Goal: Task Accomplishment & Management: Manage account settings

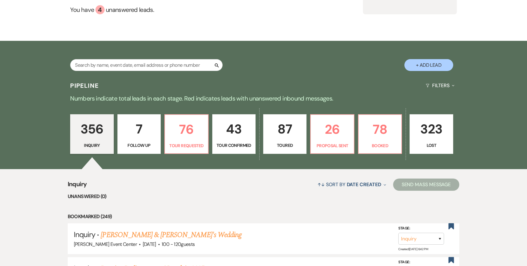
scroll to position [106, 0]
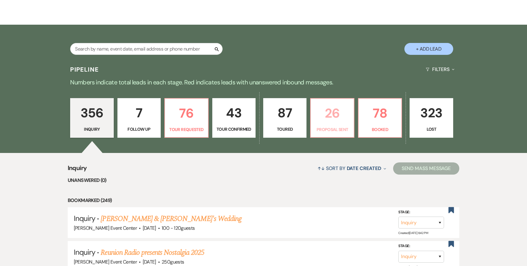
click at [329, 103] on p "26" at bounding box center [332, 113] width 35 height 20
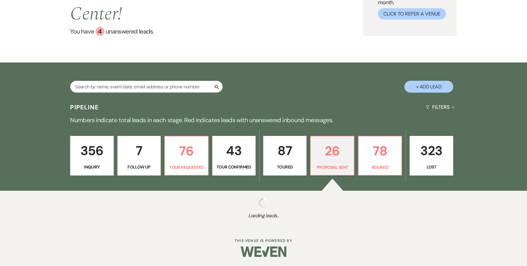
select select "6"
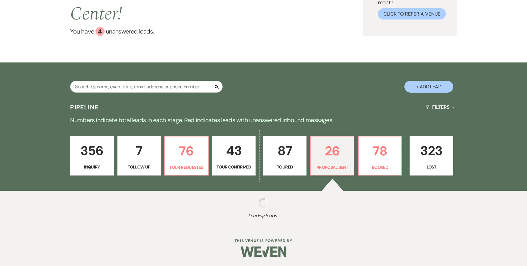
select select "6"
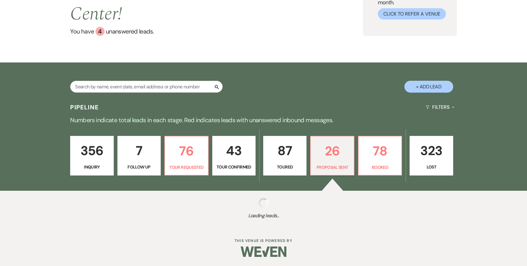
select select "6"
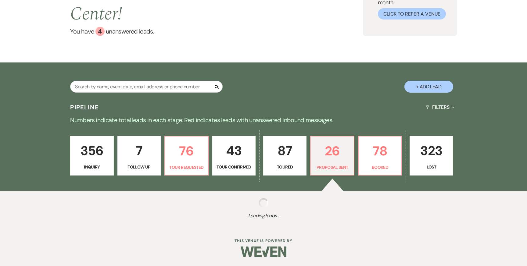
select select "6"
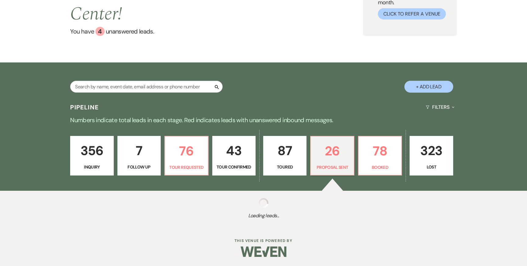
select select "6"
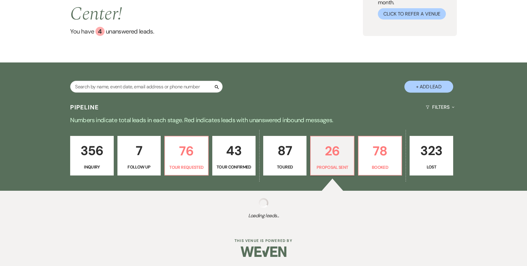
select select "6"
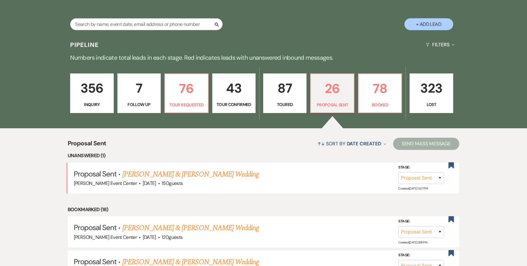
scroll to position [145, 0]
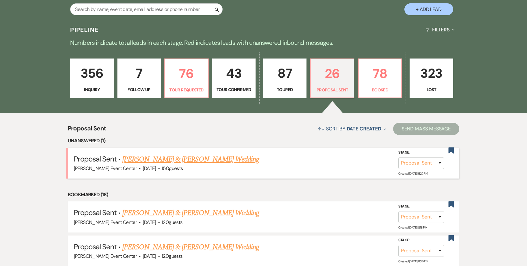
click at [196, 154] on link "[PERSON_NAME] & [PERSON_NAME] Wedding" at bounding box center [190, 159] width 137 height 11
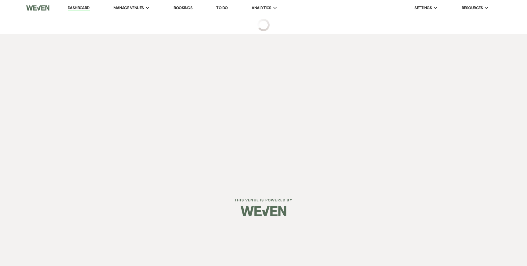
select select "6"
select select "5"
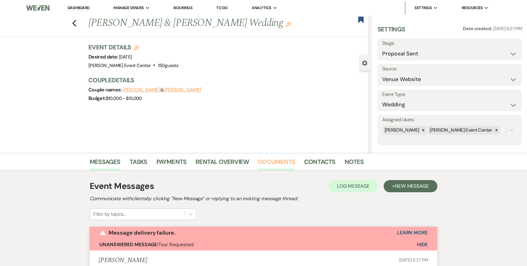
click at [277, 164] on link "Documents" at bounding box center [276, 163] width 37 height 13
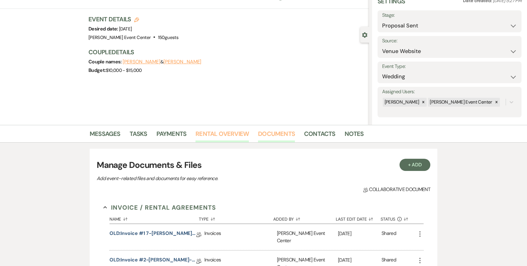
scroll to position [31, 0]
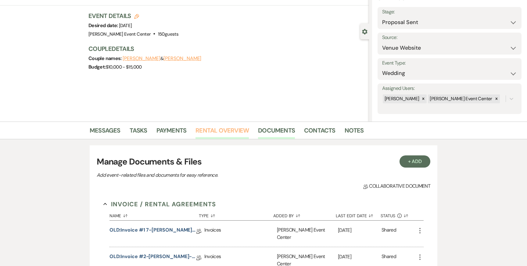
click at [234, 132] on link "Rental Overview" at bounding box center [222, 132] width 53 height 13
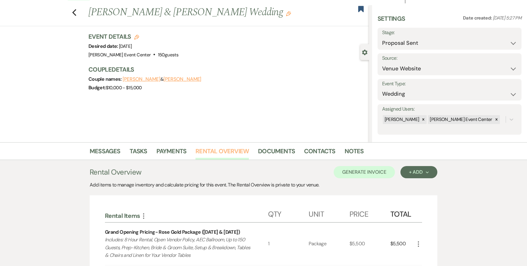
scroll to position [3, 0]
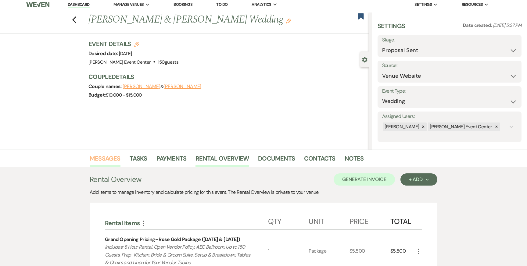
click at [102, 158] on link "Messages" at bounding box center [105, 160] width 31 height 13
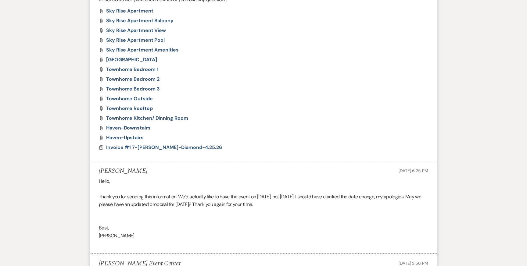
scroll to position [2511, 0]
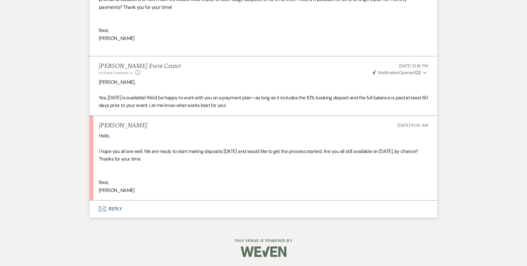
click at [112, 209] on button "Envelope Reply" at bounding box center [264, 209] width 348 height 17
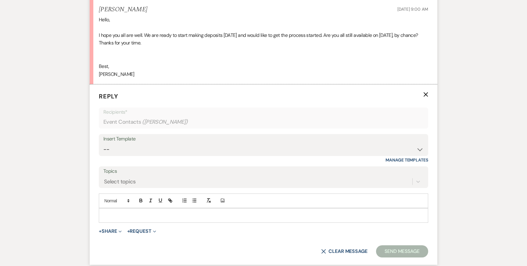
scroll to position [2627, 0]
click at [176, 217] on p at bounding box center [264, 215] width 320 height 7
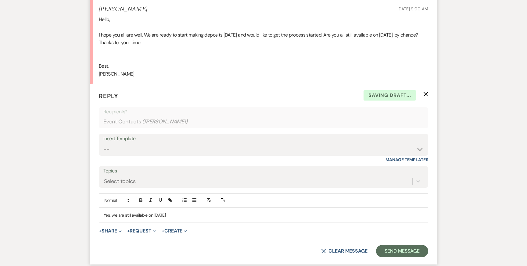
click at [152, 214] on p "Yes, we are still available on July 17, 2026" at bounding box center [264, 215] width 320 height 7
click at [163, 217] on p "Yes, July 17, 2026" at bounding box center [264, 215] width 320 height 7
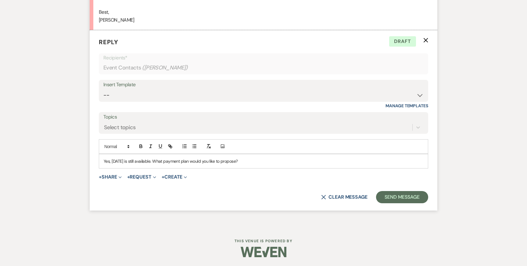
scroll to position [2680, 0]
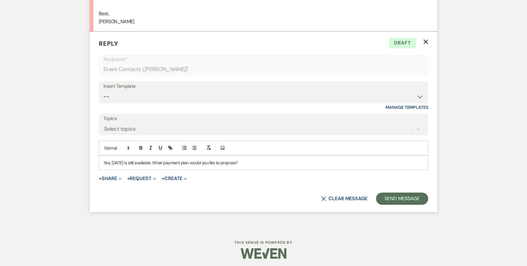
drag, startPoint x: 245, startPoint y: 164, endPoint x: 167, endPoint y: 161, distance: 78.7
click at [167, 161] on p "Yes, July 17, 2026 is still available. What payment plan would you like to prop…" at bounding box center [264, 163] width 320 height 7
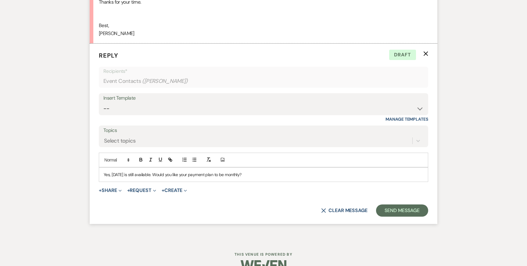
scroll to position [2672, 0]
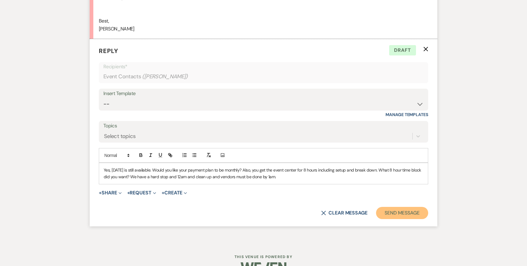
click at [408, 217] on button "Send Message" at bounding box center [402, 213] width 52 height 12
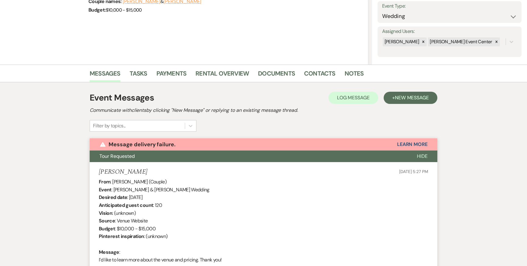
scroll to position [87, 0]
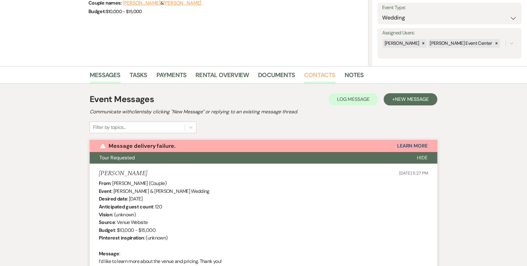
click at [317, 73] on link "Contacts" at bounding box center [319, 76] width 31 height 13
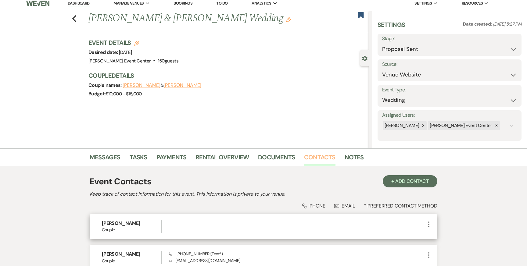
scroll to position [63, 0]
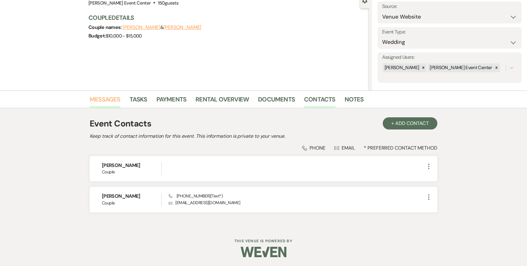
click at [96, 103] on link "Messages" at bounding box center [105, 101] width 31 height 13
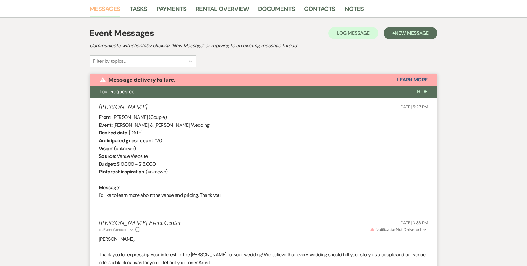
scroll to position [157, 0]
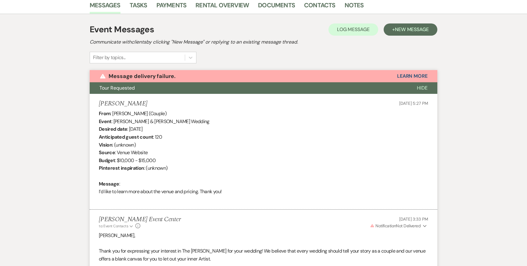
click at [424, 89] on span "Hide" at bounding box center [422, 88] width 11 height 6
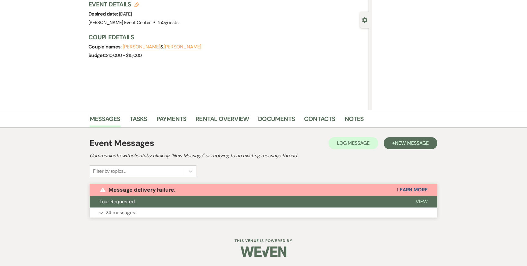
scroll to position [43, 0]
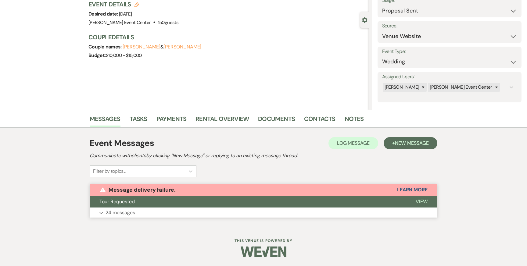
click at [418, 202] on span "View" at bounding box center [422, 202] width 12 height 6
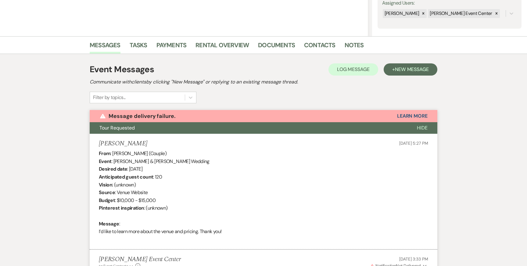
scroll to position [0, 0]
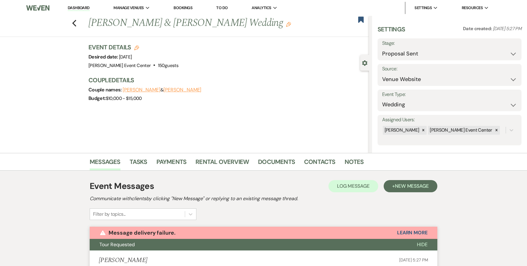
click at [136, 48] on icon "Edit" at bounding box center [136, 47] width 5 height 5
select select "754"
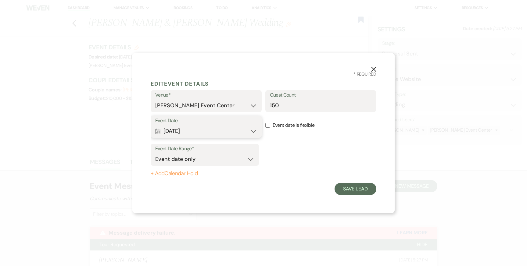
click at [211, 132] on button "Calendar Jul 12, 2026 Expand" at bounding box center [206, 131] width 102 height 12
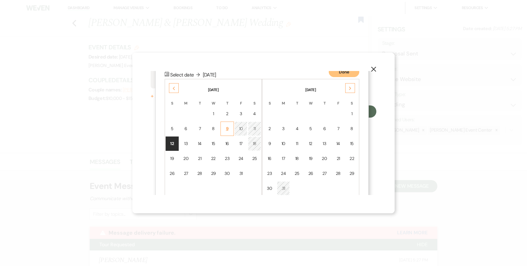
scroll to position [78, 0]
click at [240, 142] on div "17" at bounding box center [241, 143] width 5 height 6
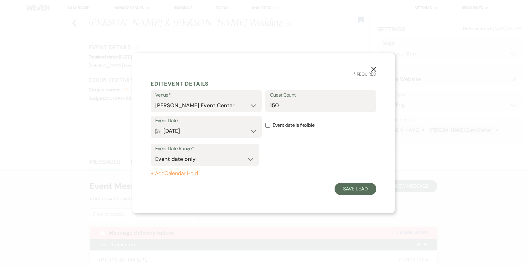
scroll to position [0, 0]
click at [343, 189] on button "Save Lead" at bounding box center [356, 189] width 42 height 12
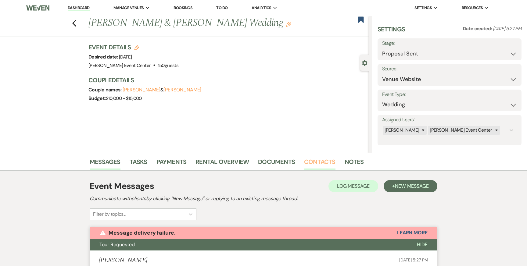
click at [316, 167] on link "Contacts" at bounding box center [319, 163] width 31 height 13
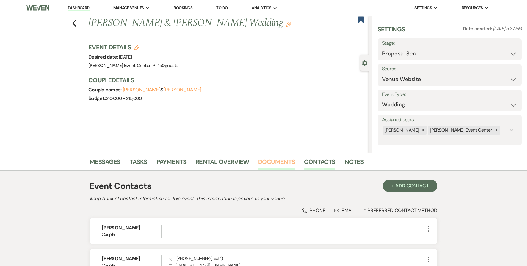
click at [276, 166] on link "Documents" at bounding box center [276, 163] width 37 height 13
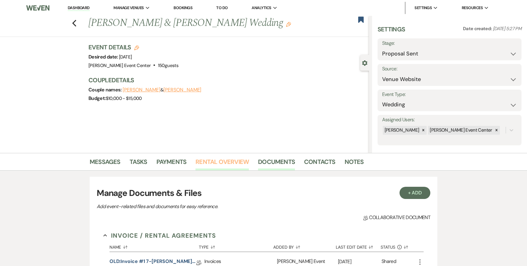
click at [231, 164] on link "Rental Overview" at bounding box center [222, 163] width 53 height 13
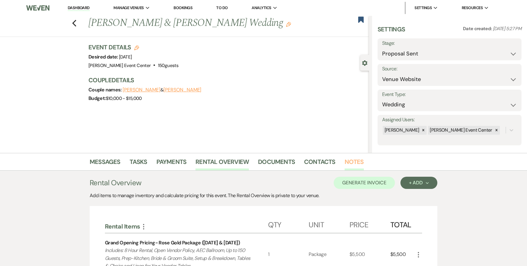
click at [354, 163] on link "Notes" at bounding box center [354, 163] width 19 height 13
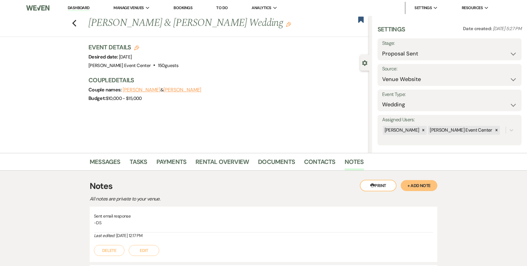
click at [416, 186] on button "+ Add Note" at bounding box center [419, 185] width 37 height 11
click at [158, 237] on div at bounding box center [263, 234] width 339 height 14
click at [125, 234] on p "Sent email repsonse" at bounding box center [263, 234] width 329 height 7
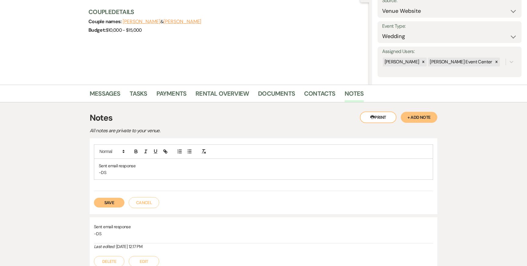
scroll to position [72, 0]
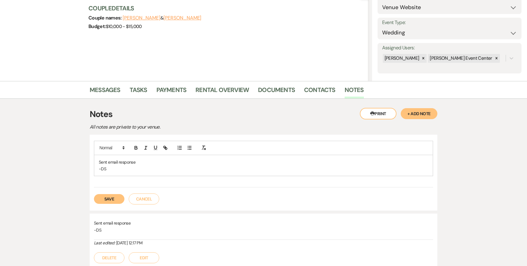
click at [100, 206] on div "Sent email response -DS Save Cancel" at bounding box center [264, 173] width 348 height 76
click at [101, 202] on button "Save" at bounding box center [109, 199] width 31 height 10
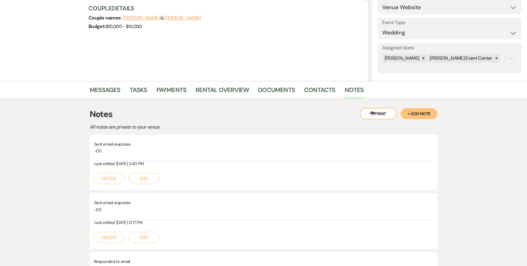
scroll to position [0, 0]
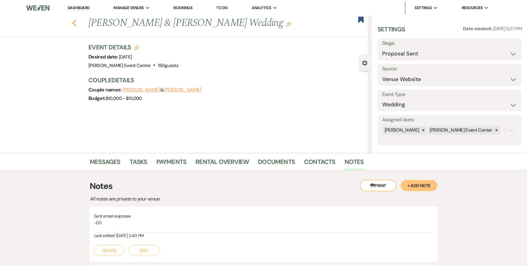
click at [74, 23] on icon "Previous" at bounding box center [74, 23] width 5 height 7
select select "6"
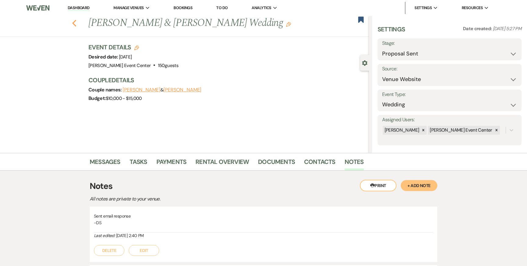
select select "6"
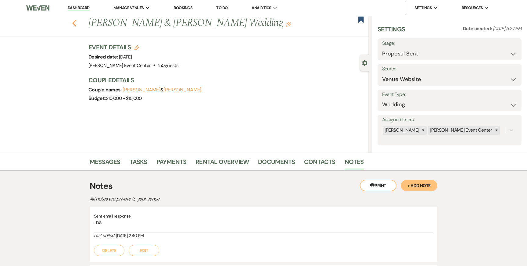
select select "6"
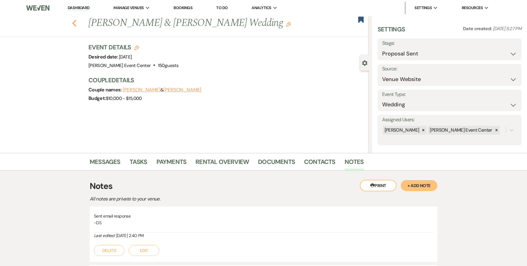
select select "6"
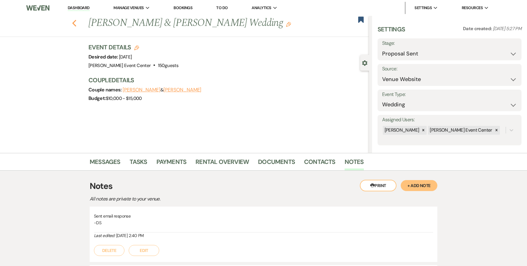
select select "6"
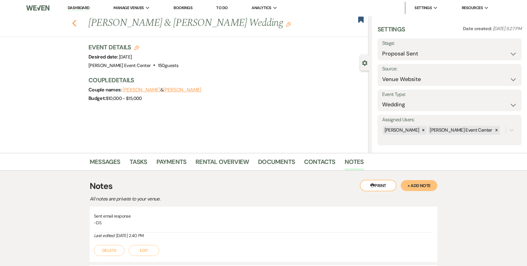
select select "6"
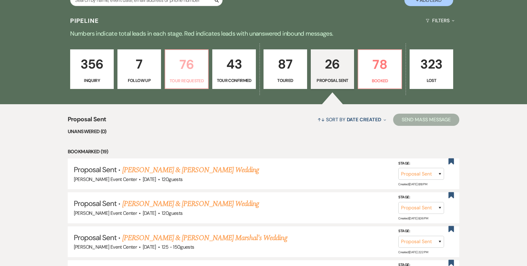
click at [185, 70] on link "76 Tour Requested" at bounding box center [187, 69] width 44 height 40
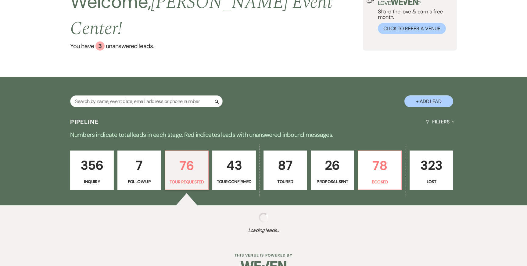
select select "2"
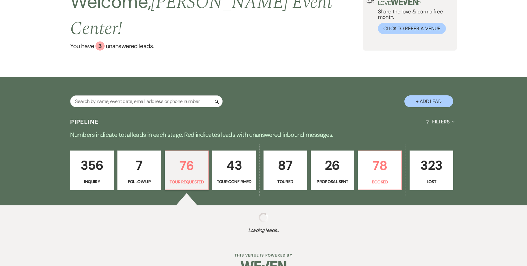
select select "2"
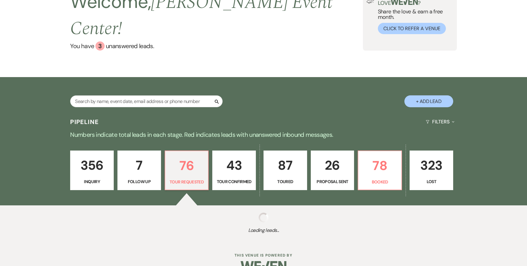
select select "2"
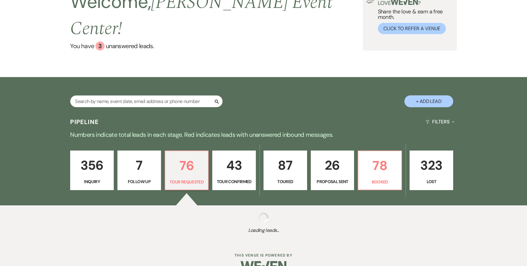
select select "2"
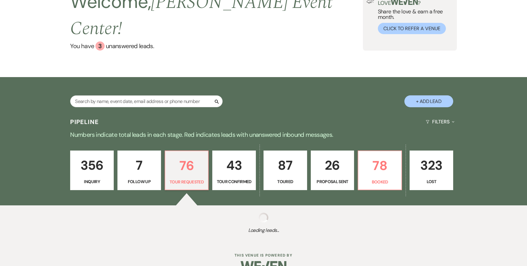
select select "2"
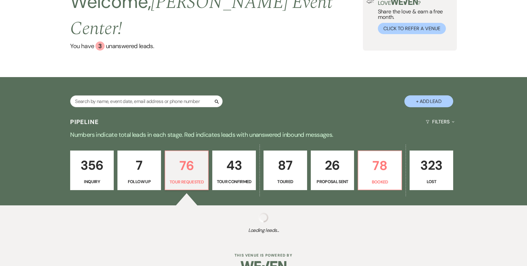
select select "2"
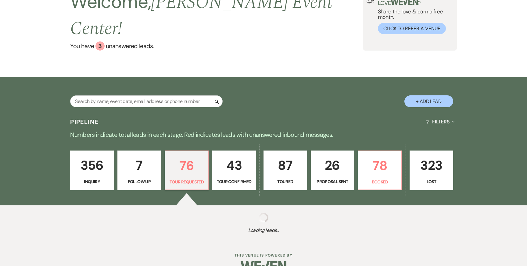
select select "2"
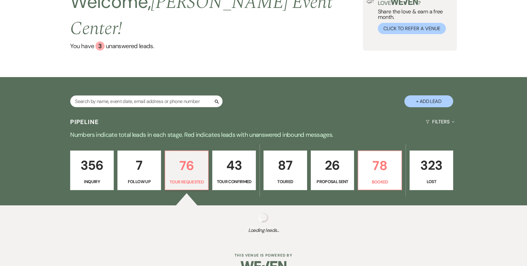
select select "2"
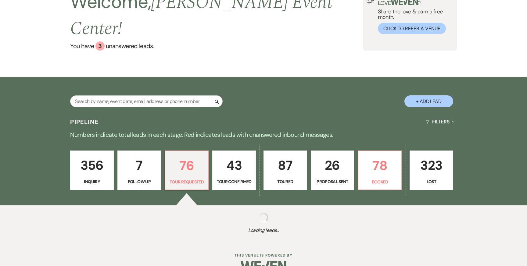
select select "2"
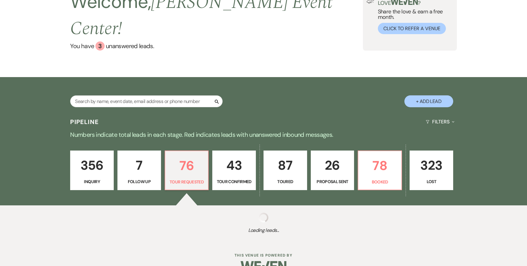
select select "2"
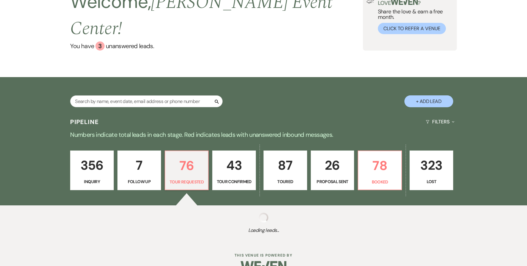
select select "2"
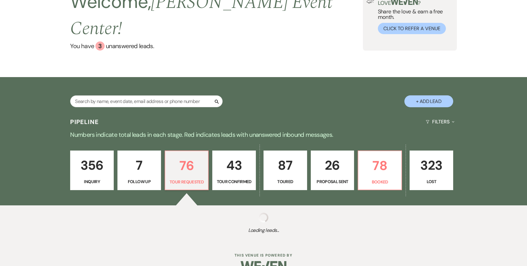
select select "2"
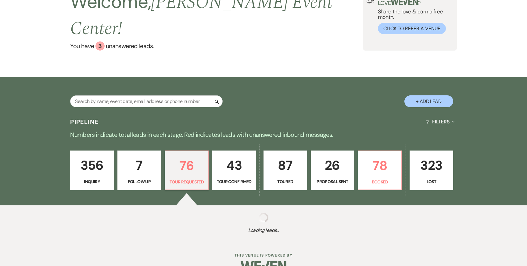
select select "2"
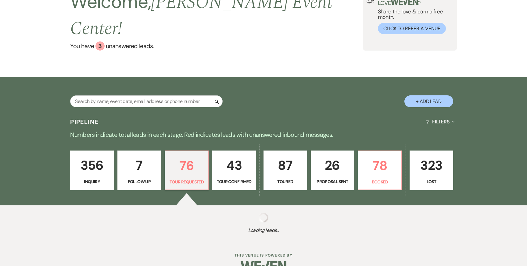
select select "2"
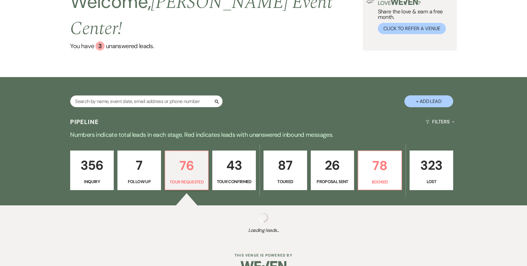
select select "2"
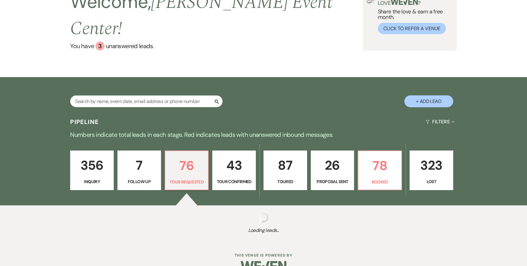
select select "2"
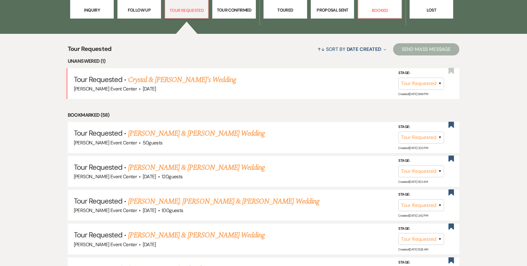
scroll to position [218, 0]
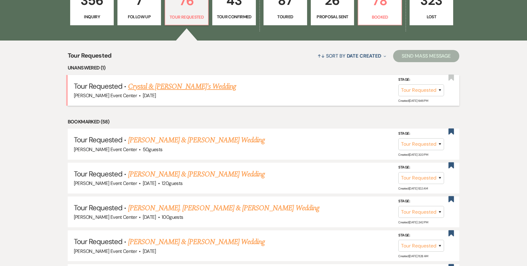
click at [178, 81] on link "Crystal & [PERSON_NAME]'s Wedding" at bounding box center [182, 86] width 108 height 11
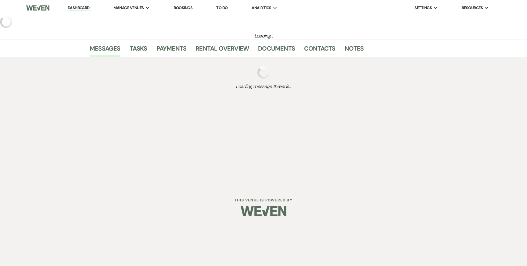
select select "2"
select select "5"
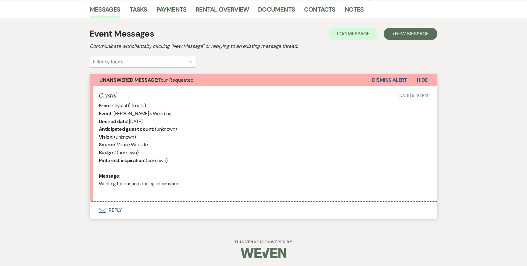
scroll to position [154, 0]
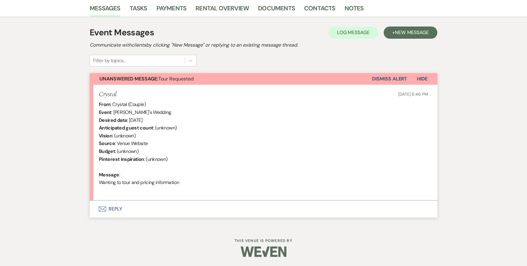
click at [120, 210] on button "Envelope Reply" at bounding box center [264, 209] width 348 height 17
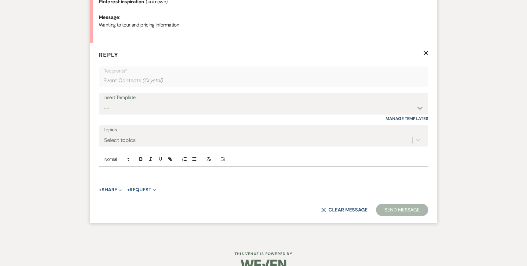
scroll to position [312, 0]
click at [115, 190] on button "+ Share Expand" at bounding box center [110, 189] width 23 height 5
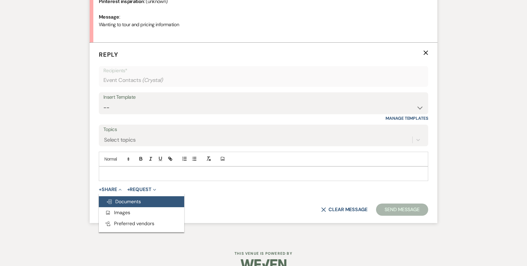
click at [117, 199] on span "Doc Upload Documents" at bounding box center [123, 202] width 35 height 6
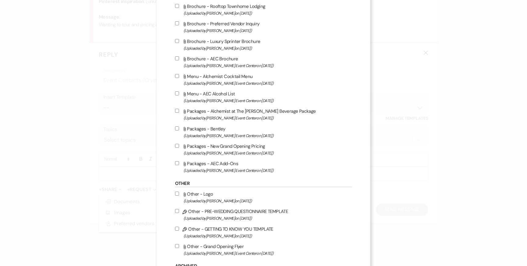
scroll to position [982, 0]
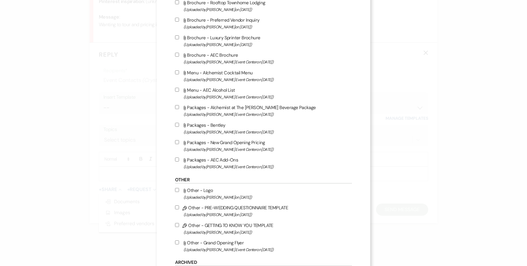
click at [178, 144] on input "Attach File Packages - New Grand Opening Pricing (Uploaded by Artis Event Cente…" at bounding box center [177, 142] width 4 height 4
checkbox input "true"
click at [178, 171] on label "Attach File Packages - AEC Add-Ons (Uploaded by Artis Event Center on Feb 13th,…" at bounding box center [263, 163] width 177 height 14
click at [178, 162] on input "Attach File Packages - AEC Add-Ons (Uploaded by Artis Event Center on Feb 13th,…" at bounding box center [177, 160] width 4 height 4
checkbox input "true"
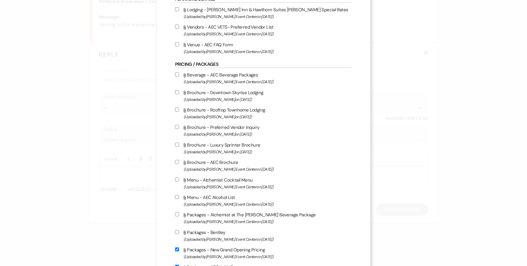
scroll to position [822, 0]
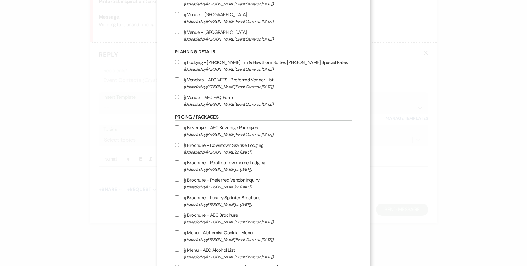
click at [178, 129] on input "Attach File Beverage - AEC Beverage Packages (Uploaded by Artis Event Center on…" at bounding box center [177, 127] width 4 height 4
checkbox input "true"
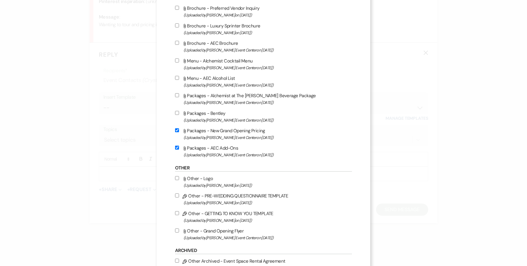
scroll to position [990, 0]
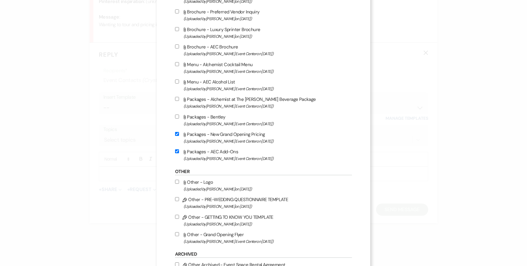
click at [178, 105] on label "Attach File Packages - Alchemist at The Artis Beverage Package (Uploaded by Art…" at bounding box center [263, 102] width 177 height 14
click at [178, 101] on input "Attach File Packages - Alchemist at The Artis Beverage Package (Uploaded by Art…" at bounding box center [177, 99] width 4 height 4
checkbox input "true"
click at [178, 84] on input "Attach File Menu - AEC Alcohol List (Uploaded by Artis Event Center on Jun 10th…" at bounding box center [177, 82] width 4 height 4
checkbox input "true"
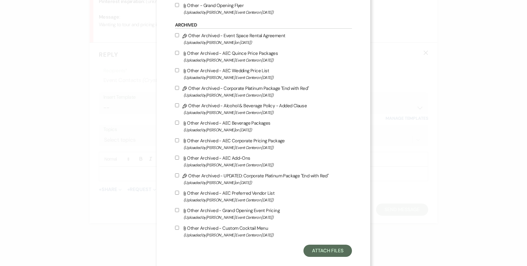
scroll to position [1240, 0]
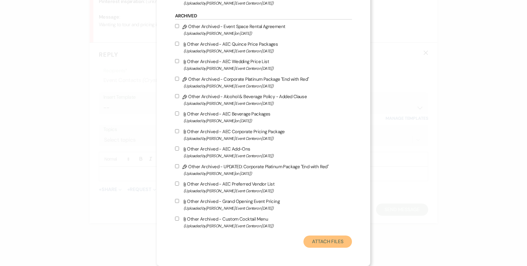
click at [321, 245] on button "Attach Files" at bounding box center [328, 242] width 49 height 12
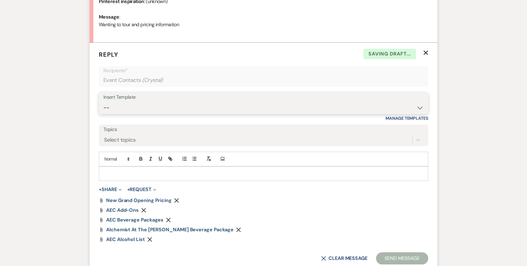
click at [174, 107] on select "-- Weven Planning Portal Introduction (Booked Events) Initial Inquiry Response …" at bounding box center [263, 108] width 320 height 12
select select "2982"
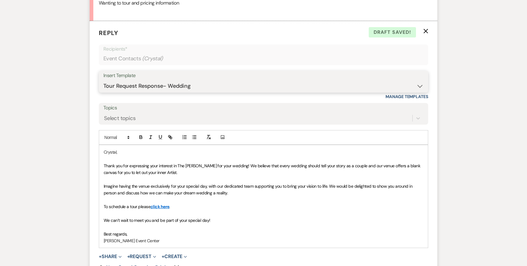
scroll to position [462, 0]
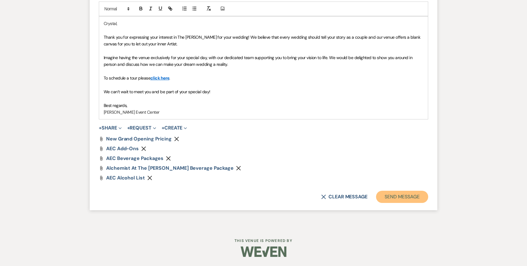
click at [391, 195] on button "Send Message" at bounding box center [402, 197] width 52 height 12
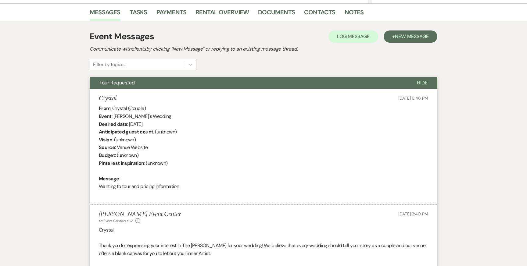
scroll to position [0, 0]
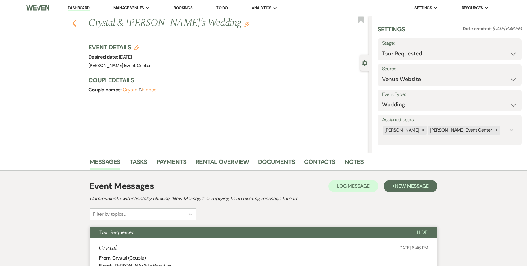
click at [75, 21] on use "button" at bounding box center [74, 23] width 4 height 7
select select "2"
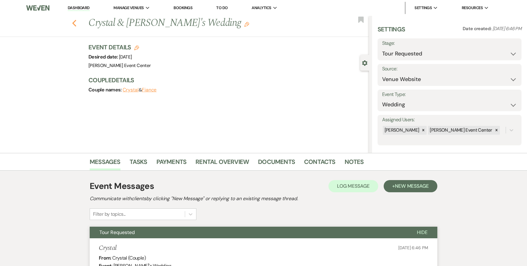
select select "2"
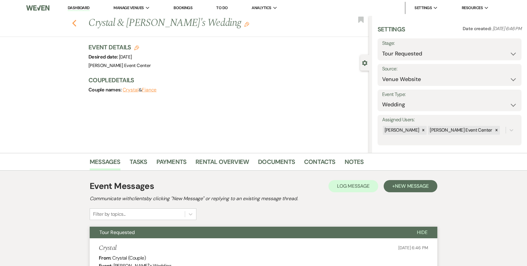
select select "2"
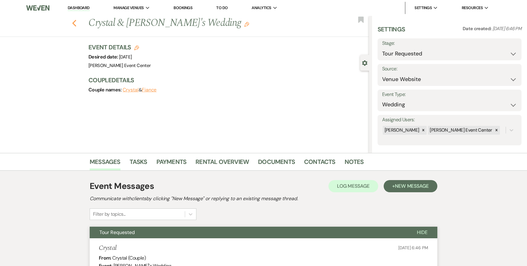
select select "2"
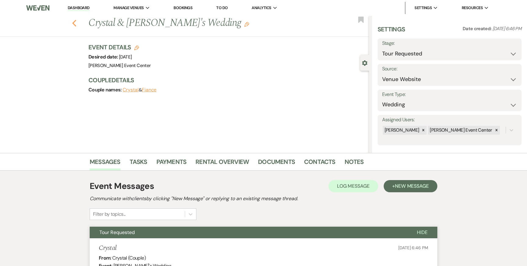
select select "2"
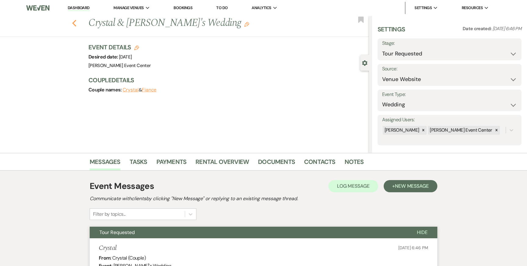
select select "2"
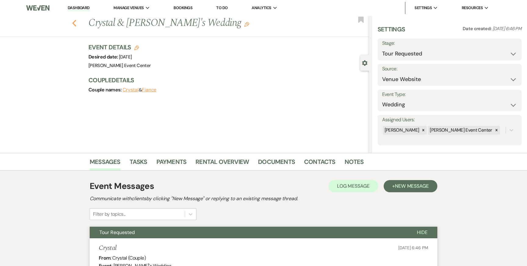
select select "2"
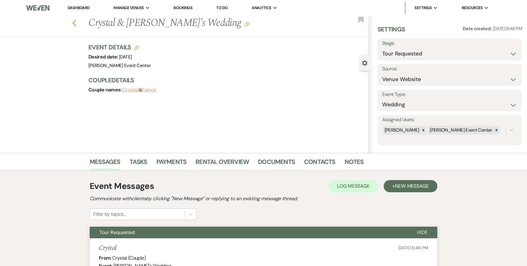
select select "2"
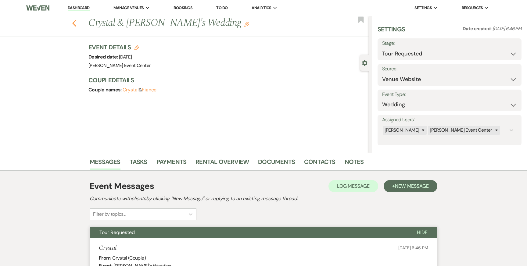
select select "2"
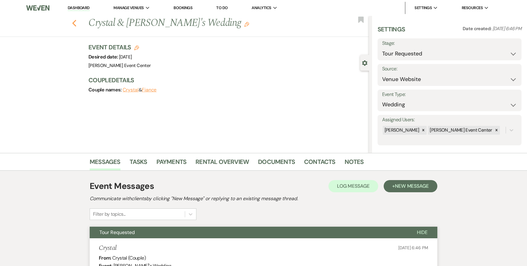
select select "2"
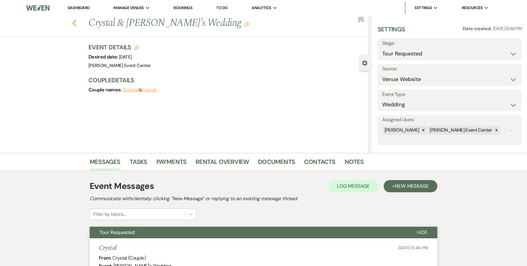
select select "2"
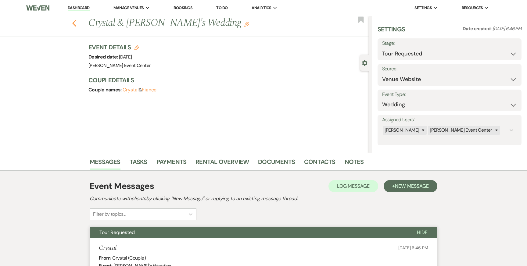
select select "2"
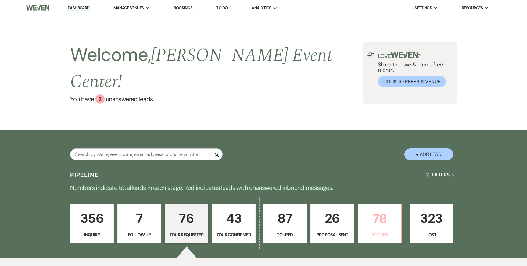
click at [375, 209] on p "78" at bounding box center [380, 219] width 36 height 20
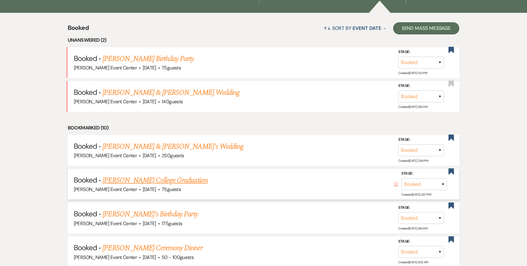
scroll to position [211, 0]
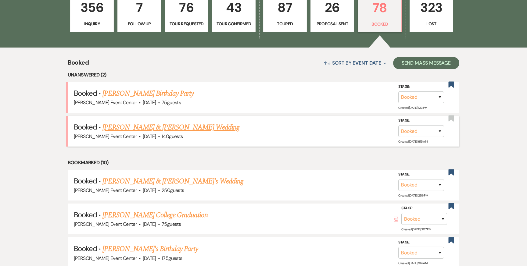
click at [174, 122] on link "Cuevas Peacock & Jazmine Peacock's Wedding" at bounding box center [170, 127] width 137 height 11
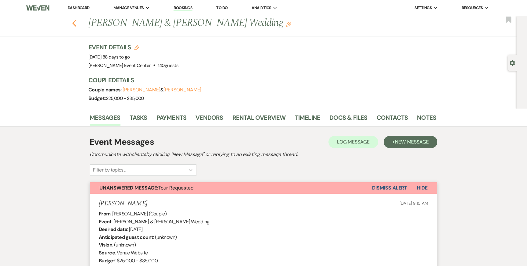
click at [75, 21] on use "button" at bounding box center [74, 23] width 4 height 7
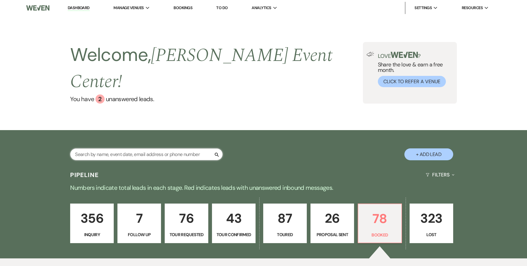
click at [115, 149] on input "text" at bounding box center [146, 155] width 153 height 12
click at [106, 149] on input "text" at bounding box center [146, 155] width 153 height 12
paste input "[PERSON_NAME]"
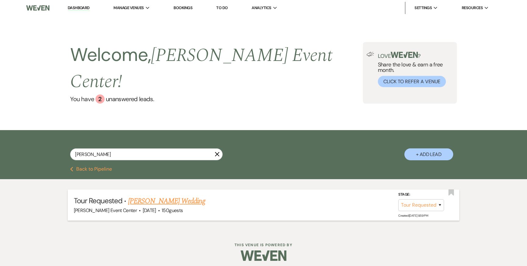
click at [165, 196] on link "Chamonda Gray's Wedding" at bounding box center [166, 201] width 77 height 11
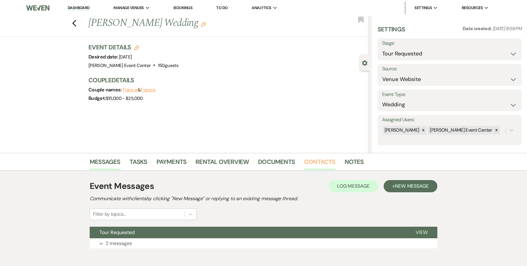
click at [317, 164] on link "Contacts" at bounding box center [319, 163] width 31 height 13
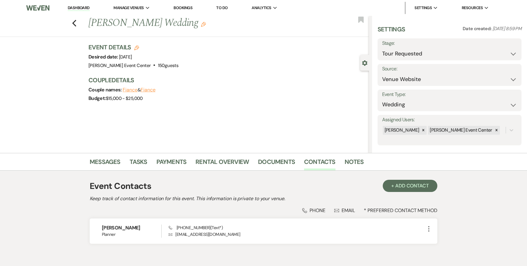
click at [137, 48] on icon "Edit" at bounding box center [136, 47] width 5 height 5
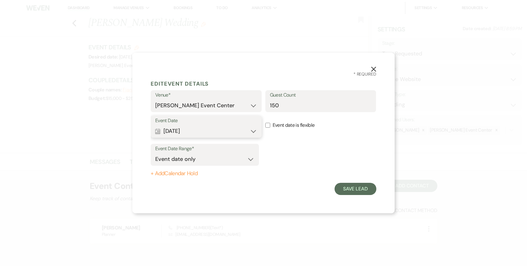
click at [223, 133] on button "Calendar Oct 17, 2026 Expand" at bounding box center [206, 131] width 102 height 12
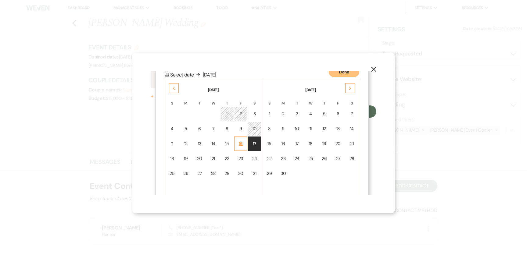
scroll to position [78, 0]
click at [173, 153] on td "18" at bounding box center [172, 158] width 13 height 14
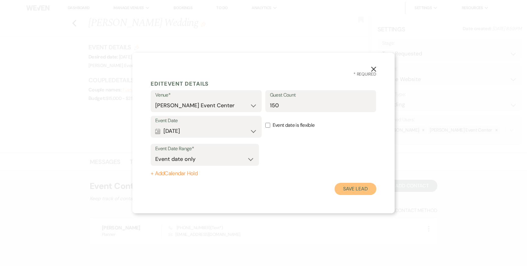
click at [358, 185] on button "Save Lead" at bounding box center [356, 189] width 42 height 12
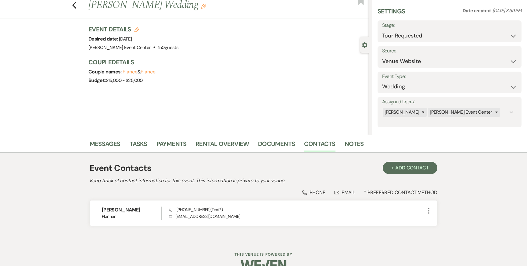
scroll to position [14, 0]
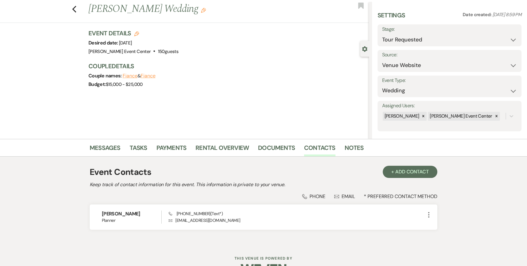
click at [254, 84] on div "Budget: $15,000 - $25,000" at bounding box center [225, 84] width 275 height 9
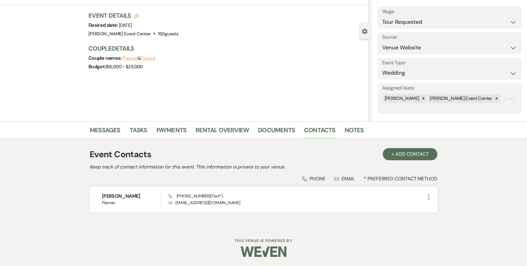
scroll to position [0, 0]
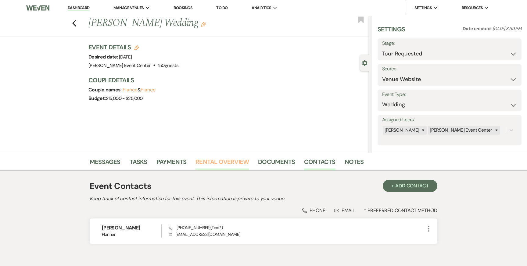
click at [224, 162] on link "Rental Overview" at bounding box center [222, 163] width 53 height 13
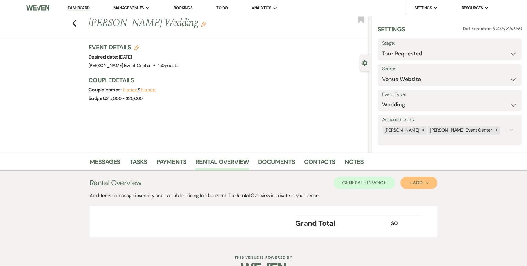
click at [413, 183] on div "+ Add Next" at bounding box center [419, 183] width 20 height 5
click at [412, 195] on button "Item" at bounding box center [416, 196] width 31 height 9
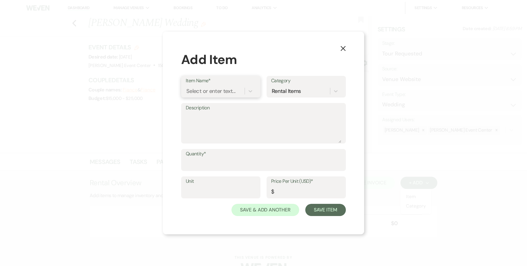
click at [219, 92] on div "Select or enter text..." at bounding box center [210, 91] width 49 height 8
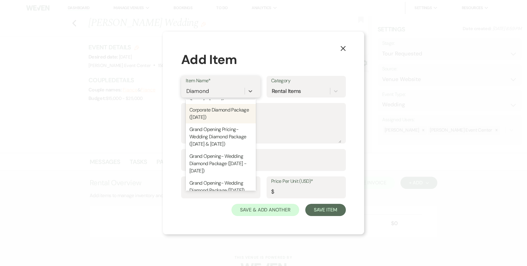
scroll to position [37, 0]
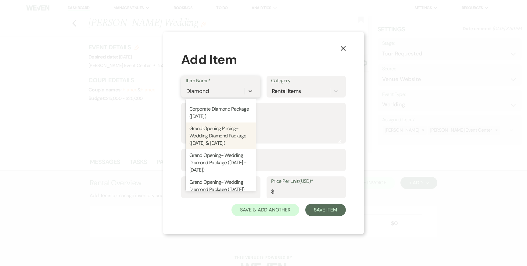
click at [223, 137] on div "Grand Opening Pricing- Wedding Diamond Package ([DATE] & [DATE])" at bounding box center [221, 136] width 70 height 27
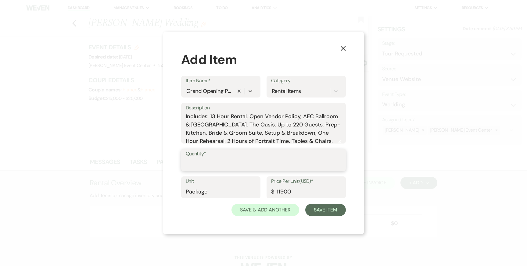
click at [207, 161] on input "Quantity*" at bounding box center [264, 165] width 156 height 12
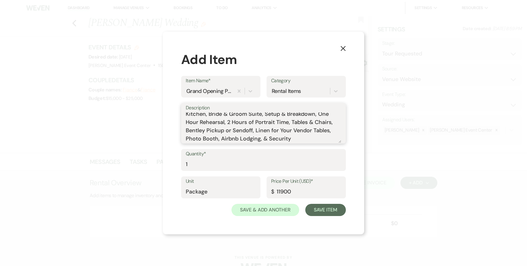
scroll to position [0, 0]
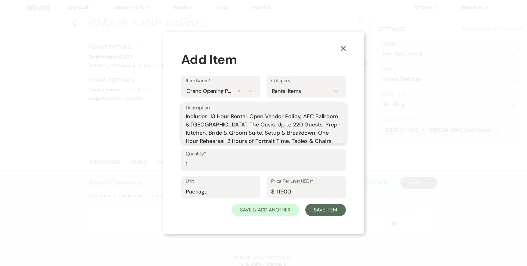
drag, startPoint x: 281, startPoint y: 141, endPoint x: 179, endPoint y: 115, distance: 105.4
click at [179, 115] on div "X Add Item Item Name* Grand Opening Pricing- Wedding Diamond Package (Friday & …" at bounding box center [263, 133] width 201 height 203
click at [316, 213] on button "Save Item" at bounding box center [325, 210] width 41 height 12
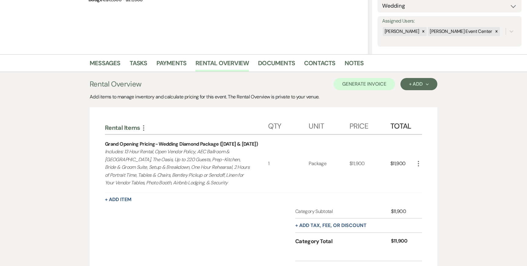
scroll to position [94, 0]
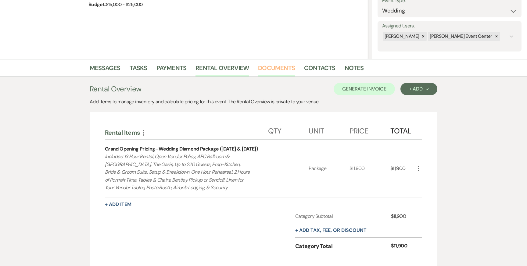
click at [285, 67] on link "Documents" at bounding box center [276, 69] width 37 height 13
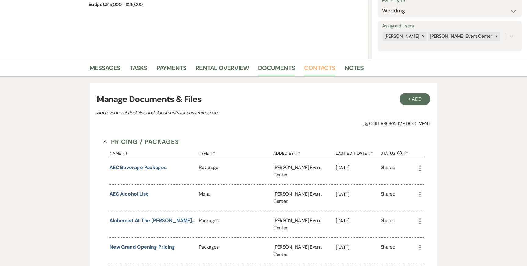
click at [307, 71] on link "Contacts" at bounding box center [319, 69] width 31 height 13
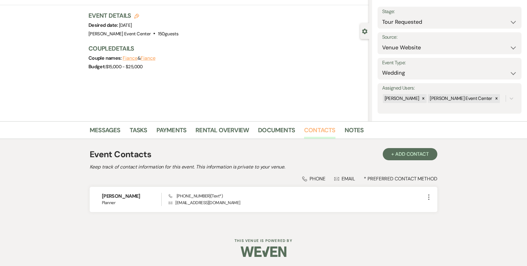
scroll to position [32, 0]
click at [277, 132] on link "Documents" at bounding box center [276, 131] width 37 height 13
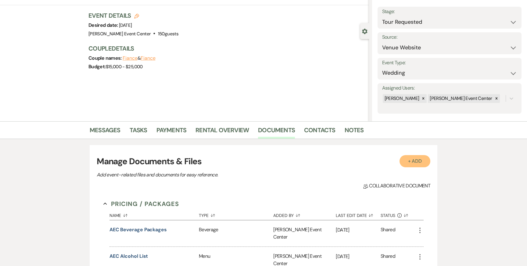
click at [417, 164] on button "+ Add" at bounding box center [415, 161] width 31 height 12
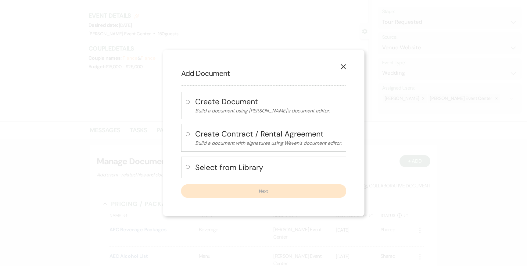
click at [275, 156] on div "Create Document Build a document using Weven's document editor. Create Contract…" at bounding box center [263, 145] width 165 height 106
click at [272, 165] on h4 "Select from Library" at bounding box center [268, 167] width 146 height 11
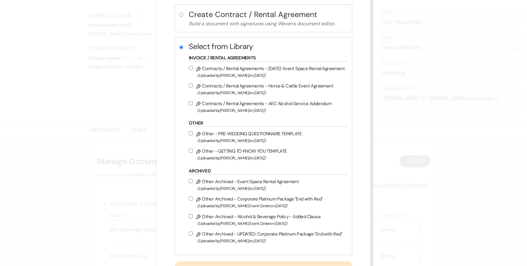
scroll to position [63, 0]
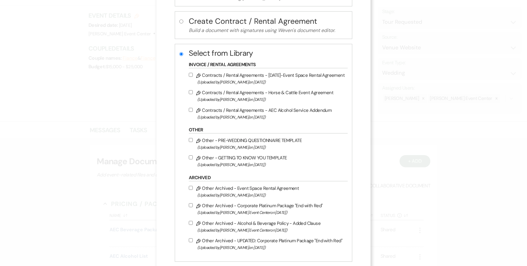
click at [191, 74] on input "Pencil Contracts / Rental Agreements - 8.5.25-Event Space Rental Agreement (Upl…" at bounding box center [191, 75] width 4 height 4
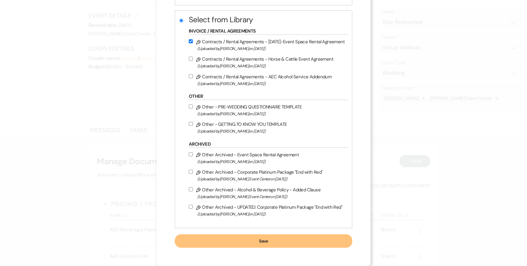
click at [290, 242] on button "Save" at bounding box center [264, 241] width 178 height 13
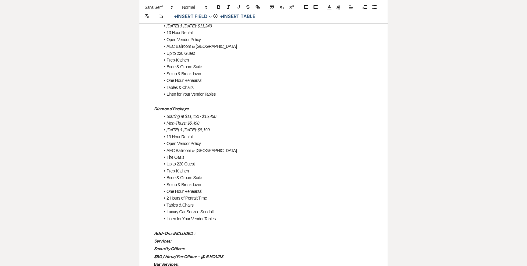
scroll to position [704, 0]
click at [198, 201] on li "Tables & Chairs" at bounding box center [266, 204] width 213 height 7
click at [208, 194] on li "2 Hours of Portrait Time" at bounding box center [266, 197] width 213 height 7
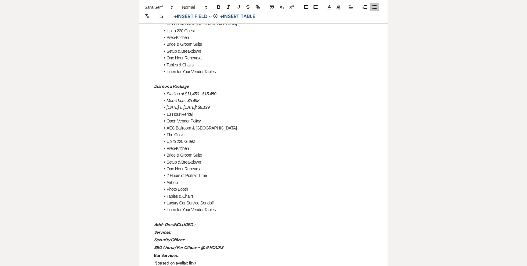
scroll to position [734, 0]
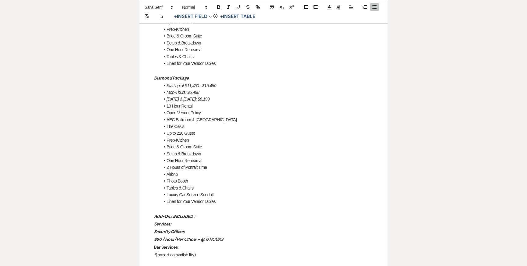
click at [221, 198] on li "Linen for Your Vendor Tables" at bounding box center [266, 201] width 213 height 7
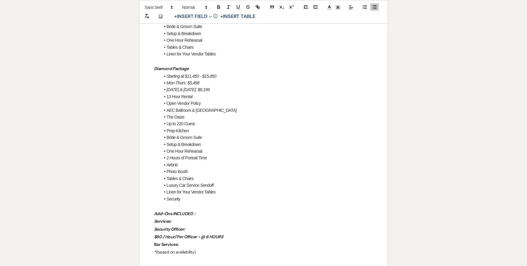
scroll to position [739, 0]
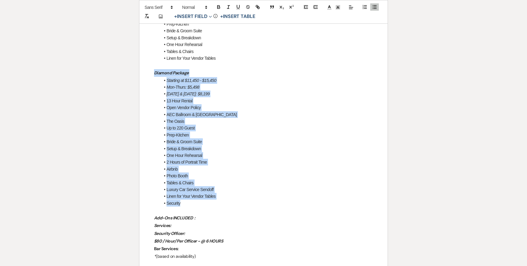
drag, startPoint x: 185, startPoint y: 174, endPoint x: 153, endPoint y: 53, distance: 124.9
copy div "Diamond Package Starting at $11,450 - $15,450 Mon-Thurs: $5,498 Friday & Sunday…"
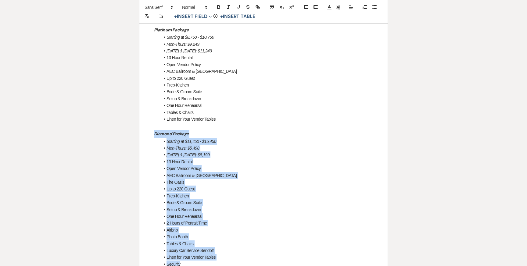
scroll to position [681, 0]
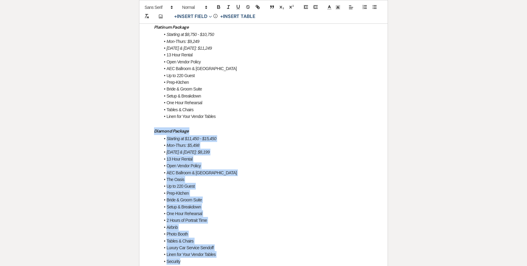
click at [252, 190] on li "Prep-Kitchen" at bounding box center [266, 193] width 213 height 7
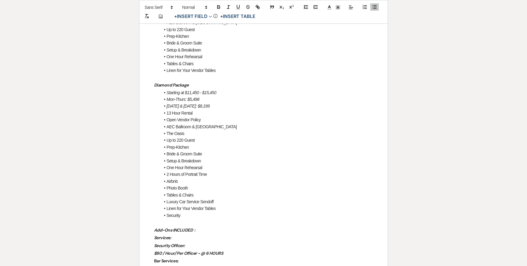
scroll to position [730, 0]
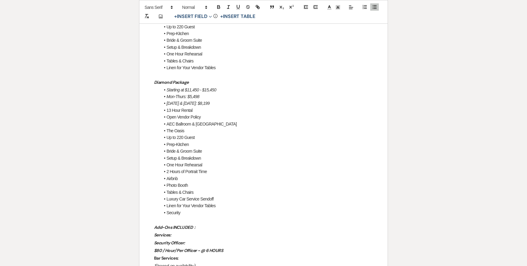
click at [217, 203] on li "Linen for Your Vendor Tables" at bounding box center [266, 206] width 213 height 7
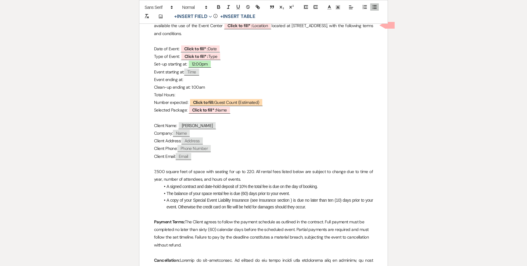
scroll to position [194, 0]
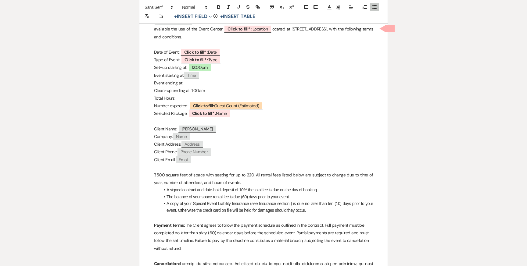
click at [189, 79] on p "Event ending at:" at bounding box center [263, 83] width 219 height 8
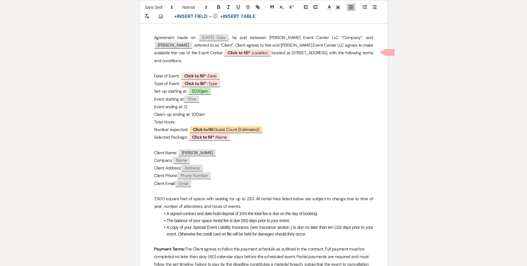
scroll to position [169, 0]
click at [188, 119] on p "Total Hours:" at bounding box center [263, 123] width 219 height 8
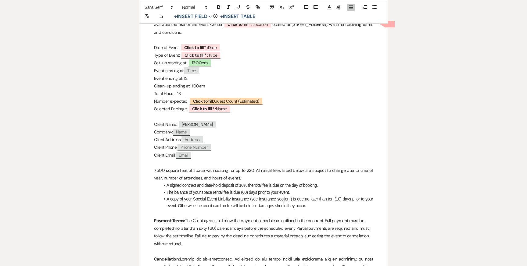
scroll to position [199, 0]
click at [207, 98] on b "Click to fill:" at bounding box center [203, 100] width 21 height 5
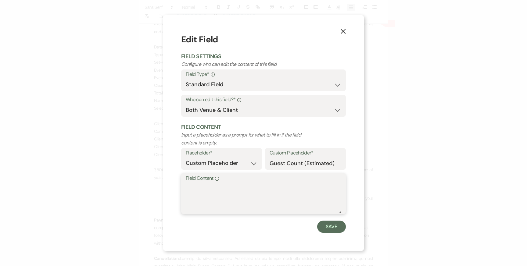
click at [243, 193] on textarea "Field Content Info" at bounding box center [264, 198] width 156 height 31
click at [329, 228] on button "Save" at bounding box center [331, 227] width 29 height 12
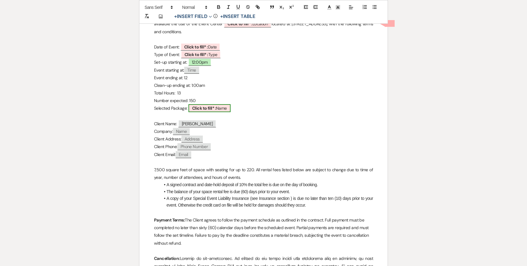
click at [201, 106] on b "Click to fill* :" at bounding box center [204, 108] width 24 height 5
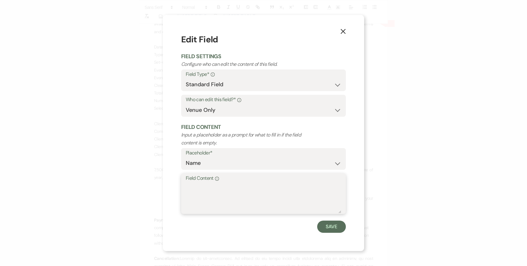
click at [213, 206] on textarea "Field Content Info" at bounding box center [264, 198] width 156 height 31
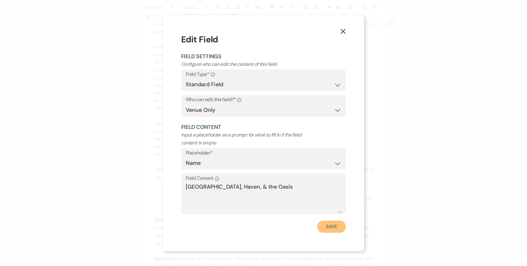
click at [325, 227] on button "Save" at bounding box center [331, 227] width 29 height 12
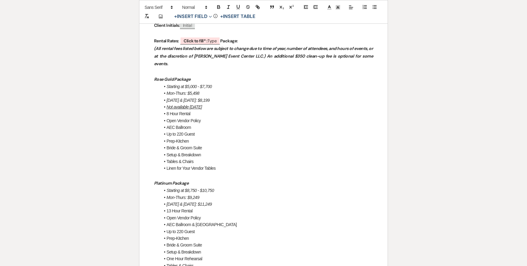
scroll to position [527, 0]
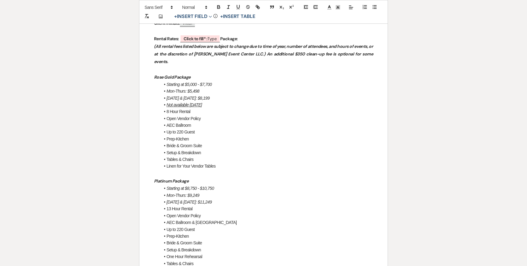
drag, startPoint x: 221, startPoint y: 250, endPoint x: 154, endPoint y: 58, distance: 203.4
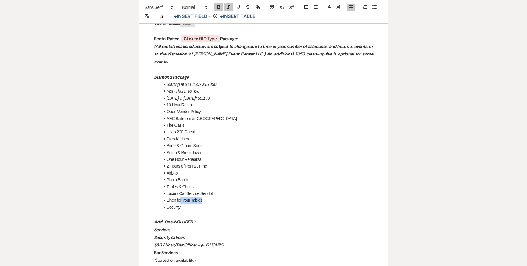
drag, startPoint x: 203, startPoint y: 178, endPoint x: 180, endPoint y: 178, distance: 23.8
click at [180, 197] on li "Linen for Your Tables" at bounding box center [266, 200] width 213 height 7
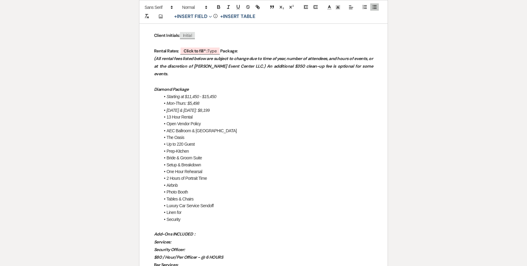
scroll to position [516, 0]
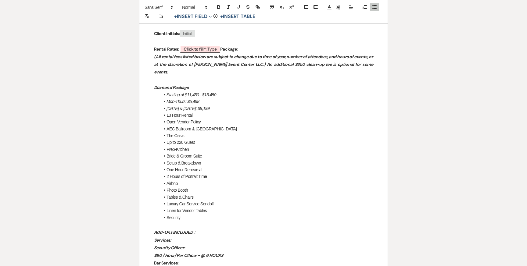
click at [176, 207] on li "Linen for Vendor Tables" at bounding box center [266, 210] width 213 height 7
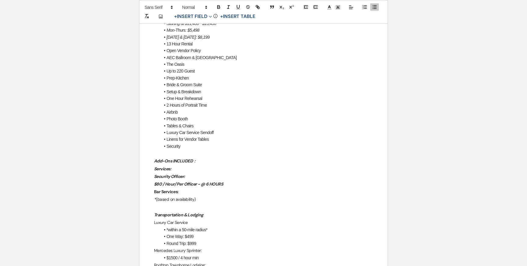
scroll to position [591, 0]
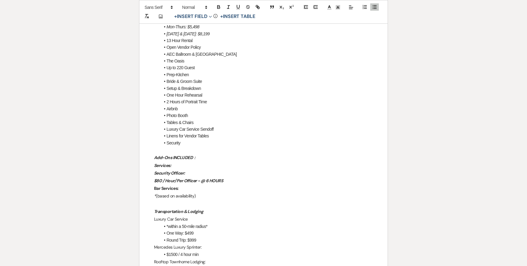
click at [204, 154] on p "Add-Ons INCLUDED :" at bounding box center [263, 158] width 219 height 8
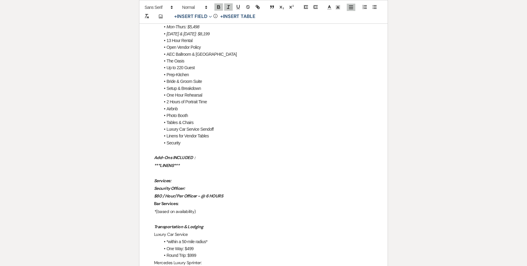
click at [197, 162] on p "***LINENS***" at bounding box center [263, 166] width 219 height 8
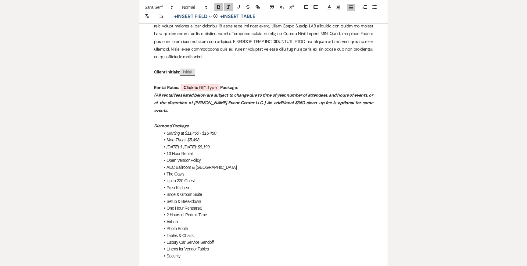
scroll to position [476, 0]
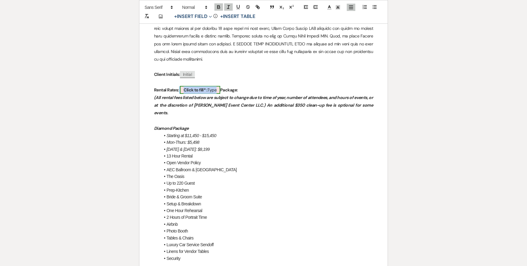
click at [202, 87] on b "Click to fill* :" at bounding box center [196, 89] width 24 height 5
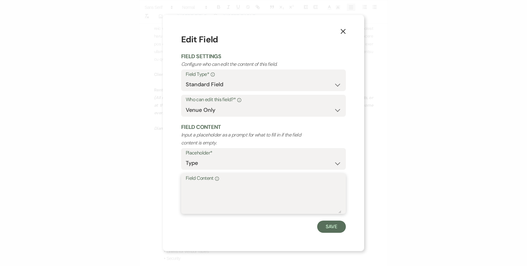
click at [225, 205] on textarea "Field Content Info" at bounding box center [264, 198] width 156 height 31
drag, startPoint x: 208, startPoint y: 186, endPoint x: 176, endPoint y: 179, distance: 32.1
click at [177, 179] on div "X Edit Field Field Settings Configure who can edit the content of this field. F…" at bounding box center [263, 133] width 201 height 236
click at [326, 225] on button "Save" at bounding box center [331, 227] width 29 height 12
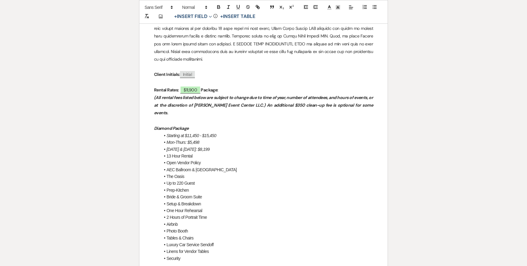
click at [237, 86] on p "Rental Rates: $11,900 Package:" at bounding box center [263, 90] width 219 height 8
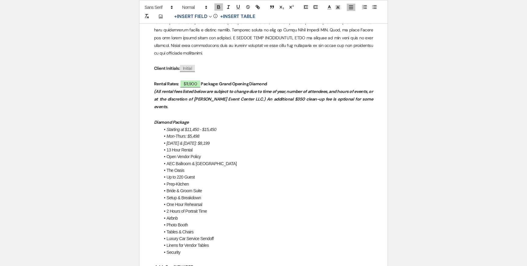
scroll to position [481, 0]
drag, startPoint x: 272, startPoint y: 67, endPoint x: 222, endPoint y: 69, distance: 49.7
click at [222, 81] on p "Rental Rates: $11,900 Package: Grand Opening Diamond" at bounding box center [263, 85] width 219 height 8
copy strong "Grand Opening Diamond"
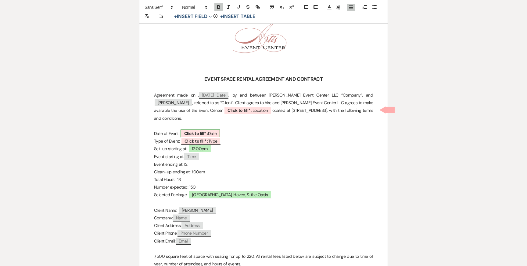
scroll to position [113, 0]
click at [205, 138] on b "Click to fill* :" at bounding box center [197, 140] width 24 height 5
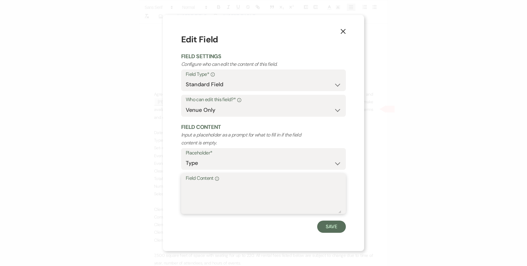
click at [200, 188] on textarea "Field Content Info" at bounding box center [264, 198] width 156 height 31
click at [330, 224] on button "Save" at bounding box center [331, 227] width 29 height 12
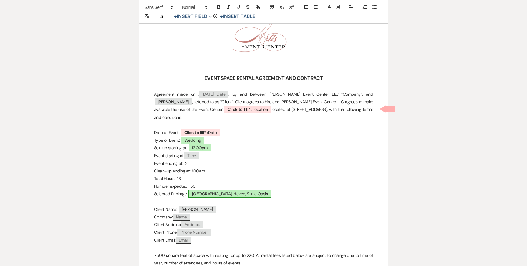
click at [204, 190] on span "AEC Ballroom, Haven, & the Oasis" at bounding box center [230, 194] width 83 height 8
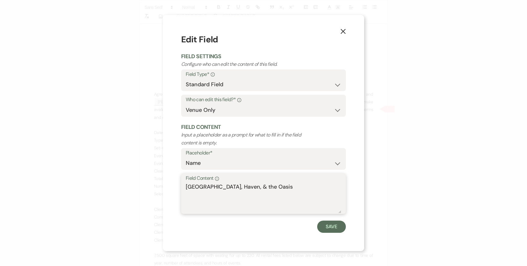
click at [277, 189] on textarea "AEC Ballroom, Haven, & the Oasis" at bounding box center [264, 198] width 156 height 31
paste textarea "Grand Opening Diamond"
drag, startPoint x: 275, startPoint y: 187, endPoint x: 181, endPoint y: 183, distance: 94.0
click at [181, 184] on div "Field Content Info AEC Ballroom, Haven, & the Oasis Grand Opening Diamond" at bounding box center [263, 194] width 165 height 41
click at [186, 196] on textarea "Grand Opening Diamond" at bounding box center [264, 198] width 156 height 31
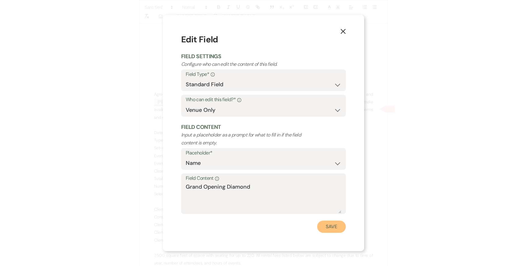
click at [329, 223] on button "Save" at bounding box center [331, 227] width 29 height 12
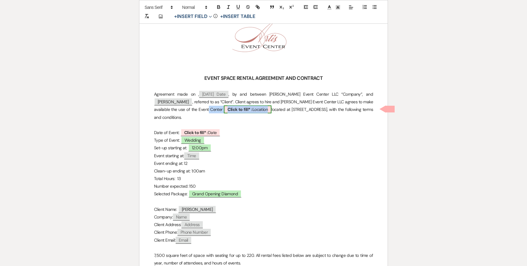
click at [224, 110] on span "Click to fill* : Location" at bounding box center [248, 110] width 48 height 8
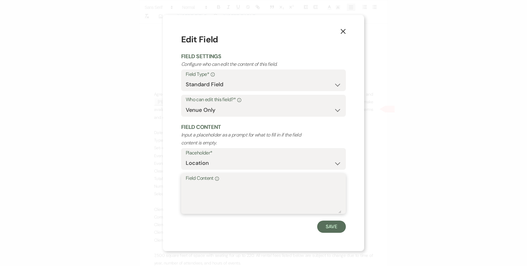
click at [206, 200] on textarea "Field Content Info" at bounding box center [264, 198] width 156 height 31
paste textarea "AEC Ballroom, Haven, & the Oasis"
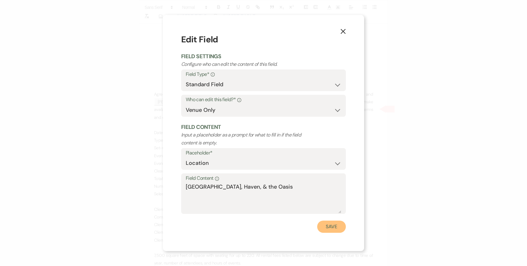
click at [330, 228] on button "Save" at bounding box center [331, 227] width 29 height 12
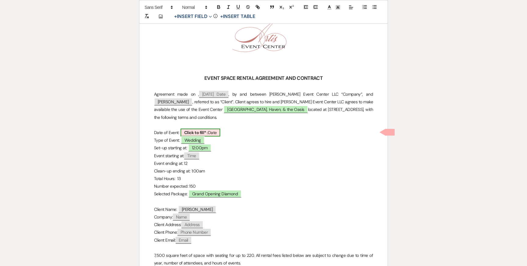
click at [211, 131] on span "Click to fill* : Date" at bounding box center [201, 133] width 40 height 8
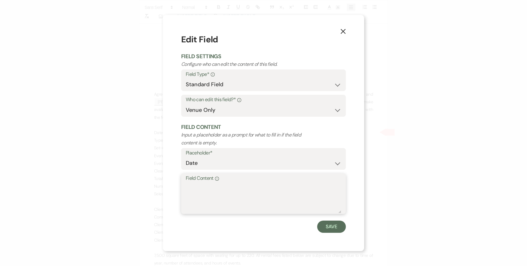
click at [202, 195] on textarea "Field Content Info" at bounding box center [264, 198] width 156 height 31
click at [329, 227] on button "Save" at bounding box center [331, 227] width 29 height 12
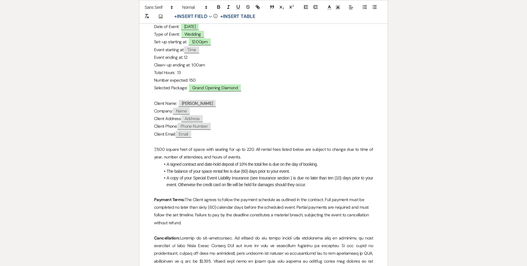
scroll to position [194, 0]
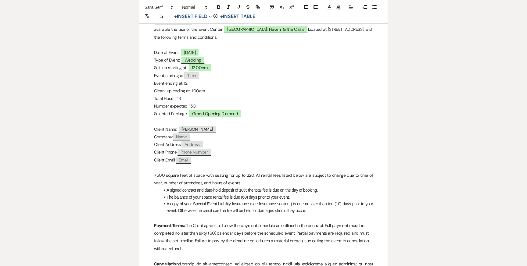
click at [196, 83] on p "Event ending at: 12" at bounding box center [263, 84] width 219 height 8
click at [199, 76] on span "Time" at bounding box center [191, 75] width 15 height 7
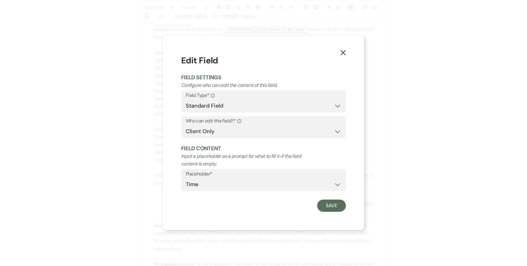
click at [344, 52] on use "button" at bounding box center [343, 52] width 5 height 5
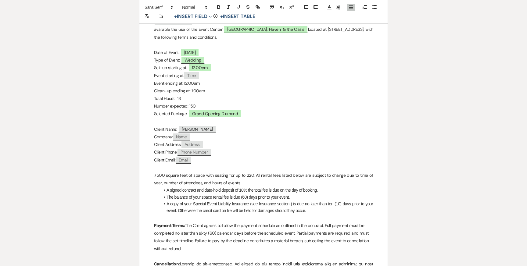
copy p "﻿ Time ﻿"
click at [201, 84] on p "Event ending at: 12:00am" at bounding box center [263, 84] width 219 height 8
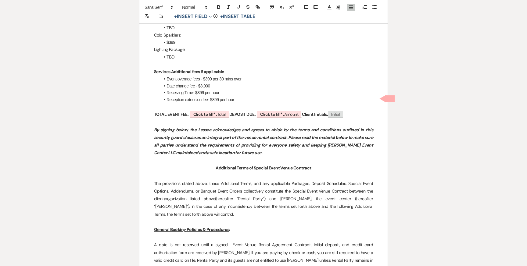
scroll to position [907, 0]
click at [230, 119] on p at bounding box center [263, 123] width 219 height 8
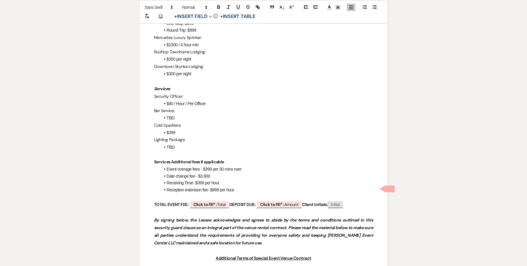
scroll to position [816, 0]
click at [206, 203] on b "Click to fill* :" at bounding box center [205, 205] width 24 height 5
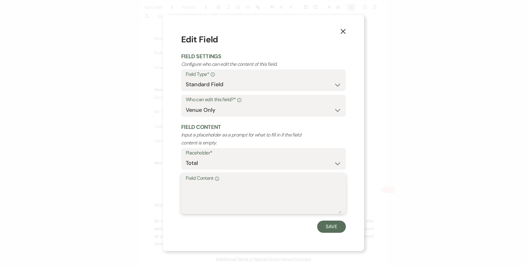
click at [211, 202] on textarea "Field Content Info" at bounding box center [264, 198] width 156 height 31
drag, startPoint x: 221, startPoint y: 190, endPoint x: 165, endPoint y: 178, distance: 57.1
click at [165, 178] on div "X Edit Field Field Settings Configure who can edit the content of this field. F…" at bounding box center [263, 133] width 201 height 236
click at [333, 227] on button "Save" at bounding box center [331, 227] width 29 height 12
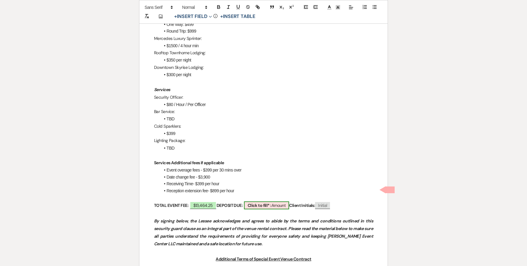
click at [260, 203] on b "Click to fill* :" at bounding box center [260, 205] width 24 height 5
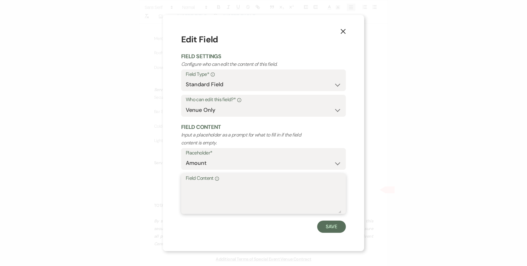
click at [253, 199] on textarea "Field Content Info" at bounding box center [264, 198] width 156 height 31
paste textarea "$13,464.25"
click at [193, 188] on textarea "$13,464.25" at bounding box center [264, 198] width 156 height 31
click at [331, 228] on button "Save" at bounding box center [331, 227] width 29 height 12
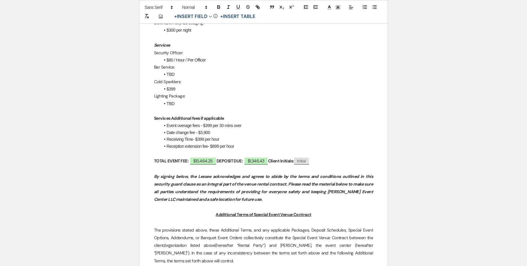
scroll to position [866, 0]
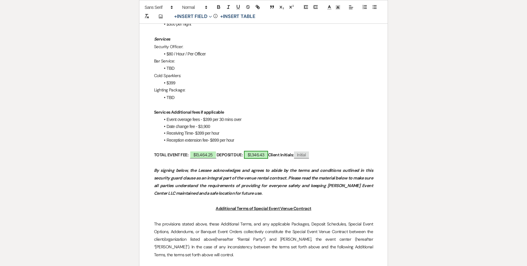
click at [257, 151] on span "$1,346.43" at bounding box center [256, 155] width 24 height 8
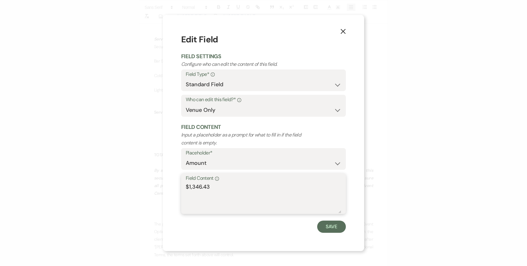
drag, startPoint x: 213, startPoint y: 188, endPoint x: 162, endPoint y: 185, distance: 51.4
click at [162, 185] on div "X Edit Field Field Settings Configure who can edit the content of this field. F…" at bounding box center [263, 133] width 527 height 266
click at [320, 226] on button "Save" at bounding box center [331, 227] width 29 height 12
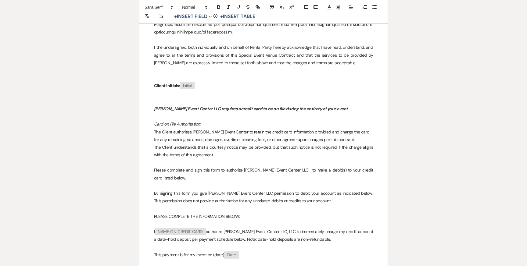
scroll to position [4838, 0]
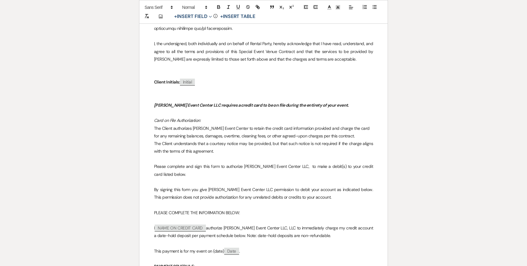
drag, startPoint x: 162, startPoint y: 137, endPoint x: 144, endPoint y: 137, distance: 18.0
drag, startPoint x: 183, startPoint y: 169, endPoint x: 146, endPoint y: 148, distance: 43.4
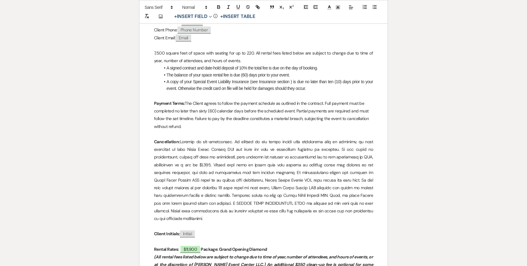
scroll to position [0, 0]
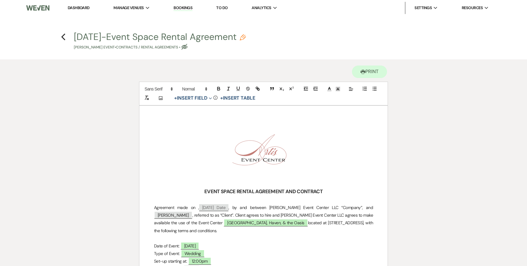
click at [244, 38] on use "button" at bounding box center [243, 37] width 6 height 6
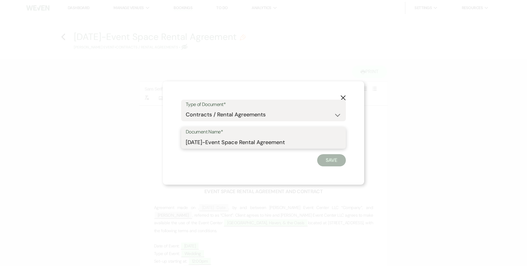
drag, startPoint x: 289, startPoint y: 141, endPoint x: 283, endPoint y: 143, distance: 6.5
click at [283, 143] on input "8.5.25-Event Space Rental Agreement" at bounding box center [264, 142] width 156 height 12
paste input "Te'Airrah Leeper-Diamond-10.18.26"
click at [252, 142] on input "8.5.25-Event Space Rental AgreementTe'Airrah Leeper-Diamond-10.18.26" at bounding box center [264, 142] width 156 height 12
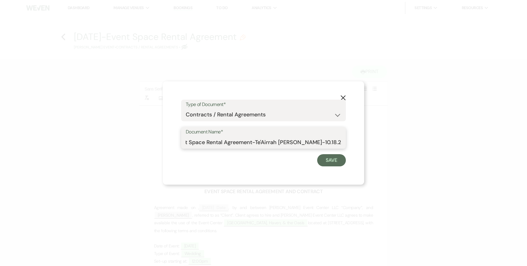
click at [187, 143] on input "8.5.25-Event Space Rental Agreement-Te'Airrah Leeper-Diamond-10.18.26" at bounding box center [264, 142] width 156 height 12
click at [329, 167] on div "X Type of Document* Special Event Insurance Vendor Certificate of Insurance Con…" at bounding box center [263, 133] width 201 height 104
click at [333, 158] on button "Save" at bounding box center [331, 160] width 29 height 12
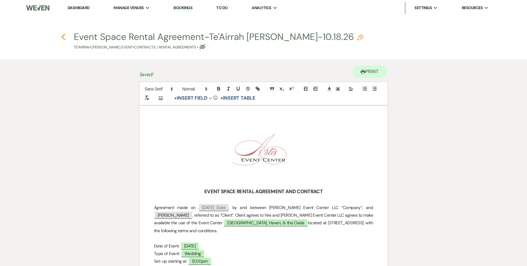
click at [64, 34] on icon "Previous" at bounding box center [63, 36] width 5 height 7
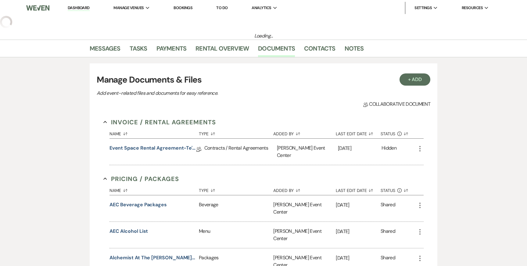
scroll to position [145, 0]
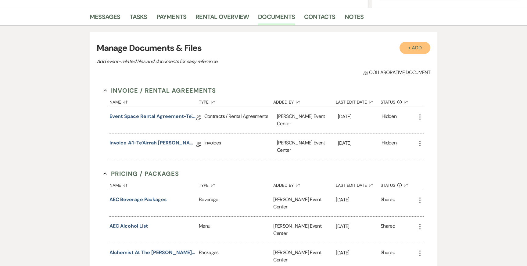
click at [423, 46] on button "+ Add" at bounding box center [415, 48] width 31 height 12
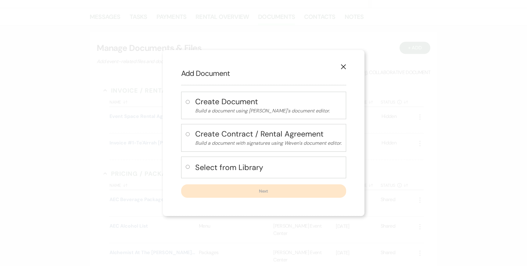
click at [298, 155] on div "Create Document Build a document using Weven's document editor. Create Contract…" at bounding box center [263, 145] width 165 height 106
click at [297, 164] on h4 "Select from Library" at bounding box center [268, 167] width 146 height 11
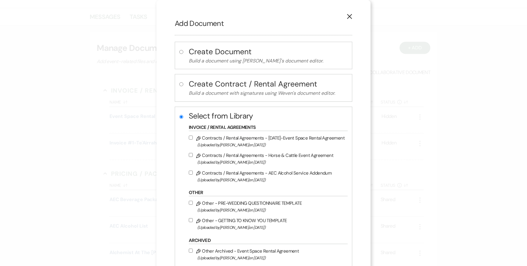
click at [347, 16] on icon "X" at bounding box center [349, 16] width 5 height 5
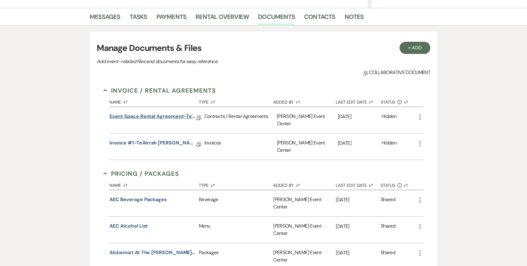
click at [147, 118] on link "Event Space Rental Agreement-Te'Airrah [PERSON_NAME]-10.18.26" at bounding box center [153, 117] width 87 height 9
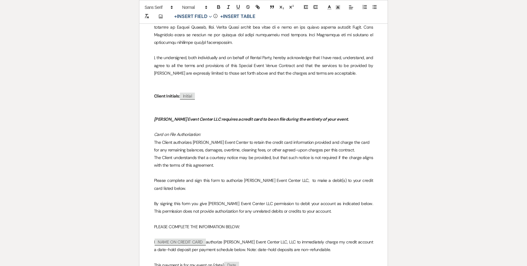
scroll to position [4823, 0]
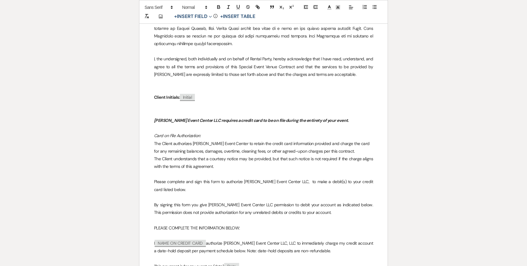
drag, startPoint x: 209, startPoint y: 162, endPoint x: 155, endPoint y: 162, distance: 54.0
copy p "October 15, 2025: $2,019.64"
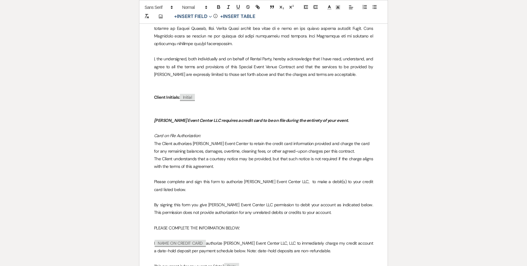
drag, startPoint x: 200, startPoint y: 190, endPoint x: 154, endPoint y: 190, distance: 46.1
copy p "June 15, 2026: $2,019.64"
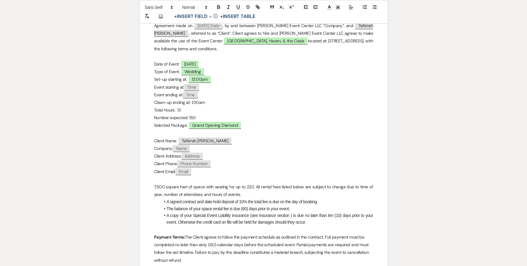
scroll to position [0, 0]
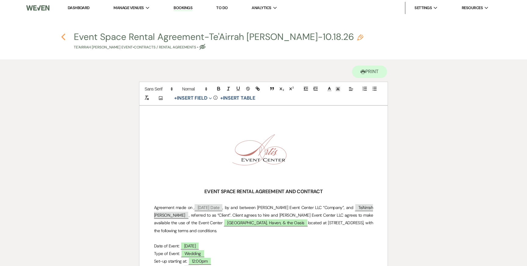
click at [63, 37] on icon "Previous" at bounding box center [63, 36] width 5 height 7
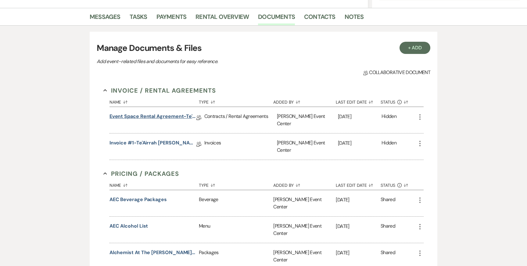
click at [169, 115] on link "Event Space Rental Agreement-Te'Airrah [PERSON_NAME]-10.18.26" at bounding box center [153, 117] width 87 height 9
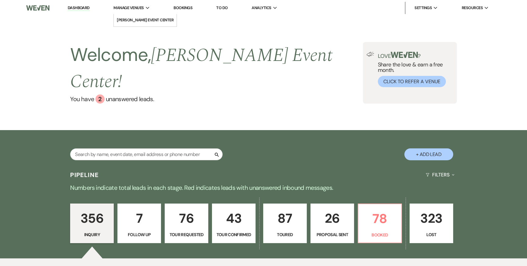
click at [148, 8] on icon "Expand" at bounding box center [148, 8] width 4 height 3
click at [143, 17] on li "[PERSON_NAME] Event Center" at bounding box center [145, 20] width 57 height 6
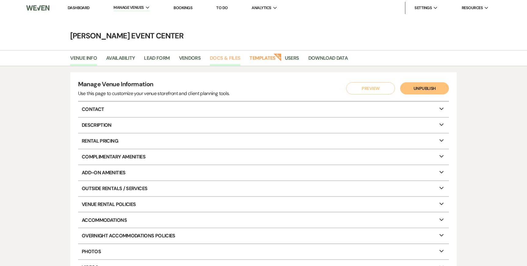
click at [223, 57] on link "Docs & Files" at bounding box center [225, 60] width 31 height 12
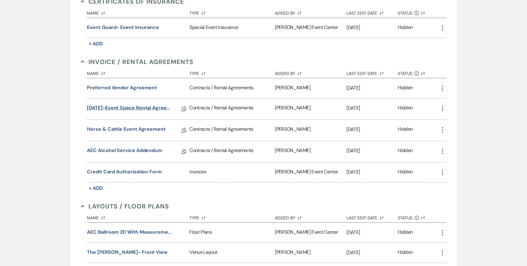
scroll to position [133, 0]
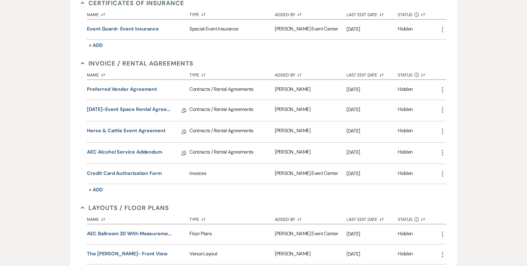
click at [444, 110] on icon "More" at bounding box center [442, 109] width 7 height 7
click at [447, 122] on use at bounding box center [448, 122] width 5 height 5
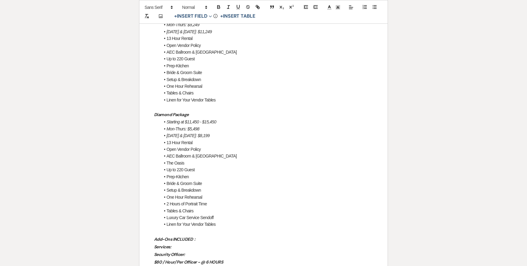
scroll to position [701, 0]
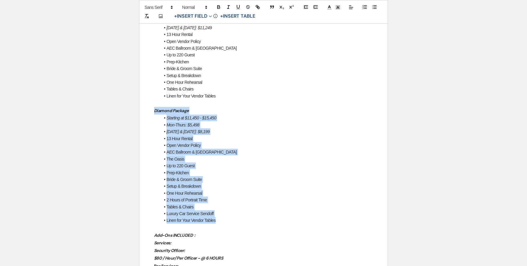
drag, startPoint x: 223, startPoint y: 206, endPoint x: 151, endPoint y: 97, distance: 130.6
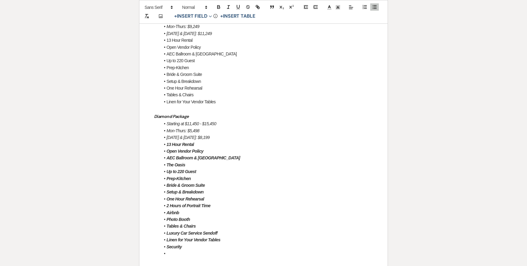
scroll to position [701, 0]
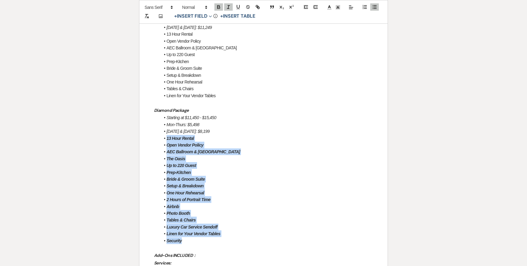
drag, startPoint x: 185, startPoint y: 226, endPoint x: 164, endPoint y: 125, distance: 103.9
click at [164, 125] on ul "Starting at $11,450 - $15,450 Mon-Thurs: $5,498 Friday & Sunday: $8,199 13 Hour…" at bounding box center [266, 179] width 213 height 130
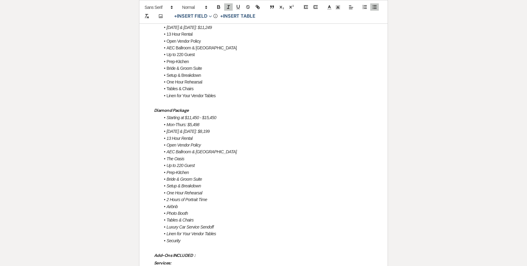
click at [218, 128] on li "Friday & Sunday: $8,199" at bounding box center [266, 131] width 213 height 7
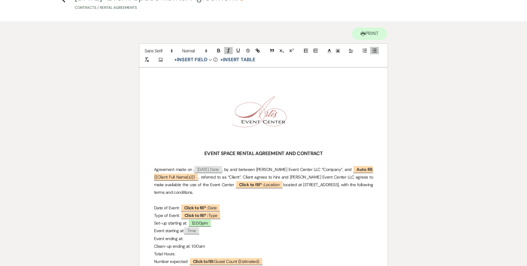
scroll to position [0, 0]
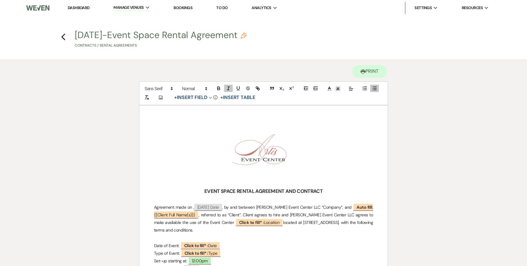
click at [89, 32] on button "8.5.25-Event Space Rental Agreement Pencil Contracts / Rental Agreements" at bounding box center [161, 40] width 172 height 18
select select "10"
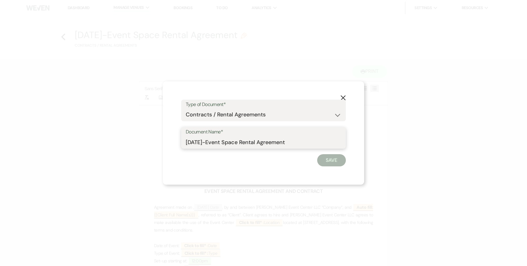
click at [193, 140] on input "8.5.25-Event Space Rental Agreement" at bounding box center [264, 142] width 156 height 12
type input "8.11.25-Event Space Rental Agreement"
click at [329, 164] on button "Save" at bounding box center [331, 160] width 29 height 12
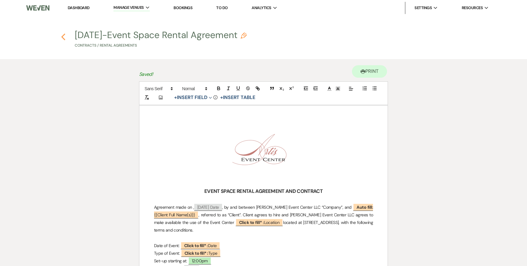
click at [63, 36] on use "button" at bounding box center [63, 37] width 4 height 7
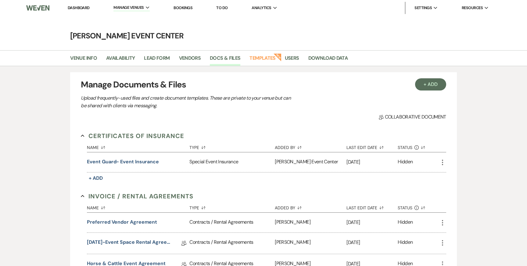
click at [75, 9] on link "Dashboard" at bounding box center [79, 7] width 22 height 5
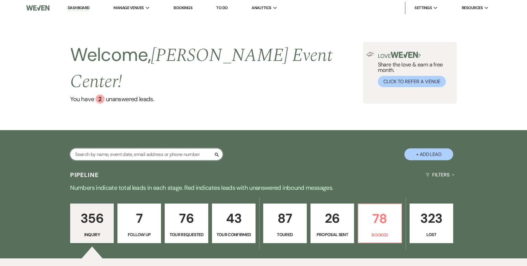
click at [122, 149] on input "text" at bounding box center [146, 155] width 153 height 12
type input "chamodn"
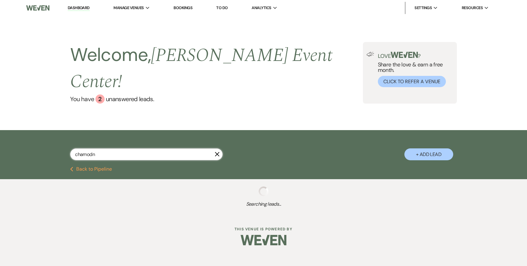
select select "2"
select select "9"
select select "2"
select select "8"
select select "6"
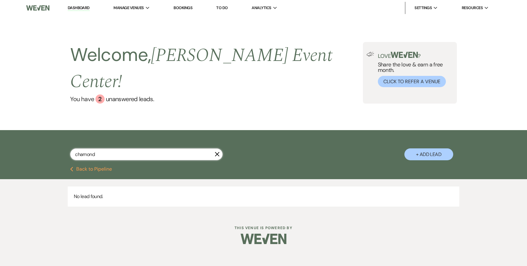
type input "chamonda"
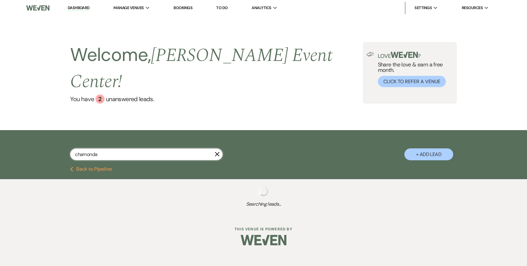
select select "2"
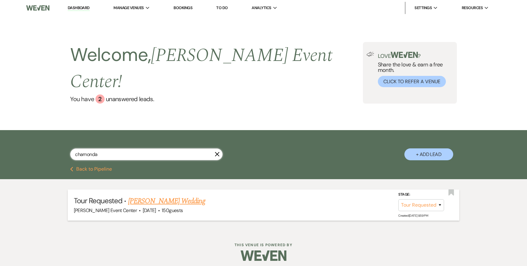
type input "chamonda"
click at [140, 196] on link "Chamonda Gray's Wedding" at bounding box center [166, 201] width 77 height 11
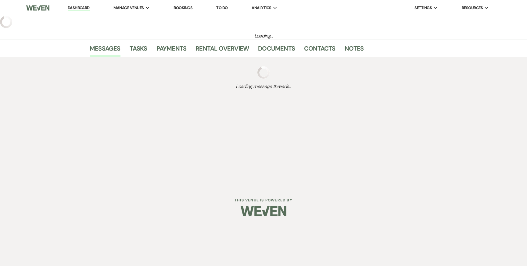
select select "2"
select select "5"
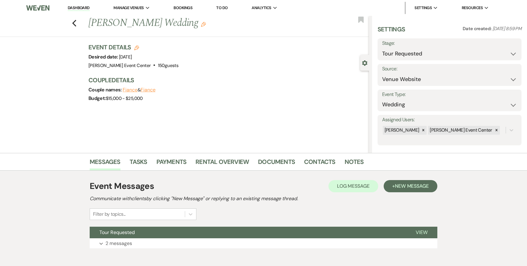
scroll to position [31, 0]
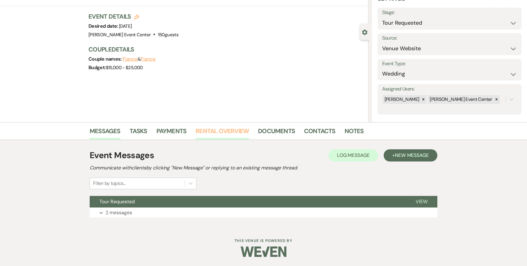
click at [224, 131] on link "Rental Overview" at bounding box center [222, 132] width 53 height 13
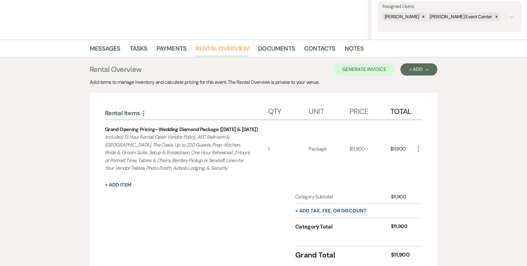
scroll to position [162, 0]
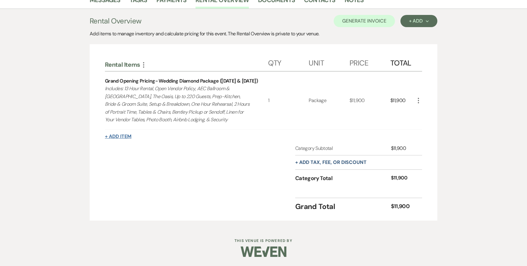
click at [124, 138] on button "+ Add Item" at bounding box center [118, 136] width 27 height 5
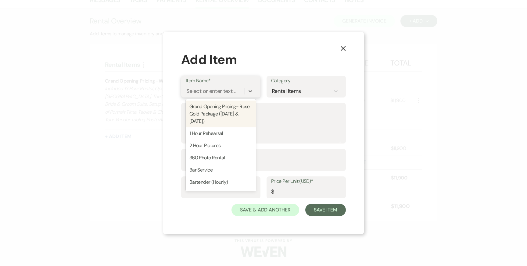
click at [202, 92] on div "Select or enter text..." at bounding box center [210, 91] width 49 height 8
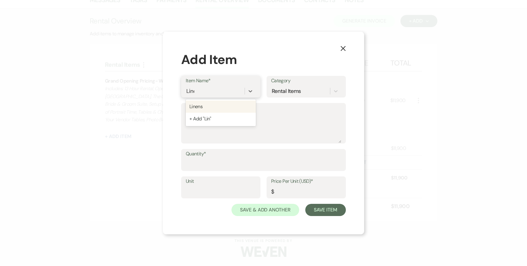
type input "Linen"
click at [199, 106] on div "Linens" at bounding box center [221, 107] width 70 height 12
type textarea "Artis Event Center Charges $20 per linen, per table. This excludes linen for th…"
type input "20"
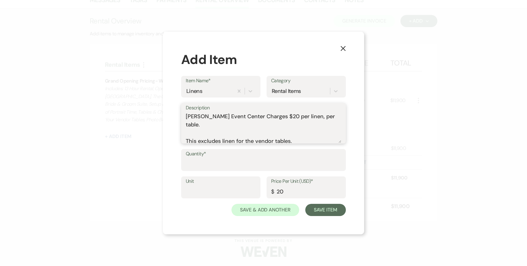
click at [266, 115] on textarea "Artis Event Center Charges $20 per linen, per table. This excludes linen for th…" at bounding box center [264, 128] width 156 height 31
type textarea "Artis Event Center Charges $22 per linen, per table. This excludes linen for th…"
drag, startPoint x: 289, startPoint y: 191, endPoint x: 259, endPoint y: 185, distance: 29.7
click at [261, 185] on div "Unit Price Per Unit (USD)* $ 20" at bounding box center [263, 190] width 165 height 27
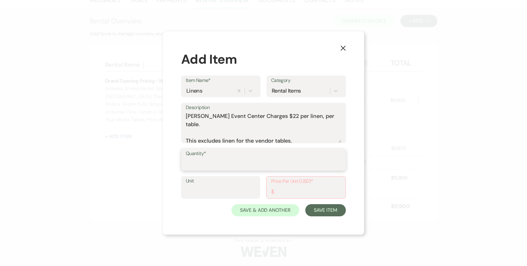
click at [236, 159] on input "Quantity*" at bounding box center [264, 164] width 156 height 12
type input "1"
click at [215, 190] on input "Unit" at bounding box center [221, 192] width 70 height 12
click at [282, 189] on input "Price Per Unit (USD)*" at bounding box center [306, 192] width 70 height 12
type input "0"
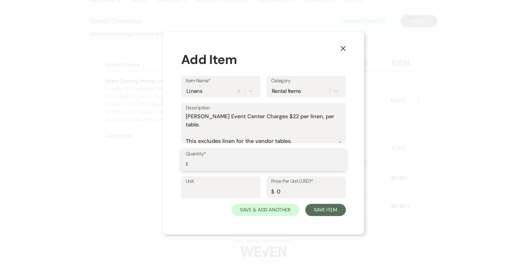
click at [192, 164] on input "1" at bounding box center [264, 165] width 156 height 12
type input "0"
click at [193, 189] on input "Unit" at bounding box center [221, 192] width 70 height 12
type input "TBD"
drag, startPoint x: 287, startPoint y: 190, endPoint x: 279, endPoint y: 190, distance: 7.6
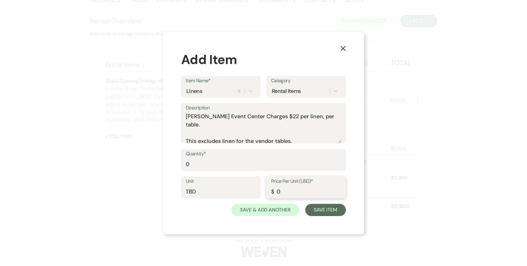
click at [279, 190] on input "0" at bounding box center [306, 192] width 70 height 12
click at [298, 134] on textarea "Artis Event Center Charges $22 per linen, per table. This excludes linen for th…" at bounding box center [264, 128] width 156 height 31
drag, startPoint x: 298, startPoint y: 134, endPoint x: 175, endPoint y: 132, distance: 123.0
click at [175, 133] on div "X Add Item Item Name* Linens Category Rental Items Description Artis Event Cent…" at bounding box center [263, 133] width 201 height 203
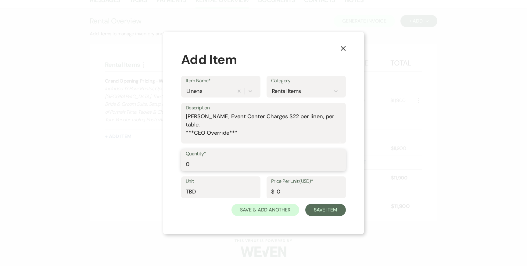
click at [192, 167] on input "0" at bounding box center [264, 165] width 156 height 12
click at [225, 135] on textarea "Artis Event Center Charges $22 per linen, per table. ***CEO Override***" at bounding box center [264, 128] width 156 height 31
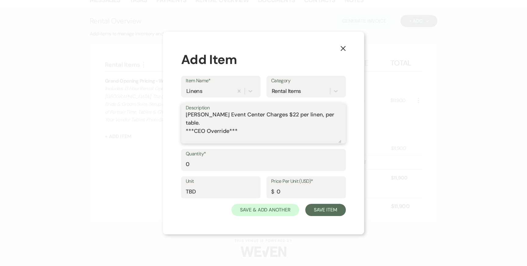
type textarea "Artis Event Center Charges $22 per linen, per table. ***CEO Override*** Cost TB…"
drag, startPoint x: 200, startPoint y: 194, endPoint x: 182, endPoint y: 193, distance: 18.3
click at [182, 193] on div "Unit TBD" at bounding box center [220, 188] width 79 height 22
type input "Linens"
click at [268, 139] on textarea "Artis Event Center Charges $22 per linen, per table. ***CEO Override*** Cost TB…" at bounding box center [264, 128] width 156 height 31
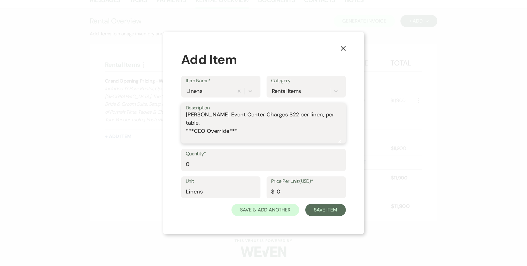
drag, startPoint x: 270, startPoint y: 141, endPoint x: 200, endPoint y: 139, distance: 70.2
click at [200, 139] on textarea "Artis Event Center Charges $22 per linen, per table. ***CEO Override*** Cost TB…" at bounding box center [264, 128] width 156 height 31
click at [189, 129] on textarea "Artis Event Center Charges $22 per linen, per table. ***CEO Override*** Cost at…" at bounding box center [264, 128] width 156 height 31
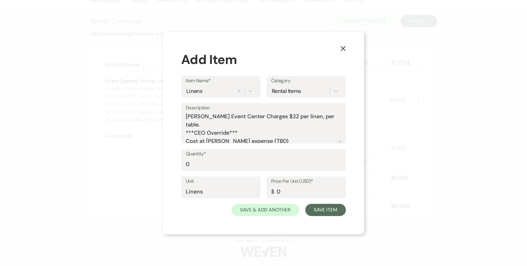
click at [185, 124] on div "Description Artis Event Center Charges $22 per linen, per table. ***CEO Overrid…" at bounding box center [263, 123] width 165 height 41
click at [186, 124] on textarea "Artis Event Center Charges $22 per linen, per table. ***CEO Override*** Cost at…" at bounding box center [264, 128] width 156 height 31
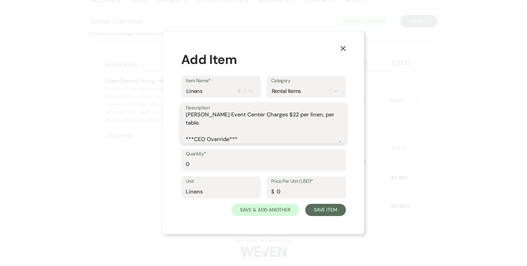
scroll to position [2, 0]
type textarea "Artis Event Center Charges $22 per linen, per table. ***CEO Override*** Cost at…"
click at [318, 209] on button "Save Item" at bounding box center [325, 210] width 41 height 12
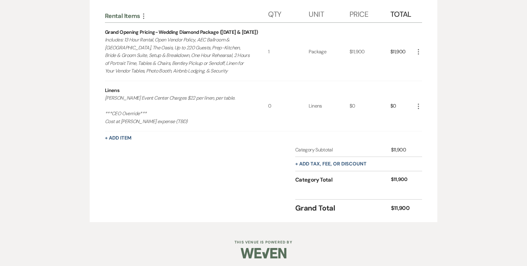
scroll to position [212, 0]
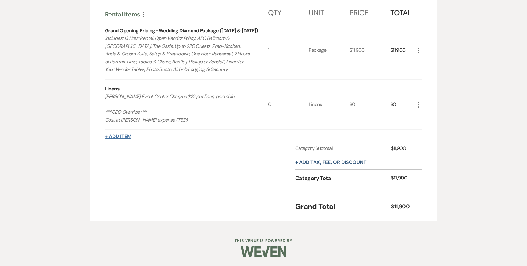
click at [125, 138] on button "+ Add Item" at bounding box center [118, 136] width 27 height 5
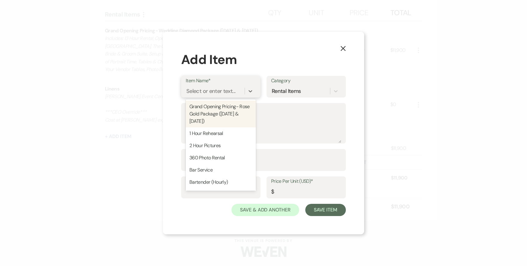
click at [225, 93] on div "Select or enter text..." at bounding box center [210, 91] width 49 height 8
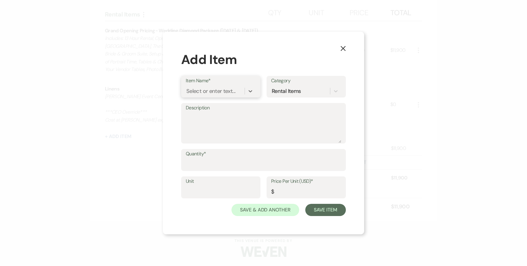
click at [217, 92] on div "Select or enter text..." at bounding box center [210, 91] width 49 height 8
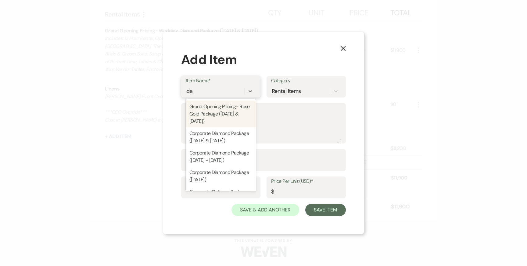
type input "dama"
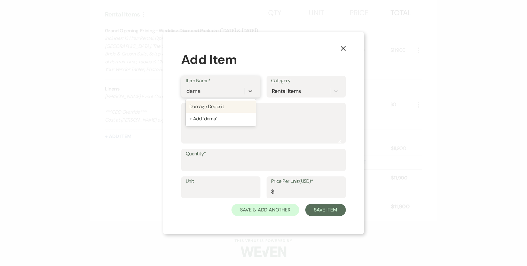
click at [220, 108] on div "Damage Deposit" at bounding box center [221, 107] width 70 height 12
type textarea "A refundable sum held as security against any potential damages incurred during…"
type input "1"
type input "1000"
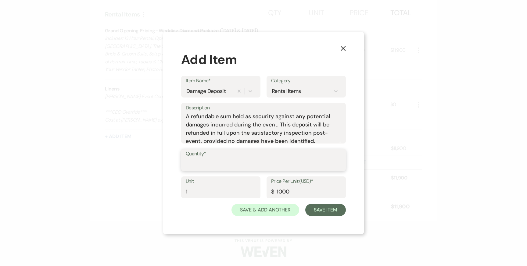
click at [206, 166] on input "Quantity*" at bounding box center [264, 165] width 156 height 12
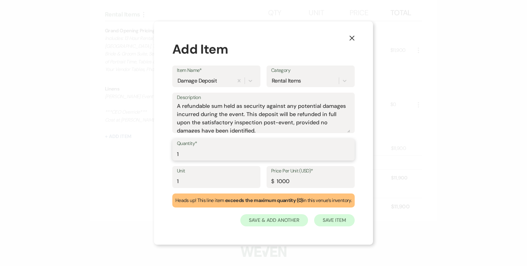
type input "1"
click at [330, 220] on button "Save Item" at bounding box center [334, 220] width 41 height 12
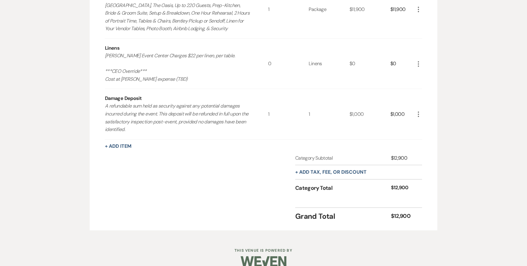
scroll to position [263, 0]
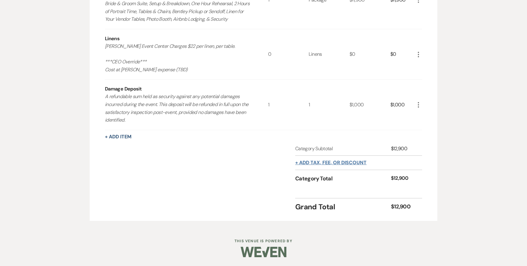
click at [309, 162] on button "+ Add tax, fee, or discount" at bounding box center [330, 162] width 71 height 5
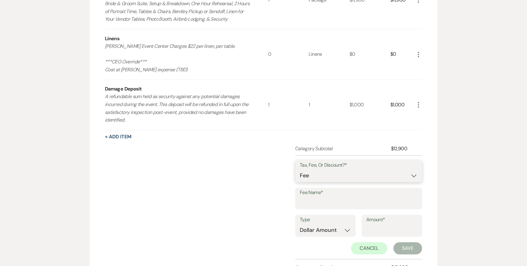
click at [312, 174] on select "Fee Discount Tax" at bounding box center [359, 176] width 118 height 12
select select "2"
click at [311, 198] on input "Fee Name*" at bounding box center [359, 203] width 118 height 12
type input "24 Hour Booking Discount"
click at [371, 229] on input "Amount*" at bounding box center [391, 231] width 51 height 12
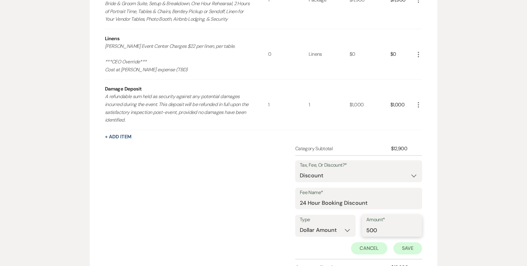
type input "500"
click at [403, 245] on button "Save" at bounding box center [408, 249] width 29 height 12
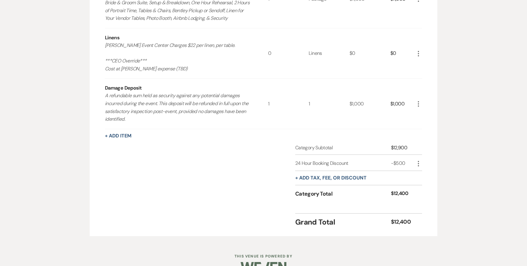
scroll to position [274, 0]
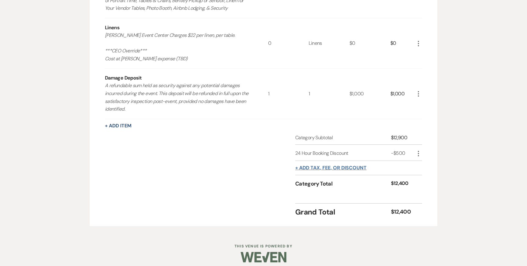
click at [338, 167] on button "+ Add tax, fee, or discount" at bounding box center [330, 168] width 71 height 5
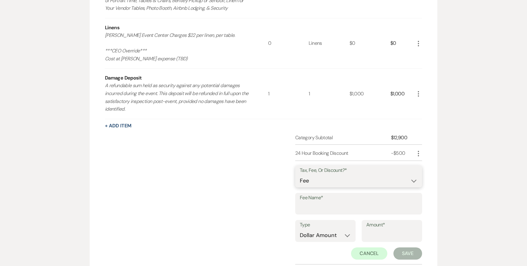
click at [330, 182] on select "Fee Discount Tax" at bounding box center [359, 181] width 118 height 12
select select "3"
click at [319, 207] on input "Fee Name*" at bounding box center [359, 208] width 118 height 12
type input "Tax (8.25%)"
click at [335, 209] on input "Tax (8.25%)" at bounding box center [359, 208] width 118 height 12
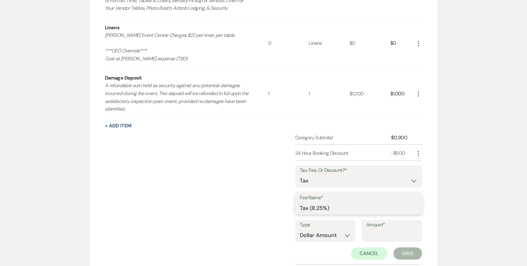
drag, startPoint x: 331, startPoint y: 209, endPoint x: 254, endPoint y: 209, distance: 77.2
click at [258, 209] on div "Category Subtotal $12,900 24 Hour Booking Discount -$500 More Tax, Fee, Or Disc…" at bounding box center [263, 211] width 317 height 154
click at [317, 210] on input "Fee Name*" at bounding box center [359, 208] width 118 height 12
type input "Tax"
click at [314, 230] on select "Dollar Amount Percentage" at bounding box center [325, 236] width 51 height 12
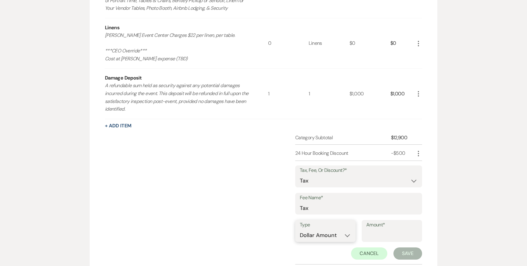
select select "false"
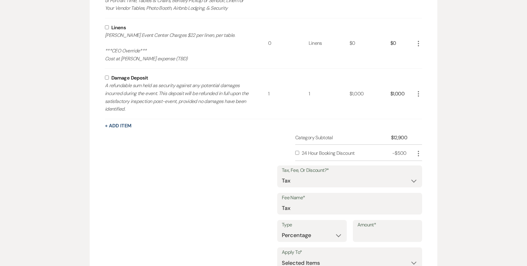
click at [366, 235] on input "Amount*" at bounding box center [388, 236] width 60 height 12
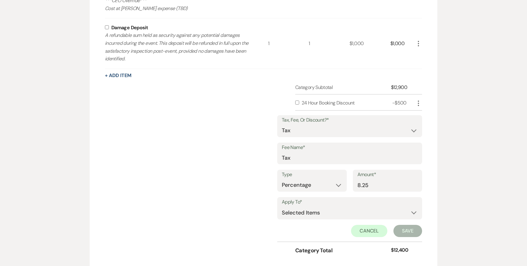
scroll to position [346, 0]
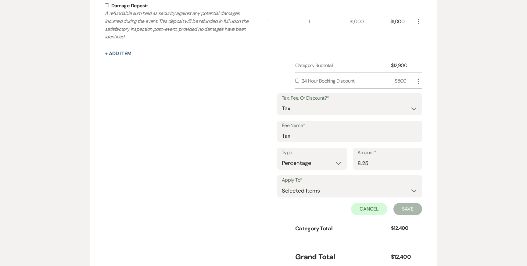
type input "8.25"
click at [362, 192] on select "Selected Items Category Subtotal (before all Taxes/Fees/Discounts) Category Tot…" at bounding box center [350, 191] width 136 height 12
select select "1"
click at [395, 208] on button "Save" at bounding box center [408, 209] width 29 height 12
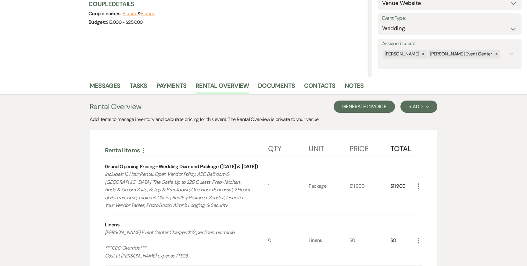
scroll to position [0, 0]
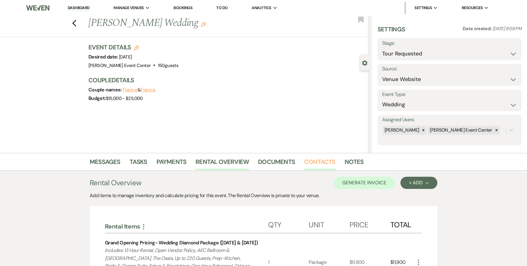
click at [306, 164] on link "Contacts" at bounding box center [319, 163] width 31 height 13
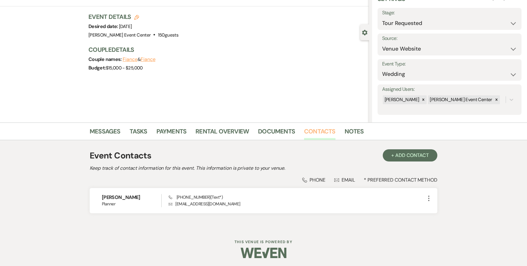
scroll to position [32, 0]
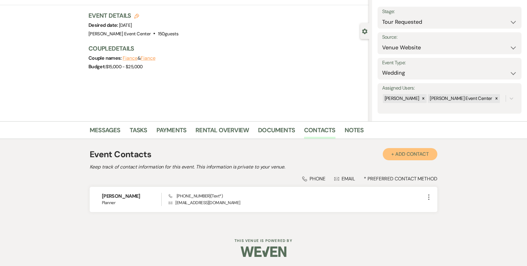
click at [406, 152] on button "+ Add Contact" at bounding box center [410, 154] width 55 height 12
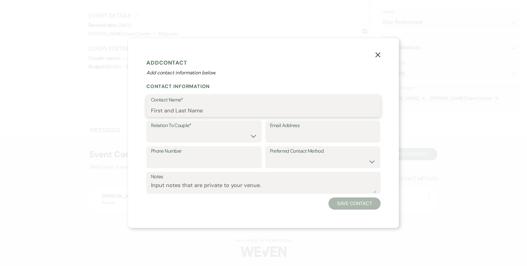
click at [206, 112] on input "Contact Name*" at bounding box center [263, 111] width 225 height 12
type input "Te'Airrah [PERSON_NAME]"
click at [180, 132] on select "Couple Planner Parent of Couple Family Member Friend Other" at bounding box center [204, 136] width 106 height 12
select select "1"
click at [283, 138] on input "Email Address" at bounding box center [323, 136] width 106 height 12
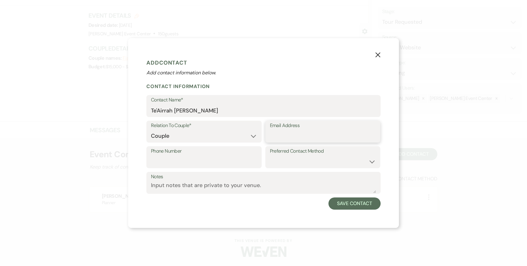
paste input "tleeper2017@gmail.com"
type input "tleeper2017@gmail.com"
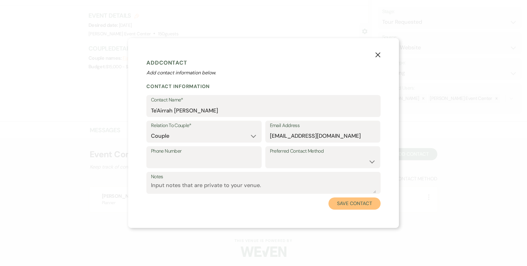
click at [352, 202] on button "Save Contact" at bounding box center [355, 204] width 52 height 12
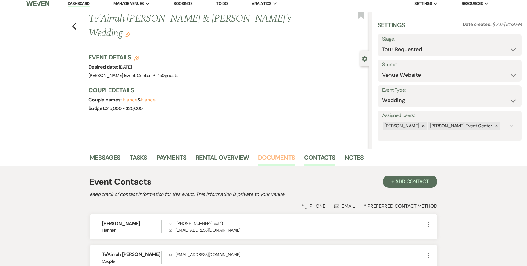
scroll to position [0, 0]
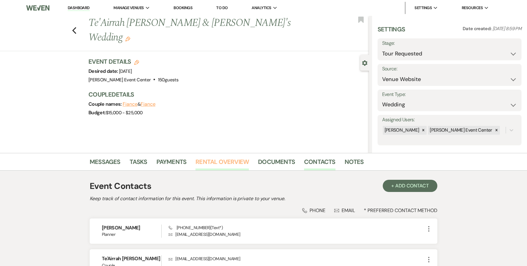
click at [232, 161] on link "Rental Overview" at bounding box center [222, 163] width 53 height 13
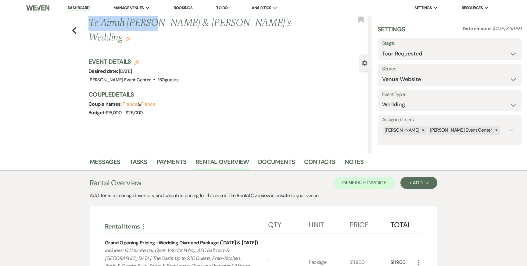
drag, startPoint x: 153, startPoint y: 22, endPoint x: 84, endPoint y: 18, distance: 68.4
click at [84, 18] on div "Previous Te'Airrah Leeper & Fiance's Wedding Edit Bookmark" at bounding box center [183, 33] width 372 height 35
copy h1 "Te'Airrah [PERSON_NAME]"
click at [370, 181] on button "Generate Invoice" at bounding box center [364, 183] width 61 height 12
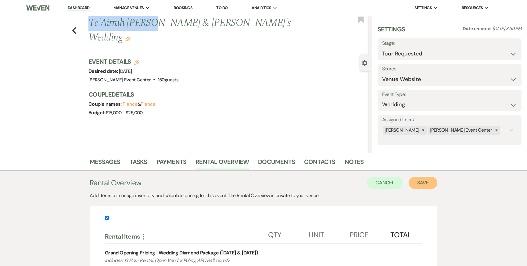
click at [428, 183] on button "Save" at bounding box center [423, 183] width 29 height 12
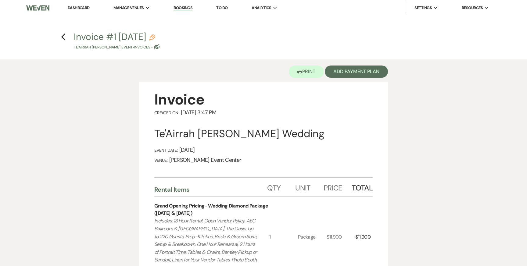
click at [155, 38] on use "button" at bounding box center [152, 37] width 6 height 6
select select "22"
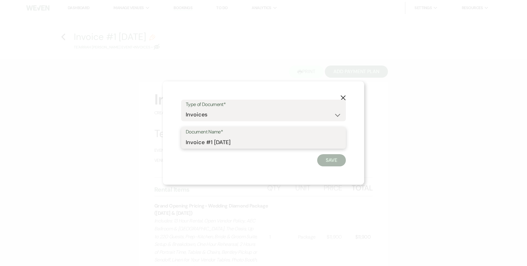
drag, startPoint x: 243, startPoint y: 143, endPoint x: 217, endPoint y: 143, distance: 25.6
click at [217, 143] on input "Invoice #1 8-11-2025" at bounding box center [264, 142] width 156 height 12
paste input "Te'Airrah [PERSON_NAME]"
click at [259, 141] on input "Invoice #1-Te'Airrah Leeper-10.18.26" at bounding box center [264, 142] width 156 height 12
type input "Invoice #1-Te'Airrah [PERSON_NAME]-10.18.26"
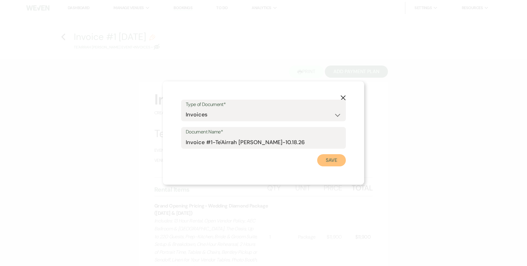
click at [321, 160] on button "Save" at bounding box center [331, 160] width 29 height 12
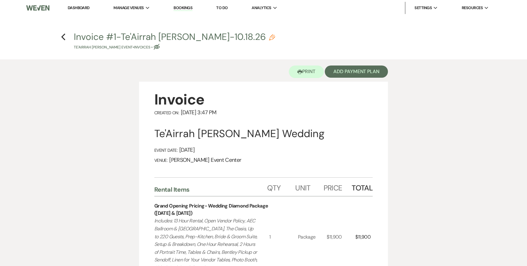
click at [274, 39] on icon "Pencil" at bounding box center [272, 37] width 6 height 6
select select "22"
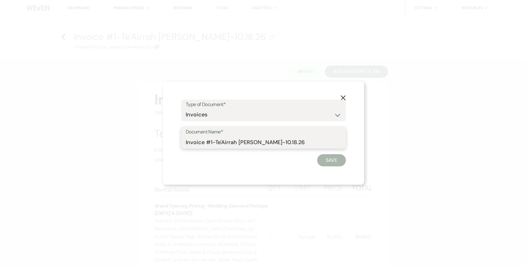
drag, startPoint x: 311, startPoint y: 142, endPoint x: 215, endPoint y: 140, distance: 95.2
click at [215, 140] on input "Invoice #1-Te'Airrah [PERSON_NAME]-10.18.26" at bounding box center [264, 142] width 156 height 12
click at [340, 97] on icon "X" at bounding box center [342, 97] width 5 height 5
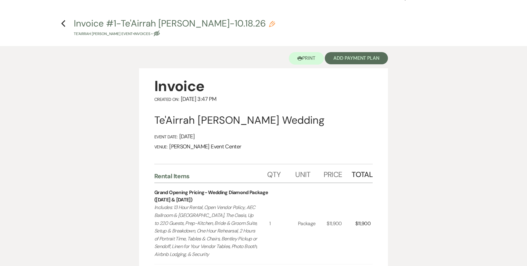
scroll to position [15, 0]
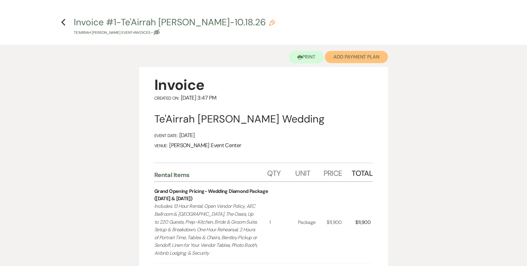
click at [346, 56] on button "Add Payment Plan" at bounding box center [356, 57] width 63 height 12
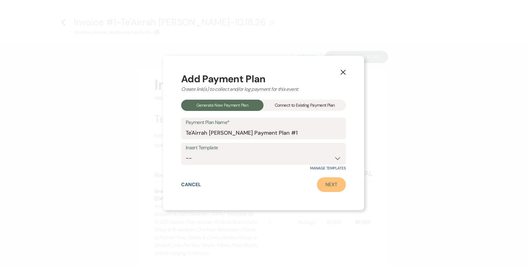
click at [334, 191] on link "Next" at bounding box center [331, 185] width 29 height 15
select select "27224"
select select "2"
select select "percentage"
select select "false"
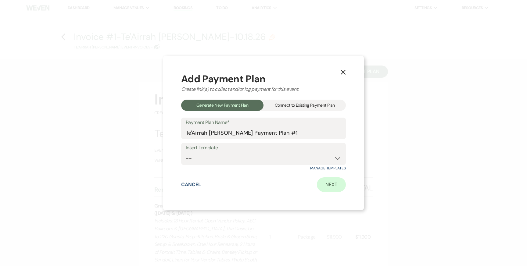
select select "client"
select select "weeks"
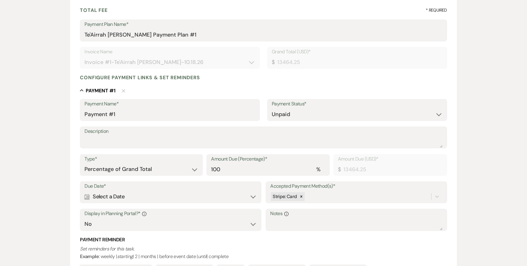
scroll to position [94, 0]
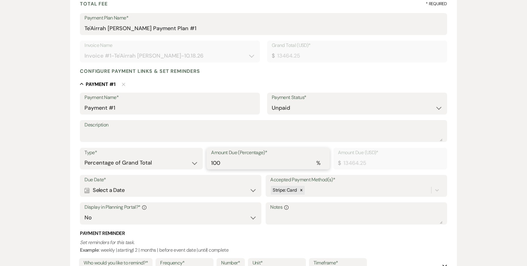
click at [249, 167] on input "100" at bounding box center [268, 163] width 114 height 12
type input "10"
type input "1346.43"
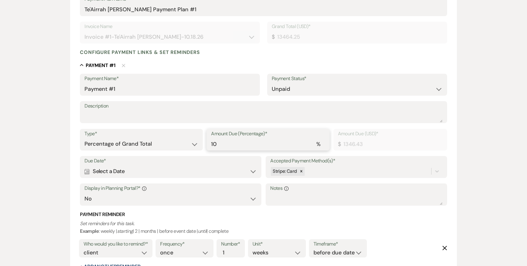
scroll to position [121, 0]
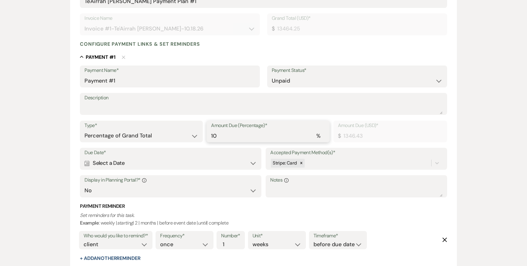
type input "10"
click at [150, 163] on div "Calendar Select a Date Expand" at bounding box center [170, 163] width 172 height 12
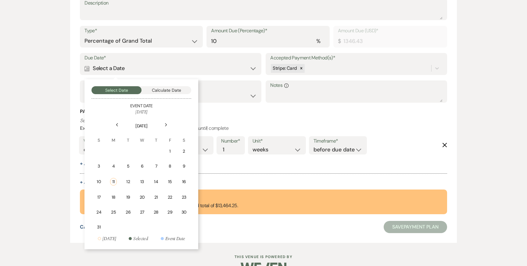
scroll to position [217, 0]
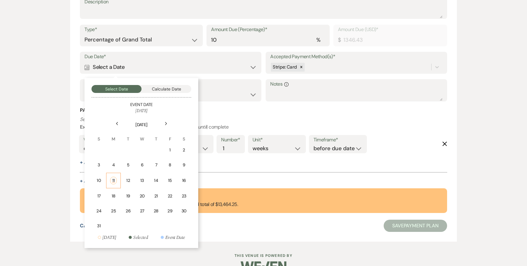
click at [114, 183] on div "11" at bounding box center [113, 181] width 7 height 8
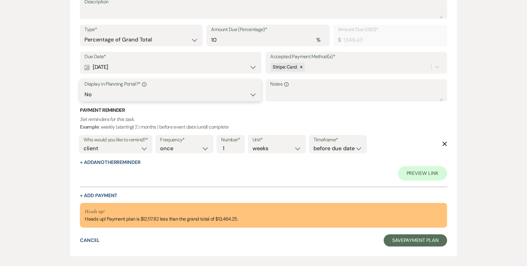
click at [140, 94] on select "Yes No" at bounding box center [170, 95] width 172 height 12
select select "true"
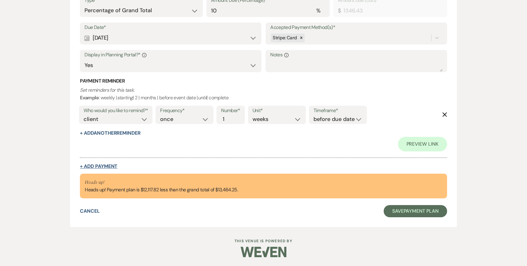
click at [110, 166] on button "+ Add Payment" at bounding box center [99, 166] width 38 height 5
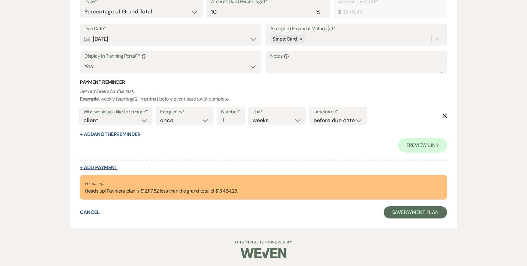
select select "2"
select select "percentage"
select select "false"
select select "client"
select select "weeks"
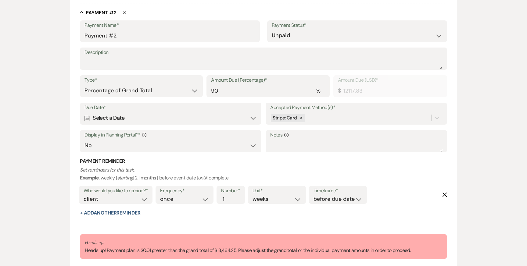
scroll to position [386, 0]
click at [168, 115] on div "Calendar Select a Date Expand" at bounding box center [170, 118] width 172 height 12
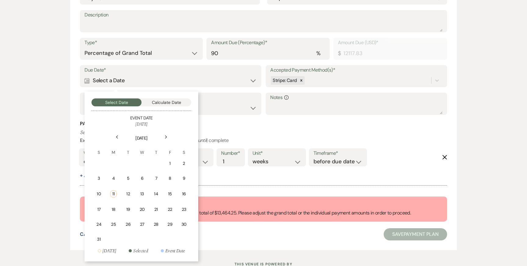
scroll to position [432, 0]
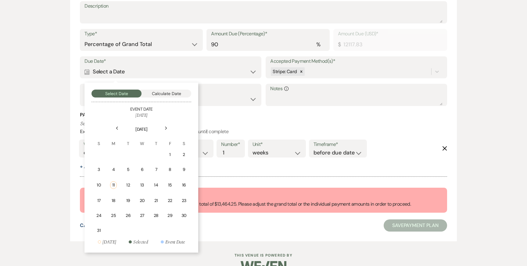
click at [166, 128] on use at bounding box center [166, 128] width 2 height 3
click at [145, 184] on td "15" at bounding box center [141, 185] width 13 height 14
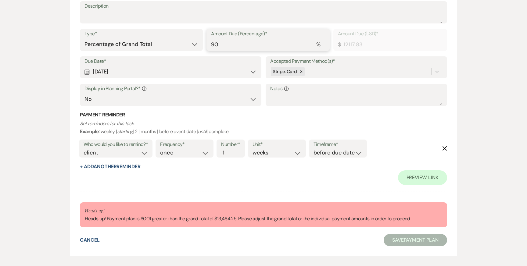
drag, startPoint x: 264, startPoint y: 49, endPoint x: 169, endPoint y: 37, distance: 96.0
click at [169, 37] on div "Type* Dollar Amount Percentage of Grand Total Amount Due (Percentage)* % 90 Amo…" at bounding box center [263, 42] width 367 height 27
type input "1"
type input "134.64"
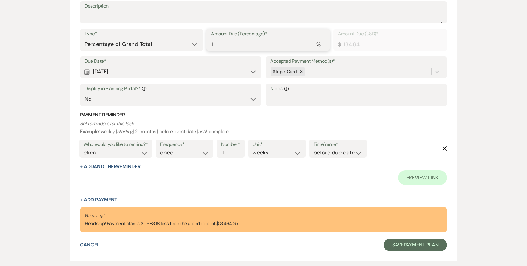
type input "15"
type input "2019.64"
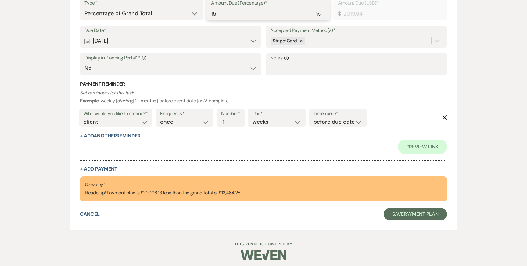
scroll to position [480, 0]
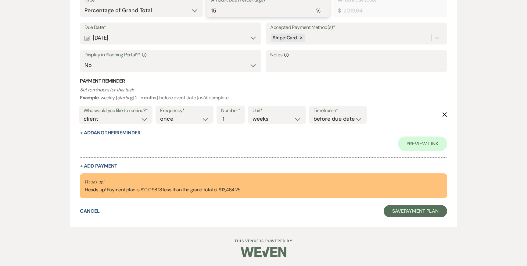
type input "15"
click at [118, 65] on select "Yes No" at bounding box center [170, 65] width 172 height 12
select select "true"
click at [106, 135] on button "+ Add Another Reminder" at bounding box center [110, 133] width 60 height 5
select select "client"
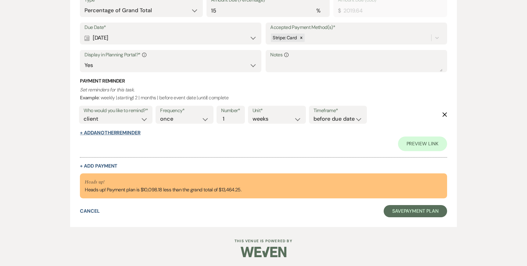
select select "days"
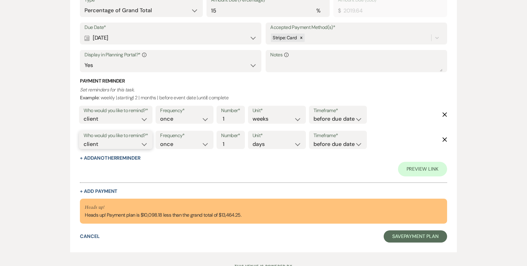
click at [146, 146] on select "client venue both" at bounding box center [116, 144] width 64 height 8
select select "both"
click at [322, 149] on div "Timeframe* before due date after due date on due date on custom date" at bounding box center [338, 140] width 58 height 18
click at [323, 144] on select "before due date after due date on due date on custom date" at bounding box center [338, 144] width 49 height 8
select select "onDueDate"
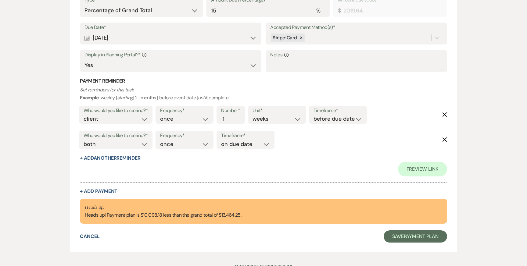
click at [122, 159] on button "+ Add Another Reminder" at bounding box center [110, 158] width 60 height 5
select select "client"
select select "days"
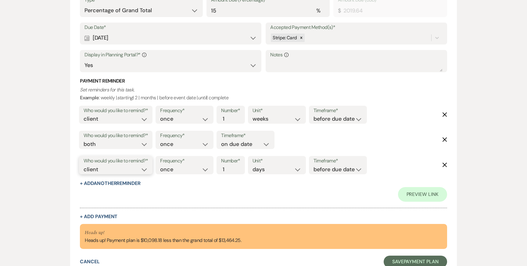
click at [118, 169] on select "client venue both" at bounding box center [116, 170] width 64 height 8
select select "host"
click at [232, 167] on input "2" at bounding box center [227, 170] width 13 height 8
type input "3"
click at [232, 167] on input "3" at bounding box center [227, 170] width 13 height 8
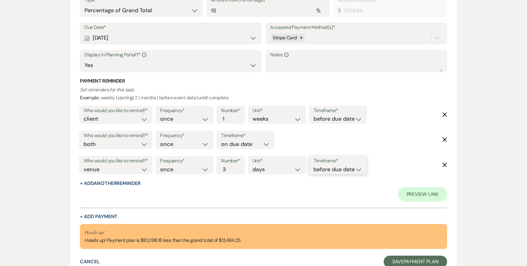
click at [333, 171] on select "before due date after due date on due date on custom date" at bounding box center [338, 170] width 49 height 8
select select "afterDueDate"
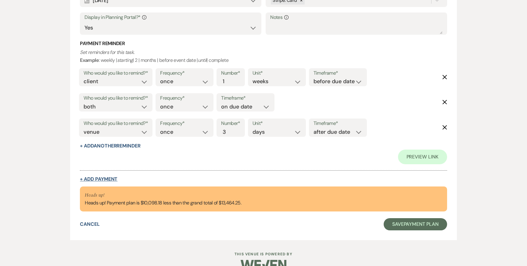
click at [105, 179] on button "+ Add Payment" at bounding box center [99, 179] width 38 height 5
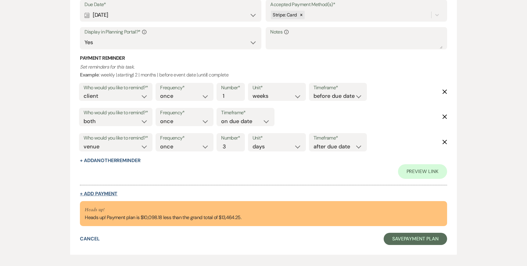
select select "2"
select select "percentage"
select select "false"
select select "client"
select select "weeks"
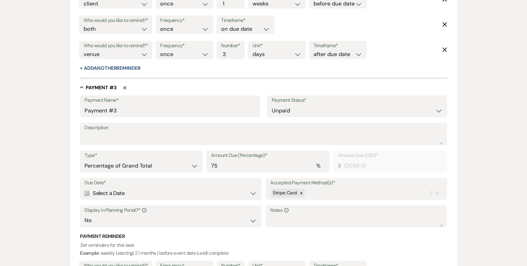
scroll to position [590, 0]
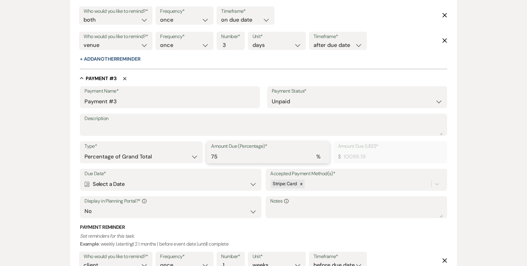
drag, startPoint x: 219, startPoint y: 157, endPoint x: 196, endPoint y: 154, distance: 24.0
click at [207, 157] on div "Amount Due (Percentage)* % 75" at bounding box center [268, 153] width 123 height 22
type input "1"
type input "134.64"
type input "15"
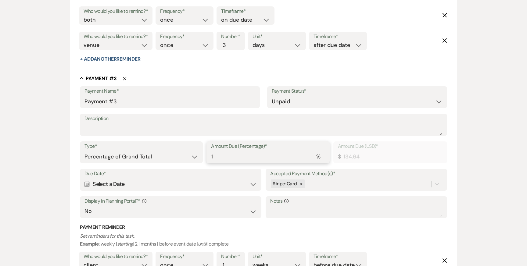
type input "2019.64"
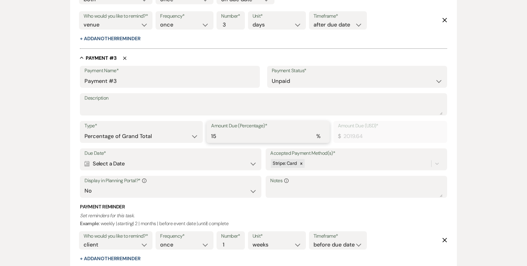
scroll to position [624, 0]
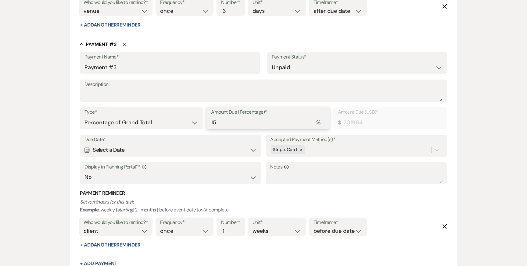
type input "15"
click at [133, 146] on div "Calendar Select a Date Expand" at bounding box center [170, 150] width 172 height 12
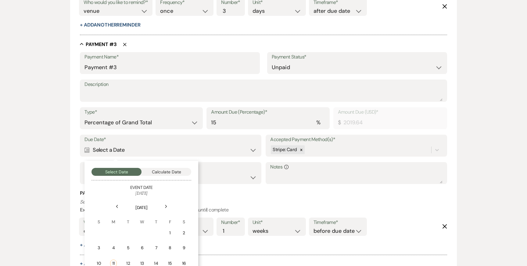
click at [166, 205] on icon "Next" at bounding box center [166, 207] width 3 height 4
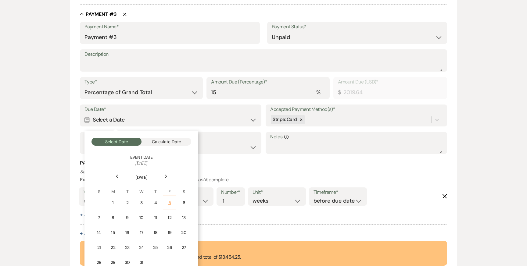
scroll to position [655, 0]
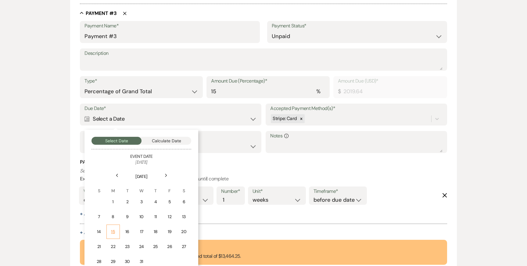
click at [112, 229] on div "15" at bounding box center [112, 232] width 5 height 6
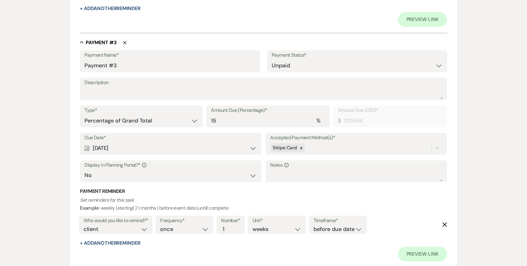
scroll to position [685, 0]
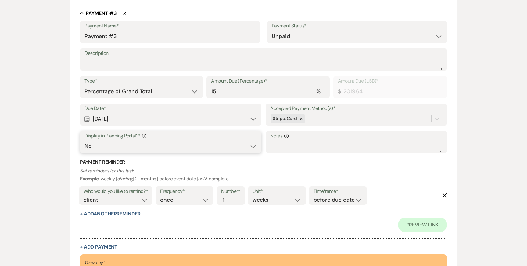
click at [177, 145] on select "Yes No" at bounding box center [170, 146] width 172 height 12
select select "true"
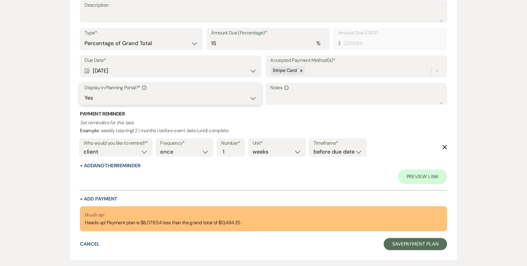
scroll to position [737, 0]
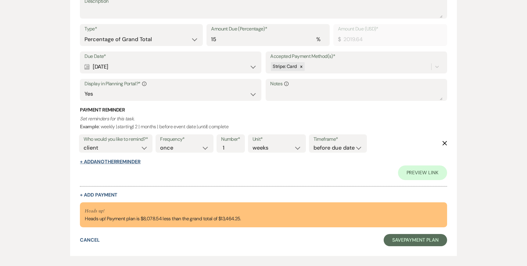
click at [135, 161] on button "+ Add Another Reminder" at bounding box center [110, 162] width 60 height 5
select select "client"
select select "days"
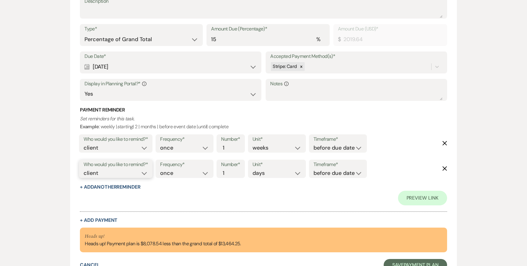
click at [131, 175] on select "client venue both" at bounding box center [116, 173] width 64 height 8
select select "both"
click at [342, 171] on select "before due date after due date on due date on custom date" at bounding box center [338, 173] width 49 height 8
select select "onDueDate"
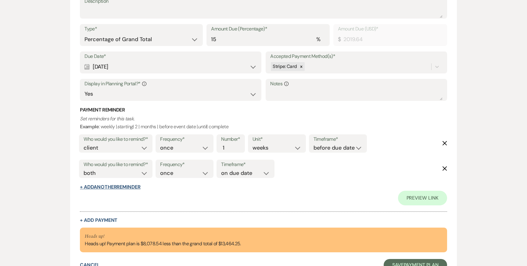
click at [96, 186] on button "+ Add Another Reminder" at bounding box center [110, 187] width 60 height 5
select select "client"
select select "days"
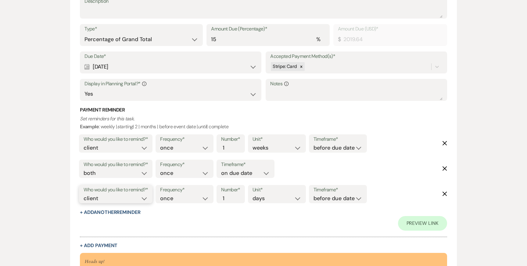
click at [105, 199] on select "client venue both" at bounding box center [116, 199] width 64 height 8
select select "host"
click at [231, 196] on input "2" at bounding box center [227, 199] width 13 height 8
type input "3"
click at [231, 196] on input "3" at bounding box center [227, 199] width 13 height 8
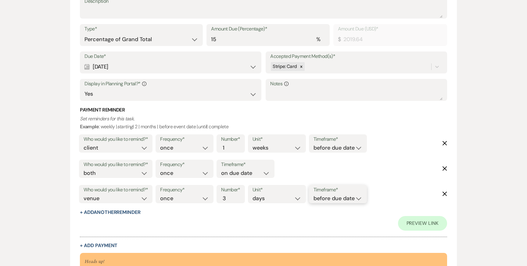
click at [321, 201] on select "before due date after due date on due date on custom date" at bounding box center [338, 199] width 49 height 8
select select "afterDueDate"
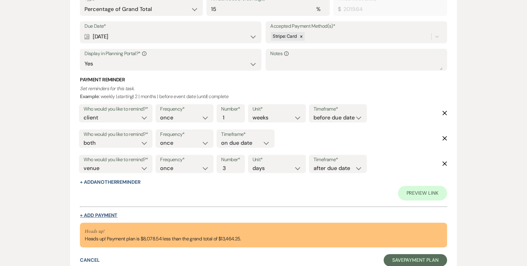
click at [92, 213] on button "+ Add Payment" at bounding box center [99, 215] width 38 height 5
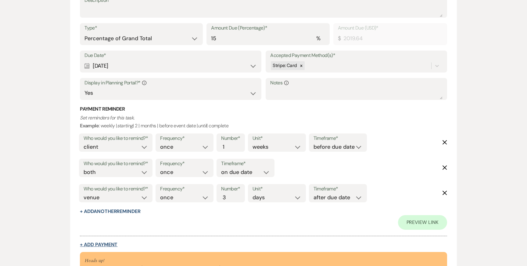
select select "2"
select select "percentage"
select select "false"
select select "client"
select select "weeks"
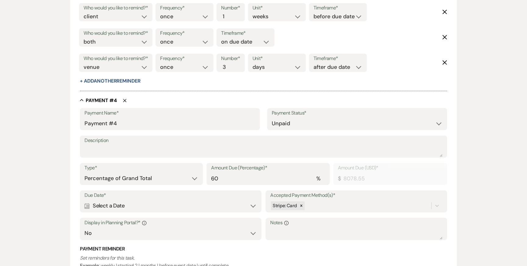
scroll to position [845, 0]
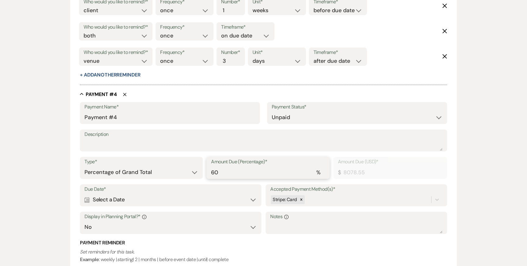
drag, startPoint x: 225, startPoint y: 174, endPoint x: 174, endPoint y: 168, distance: 51.0
click at [174, 168] on div "Type* Dollar Amount Percentage of Grand Total Amount Due (Percentage)* % 60 Amo…" at bounding box center [263, 170] width 367 height 27
type input "1"
type input "134.64"
type input "15"
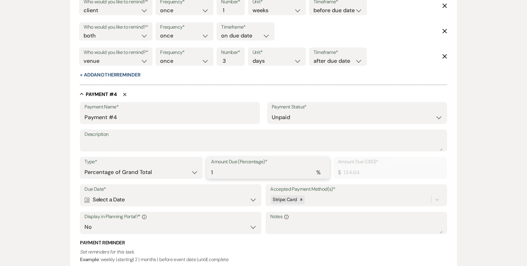
type input "2019.64"
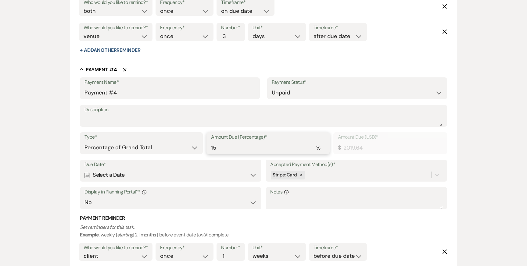
scroll to position [884, 0]
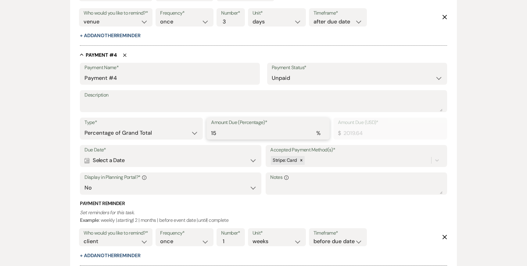
type input "15"
click at [119, 164] on div "Calendar Select a Date Expand" at bounding box center [170, 161] width 172 height 12
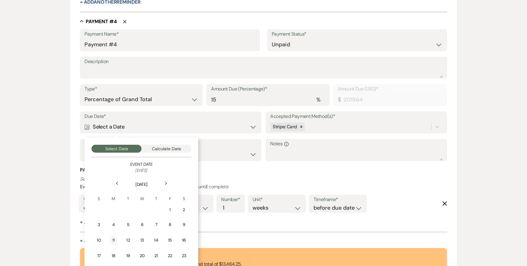
scroll to position [944, 0]
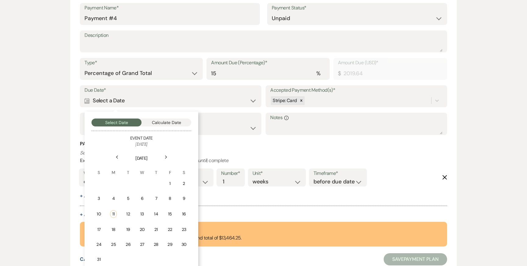
click at [164, 158] on div "Next" at bounding box center [166, 158] width 10 height 10
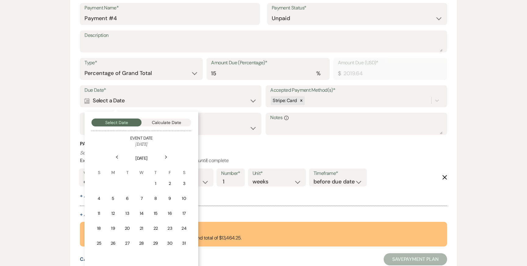
click at [164, 158] on div "Next" at bounding box center [166, 158] width 10 height 10
click at [98, 211] on div "15" at bounding box center [98, 213] width 5 height 6
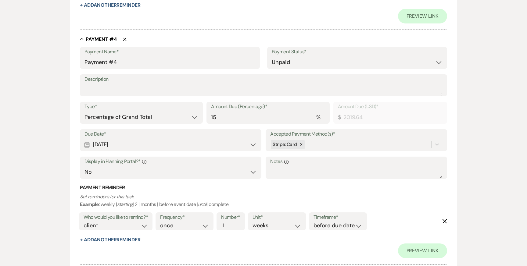
scroll to position [988, 0]
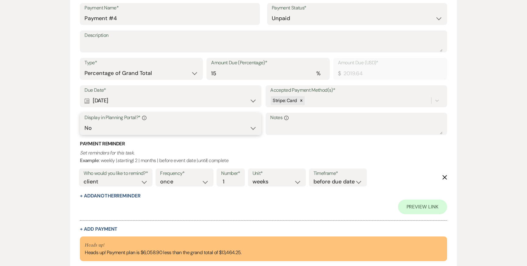
click at [142, 130] on select "Yes No" at bounding box center [170, 128] width 172 height 12
select select "true"
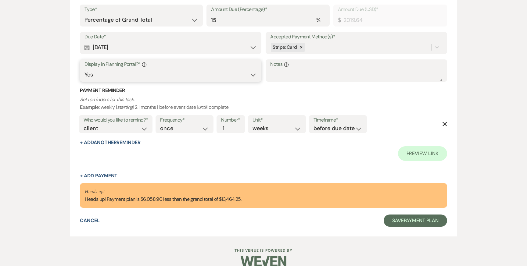
scroll to position [1045, 0]
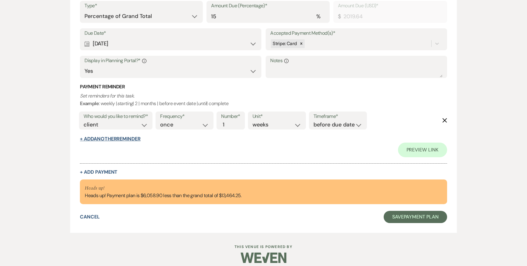
click at [137, 138] on button "+ Add Another Reminder" at bounding box center [110, 139] width 60 height 5
select select "client"
select select "days"
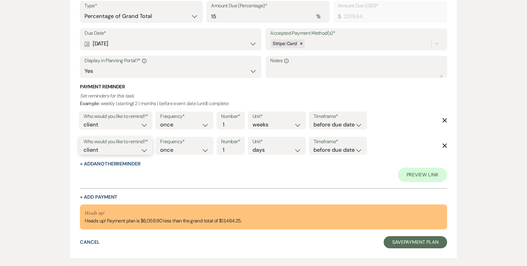
click at [131, 152] on select "client venue both" at bounding box center [116, 150] width 64 height 8
select select "both"
click at [337, 147] on select "before due date after due date on due date on custom date" at bounding box center [338, 150] width 49 height 8
select select "onDueDate"
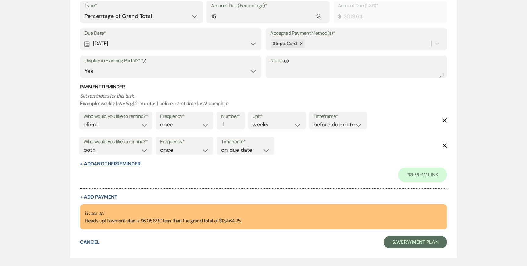
click at [114, 162] on button "+ Add Another Reminder" at bounding box center [110, 164] width 60 height 5
select select "client"
select select "days"
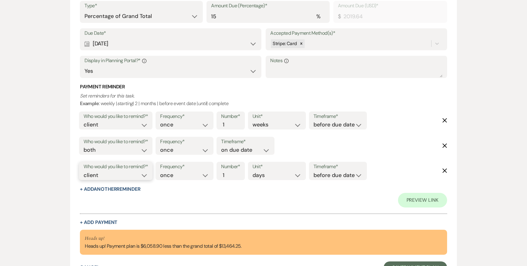
click at [114, 173] on select "client venue both" at bounding box center [116, 175] width 64 height 8
select select "host"
click at [231, 174] on input "2" at bounding box center [227, 175] width 13 height 8
type input "3"
click at [231, 174] on input "3" at bounding box center [227, 175] width 13 height 8
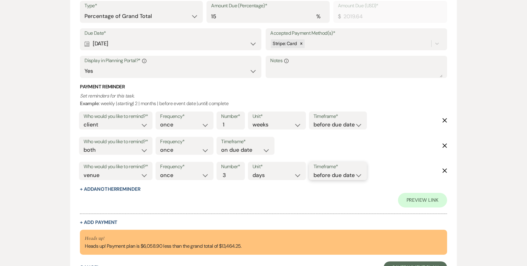
click at [331, 174] on select "before due date after due date on due date on custom date" at bounding box center [338, 175] width 49 height 8
select select "afterDueDate"
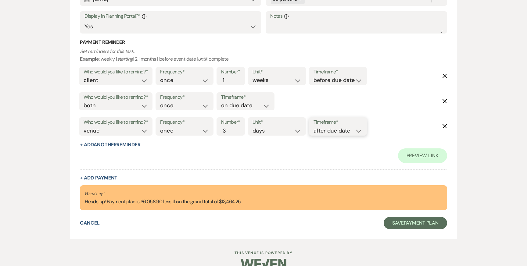
scroll to position [1101, 0]
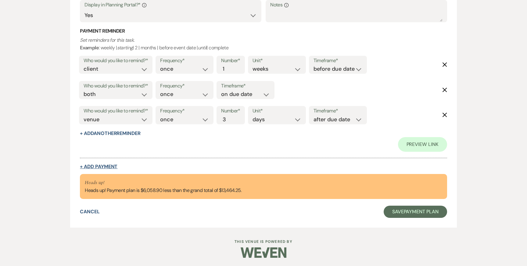
click at [104, 167] on button "+ Add Payment" at bounding box center [99, 166] width 38 height 5
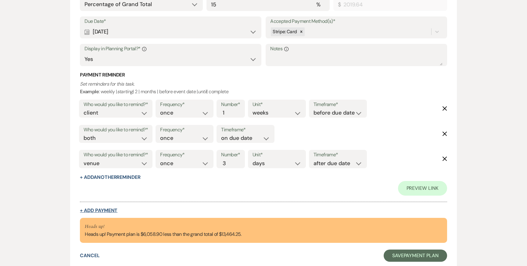
select select "2"
select select "percentage"
select select "false"
select select "client"
select select "weeks"
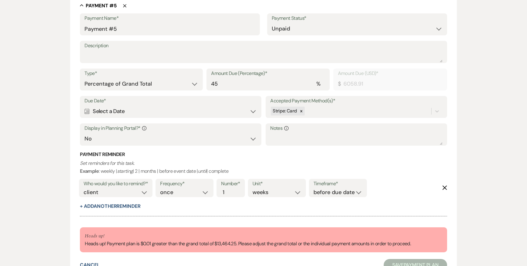
scroll to position [1218, 0]
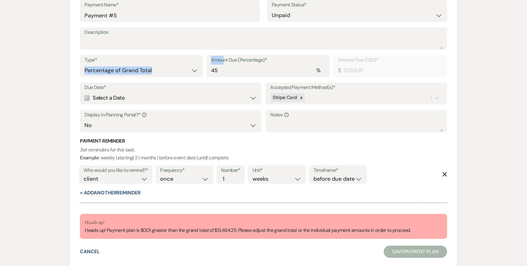
drag, startPoint x: 223, startPoint y: 63, endPoint x: 179, endPoint y: 67, distance: 44.1
click at [179, 67] on div "Type* Dollar Amount Percentage of Grand Total Amount Due (Percentage)* % 45 Amo…" at bounding box center [263, 68] width 367 height 27
drag, startPoint x: 221, startPoint y: 69, endPoint x: 197, endPoint y: 65, distance: 23.8
click at [201, 66] on div "Type* Dollar Amount Percentage of Grand Total Amount Due (Percentage)* % 45 Amo…" at bounding box center [263, 68] width 367 height 27
type input "1"
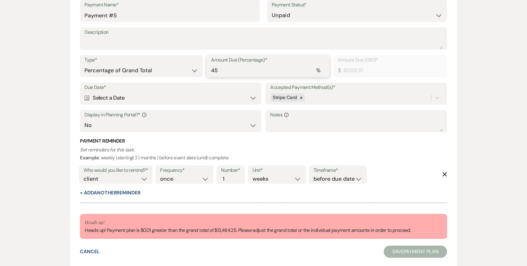
type input "134.64"
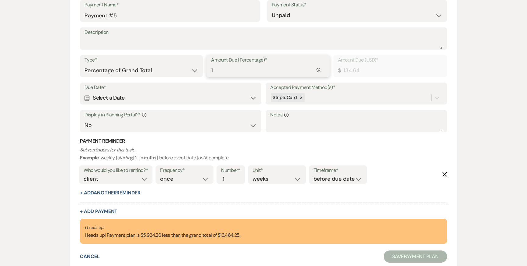
type input "15"
type input "2019.64"
type input "15"
click at [114, 100] on div "Calendar Select a Date Expand" at bounding box center [170, 98] width 172 height 12
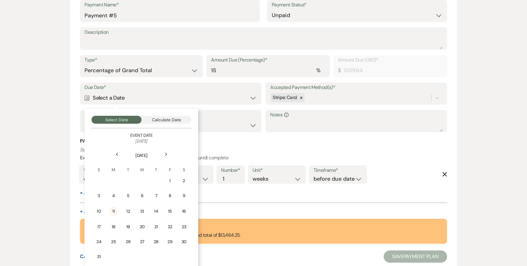
click at [166, 155] on icon "Next" at bounding box center [166, 155] width 3 height 4
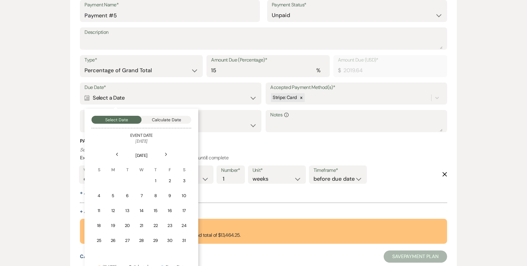
click at [166, 155] on icon "Next" at bounding box center [166, 155] width 3 height 4
click at [119, 152] on div "Previous" at bounding box center [117, 155] width 10 height 10
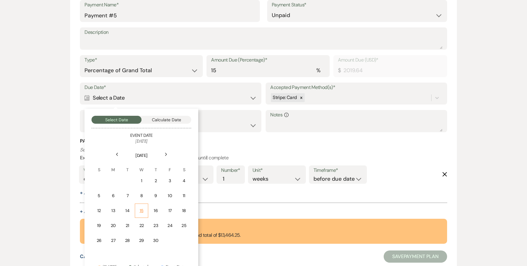
click at [140, 208] on div "15" at bounding box center [141, 211] width 5 height 6
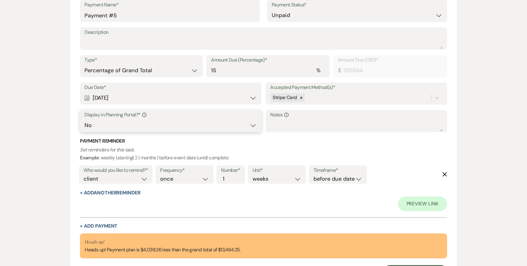
click at [137, 130] on select "Yes No" at bounding box center [170, 126] width 172 height 12
select select "true"
click at [103, 193] on button "+ Add Another Reminder" at bounding box center [110, 193] width 60 height 5
select select "client"
select select "days"
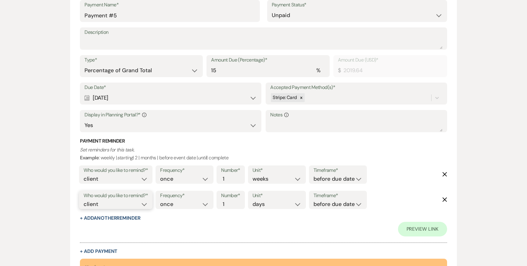
click at [143, 203] on select "client venue both" at bounding box center [116, 204] width 64 height 8
select select "both"
click at [331, 206] on select "before due date after due date on due date on custom date" at bounding box center [338, 204] width 49 height 8
select select "onDueDate"
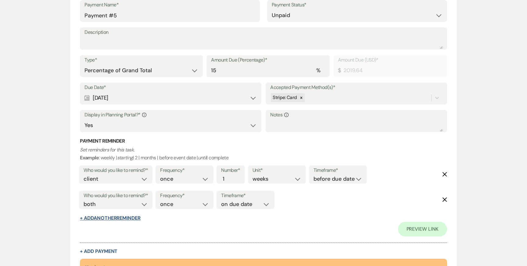
click at [118, 219] on button "+ Add Another Reminder" at bounding box center [110, 218] width 60 height 5
select select "client"
select select "days"
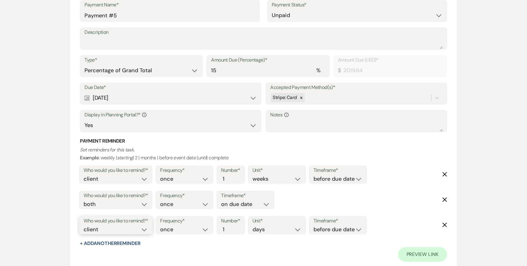
click at [116, 228] on select "client venue both" at bounding box center [116, 230] width 64 height 8
select select "host"
click at [233, 228] on input "2" at bounding box center [227, 230] width 13 height 8
type input "3"
click at [233, 228] on input "3" at bounding box center [227, 230] width 13 height 8
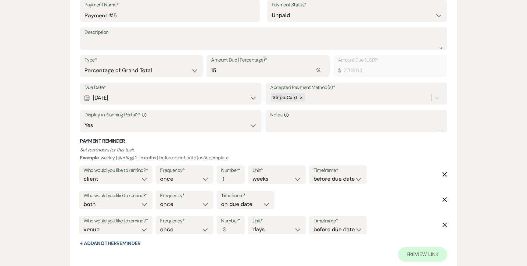
click at [314, 231] on div "Timeframe* before due date after due date on due date on custom date" at bounding box center [338, 225] width 58 height 18
click at [322, 228] on select "before due date after due date on due date on custom date" at bounding box center [338, 230] width 49 height 8
select select "afterDueDate"
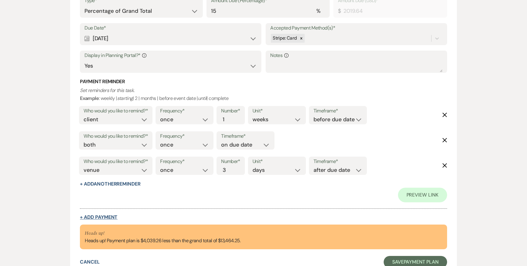
click at [106, 216] on button "+ Add Payment" at bounding box center [99, 217] width 38 height 5
select select "2"
select select "percentage"
select select "false"
select select "client"
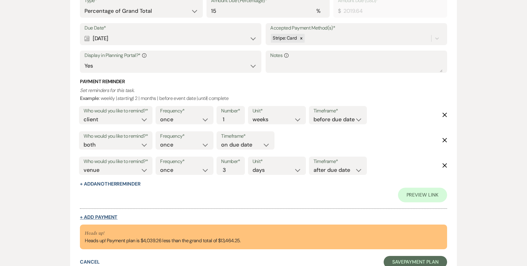
select select "weeks"
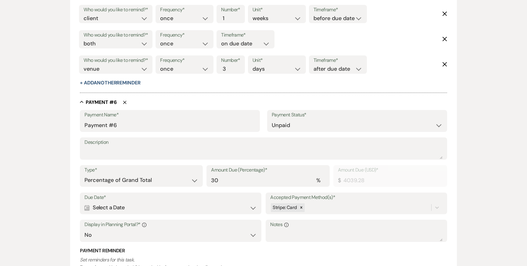
scroll to position [1411, 0]
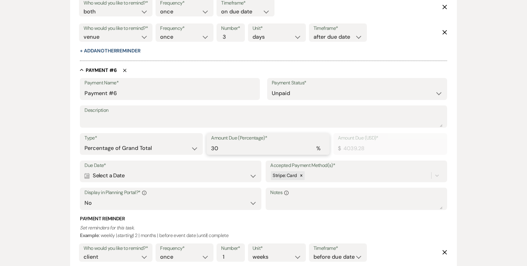
drag, startPoint x: 232, startPoint y: 149, endPoint x: 183, endPoint y: 143, distance: 49.3
click at [183, 143] on div "Type* Dollar Amount Percentage of Grand Total Amount Due (Percentage)* % 30 Amo…" at bounding box center [263, 146] width 367 height 27
type input "1"
type input "134.64"
type input "15"
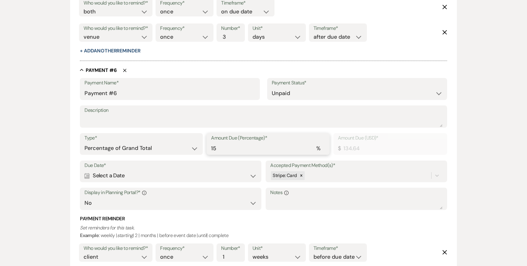
type input "2019.64"
type input "15"
click at [130, 170] on div "Calendar Select a Date Expand" at bounding box center [170, 176] width 172 height 12
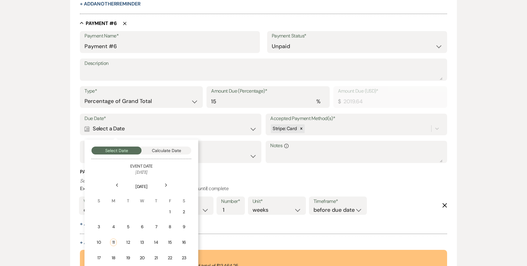
scroll to position [1469, 0]
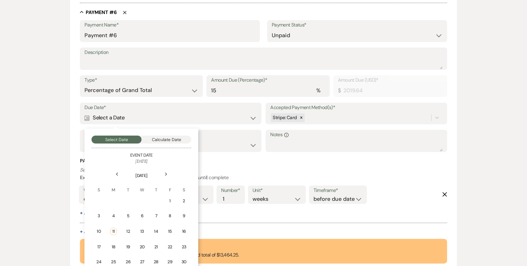
click at [169, 173] on div "Next" at bounding box center [166, 175] width 10 height 10
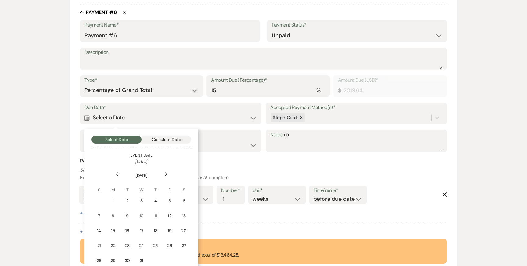
click at [169, 173] on div "Next" at bounding box center [166, 175] width 10 height 10
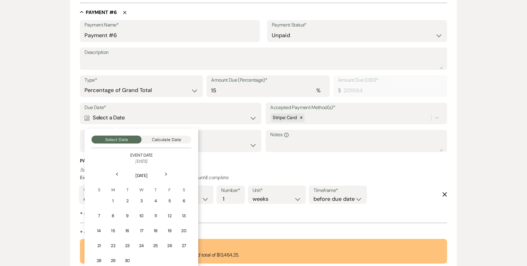
click at [169, 173] on div "Next" at bounding box center [166, 175] width 10 height 10
click at [118, 173] on icon "Previous" at bounding box center [117, 175] width 3 height 4
click at [110, 229] on div "15" at bounding box center [112, 231] width 5 height 6
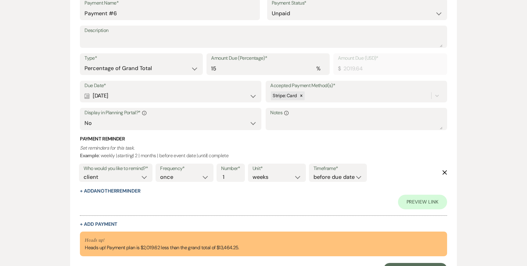
scroll to position [1574, 0]
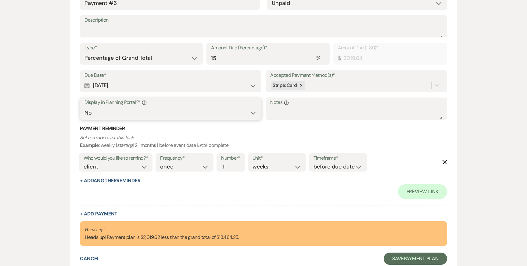
click at [164, 116] on select "Yes No" at bounding box center [170, 113] width 172 height 12
select select "true"
click at [128, 180] on button "+ Add Another Reminder" at bounding box center [110, 180] width 60 height 5
select select "client"
select select "days"
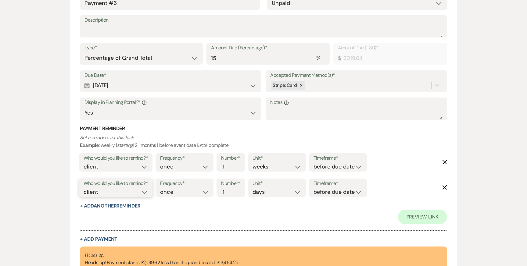
click at [128, 189] on select "client venue both" at bounding box center [116, 192] width 64 height 8
select select "both"
click at [340, 192] on select "before due date after due date on due date on custom date" at bounding box center [338, 192] width 49 height 8
select select "onDueDate"
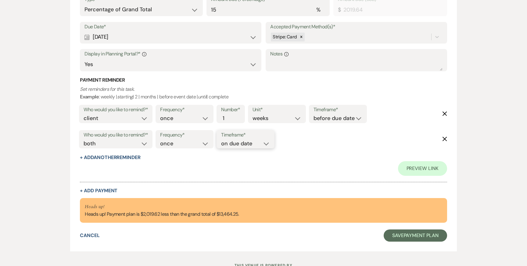
scroll to position [1646, 0]
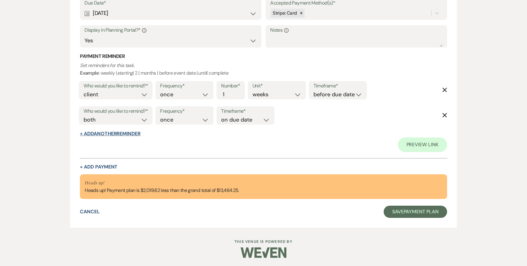
click at [129, 135] on button "+ Add Another Reminder" at bounding box center [110, 133] width 60 height 5
select select "client"
select select "days"
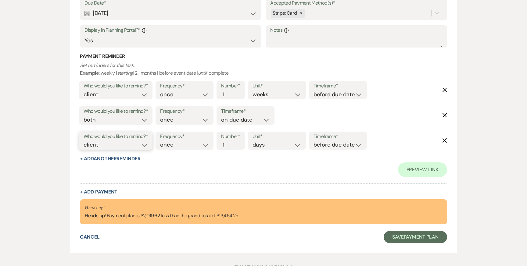
click at [129, 146] on select "client venue both" at bounding box center [116, 145] width 64 height 8
select select "host"
click at [230, 141] on input "2" at bounding box center [227, 145] width 13 height 8
type input "3"
click at [230, 141] on input "3" at bounding box center [227, 145] width 13 height 8
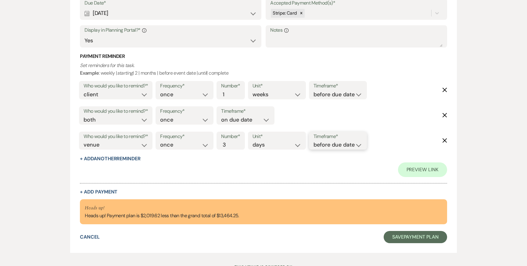
click at [334, 143] on select "before due date after due date on due date on custom date" at bounding box center [338, 145] width 49 height 8
select select "afterDueDate"
click at [104, 192] on button "+ Add Payment" at bounding box center [99, 192] width 38 height 5
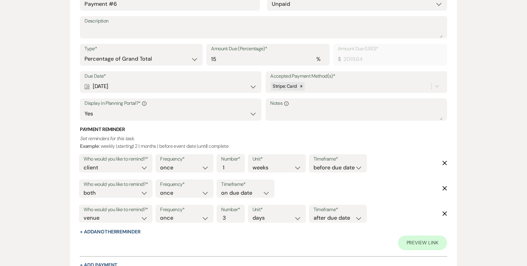
select select "2"
select select "percentage"
select select "false"
select select "client"
select select "weeks"
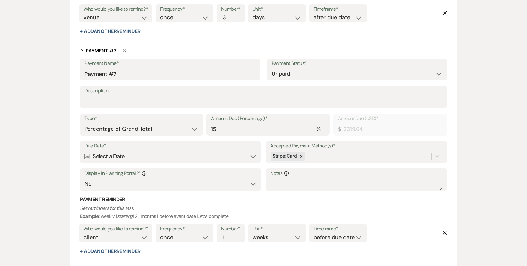
scroll to position [1731, 0]
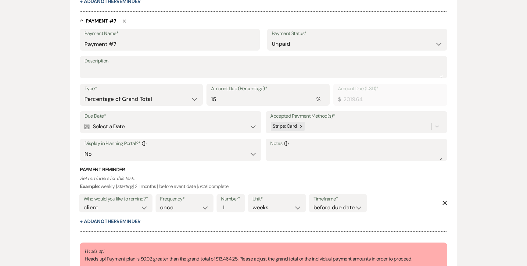
click at [143, 127] on div "Calendar Select a Date Expand" at bounding box center [170, 127] width 172 height 12
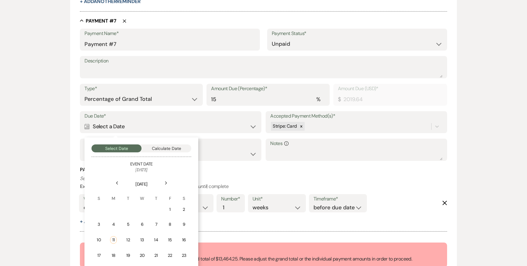
click at [165, 182] on icon "Next" at bounding box center [166, 184] width 3 height 4
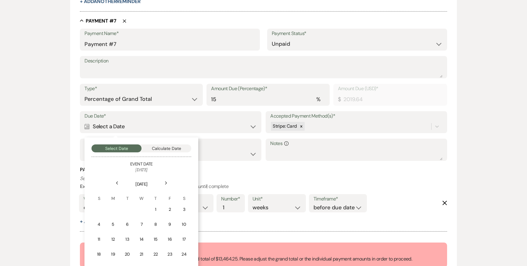
click at [165, 182] on icon "Next" at bounding box center [166, 184] width 3 height 4
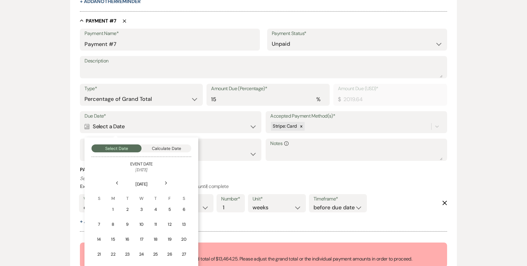
click at [165, 182] on icon "Next" at bounding box center [166, 184] width 3 height 4
click at [184, 243] on td "15" at bounding box center [183, 239] width 13 height 14
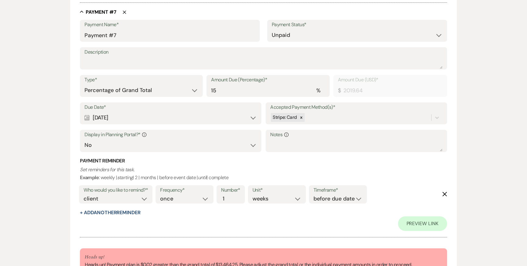
scroll to position [1844, 0]
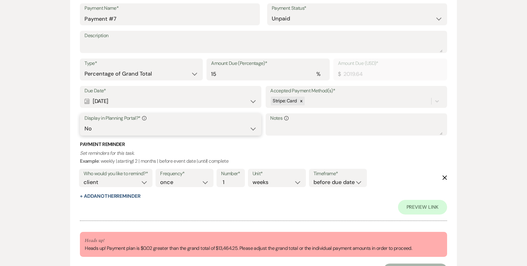
click at [190, 124] on select "Yes No" at bounding box center [170, 129] width 172 height 12
select select "true"
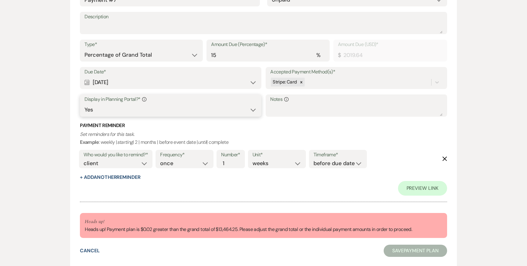
scroll to position [1901, 0]
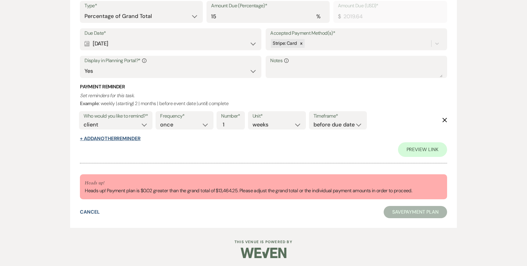
click at [135, 136] on button "+ Add Another Reminder" at bounding box center [110, 138] width 60 height 5
select select "client"
select select "days"
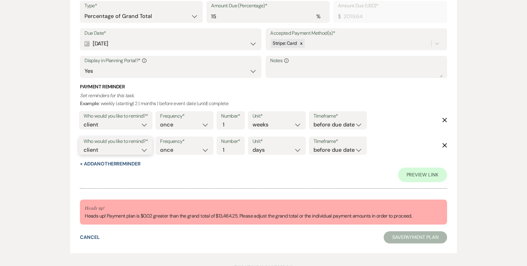
click at [138, 149] on select "client venue both" at bounding box center [116, 150] width 64 height 8
select select "both"
click at [331, 150] on select "before due date after due date on due date on custom date" at bounding box center [338, 150] width 49 height 8
select select "onDueDate"
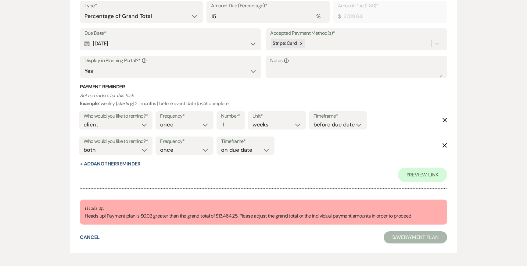
click at [126, 163] on button "+ Add Another Reminder" at bounding box center [110, 164] width 60 height 5
select select "client"
select select "days"
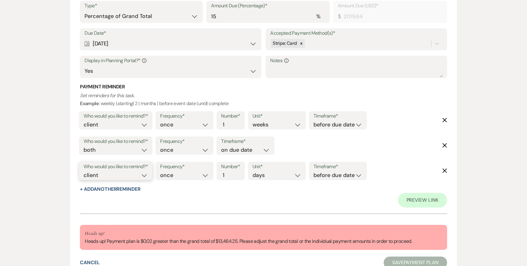
click at [122, 176] on select "client venue both" at bounding box center [116, 175] width 64 height 8
select select "host"
click at [232, 173] on input "2" at bounding box center [227, 175] width 13 height 8
type input "3"
click at [232, 173] on input "3" at bounding box center [227, 175] width 13 height 8
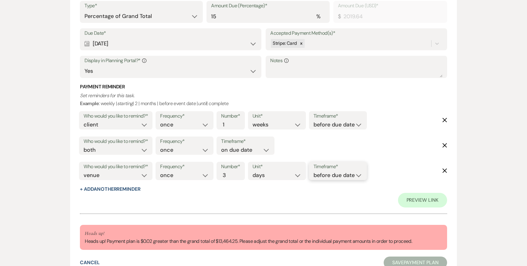
click at [329, 175] on select "before due date after due date on due date on custom date" at bounding box center [338, 175] width 49 height 8
select select "afterDueDate"
click at [197, 195] on div "Preview Link" at bounding box center [263, 200] width 367 height 15
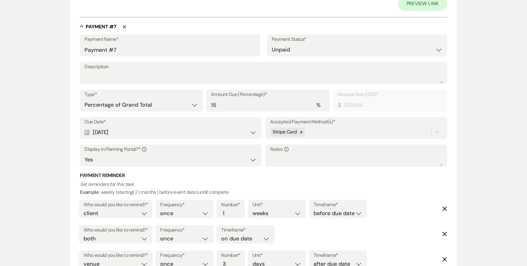
scroll to position [1812, 0]
click at [186, 101] on select "Dollar Amount Percentage of Grand Total" at bounding box center [141, 105] width 114 height 12
select select "flat"
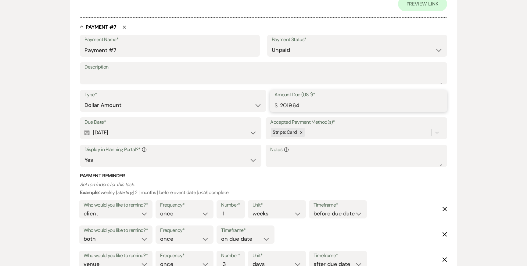
click at [339, 109] on input "2019.64" at bounding box center [359, 105] width 168 height 12
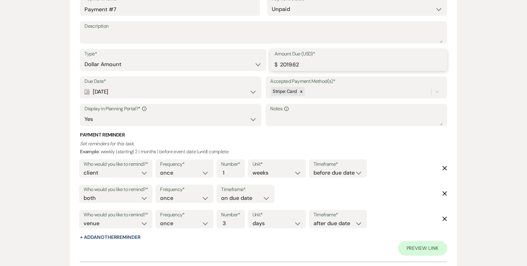
scroll to position [1922, 0]
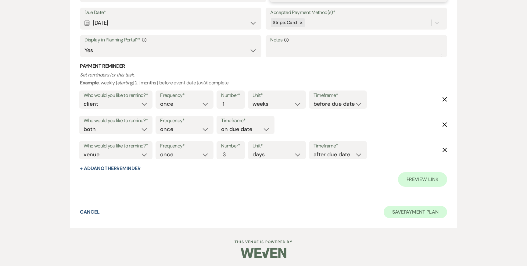
type input "2019.62"
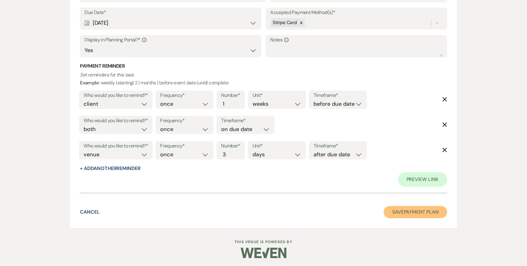
click at [414, 213] on button "Save Payment Plan" at bounding box center [415, 212] width 63 height 12
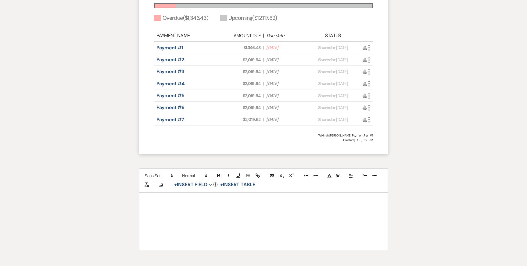
scroll to position [555, 0]
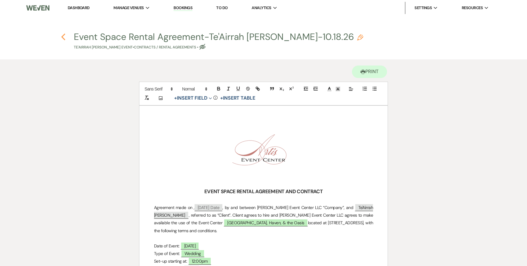
click at [61, 38] on icon "Previous" at bounding box center [63, 36] width 5 height 7
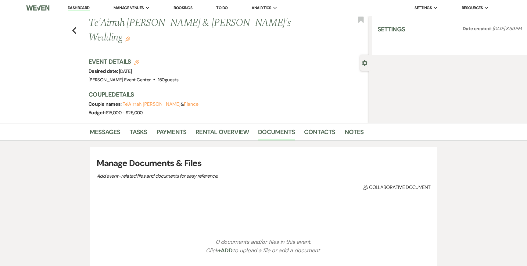
select select "2"
select select "5"
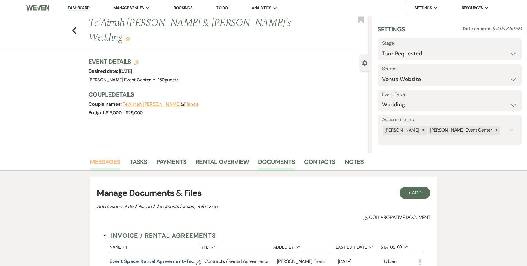
click at [106, 161] on link "Messages" at bounding box center [105, 163] width 31 height 13
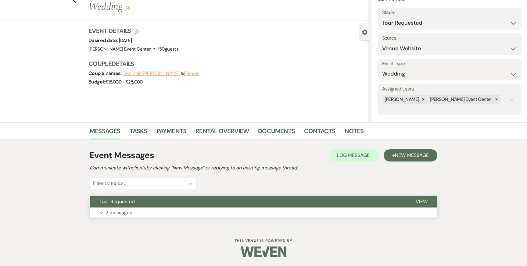
click at [132, 215] on button "Expand 2 messages" at bounding box center [264, 213] width 348 height 10
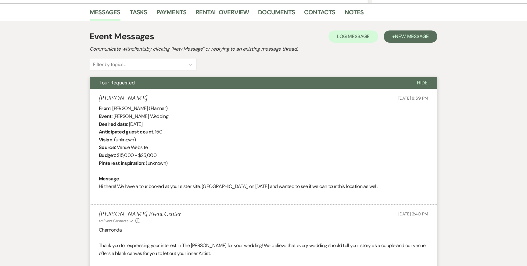
scroll to position [345, 0]
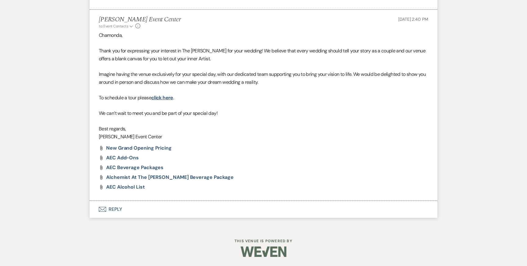
click at [113, 208] on button "Envelope Reply" at bounding box center [264, 209] width 348 height 17
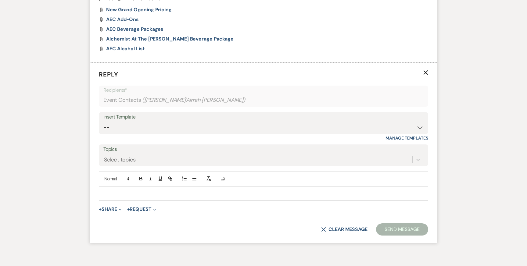
scroll to position [484, 0]
click at [189, 119] on div "Insert Template" at bounding box center [263, 117] width 320 height 9
click at [188, 124] on select "-- Weven Planning Portal Introduction (Booked Events) Initial Inquiry Response …" at bounding box center [263, 127] width 320 height 12
select select "978"
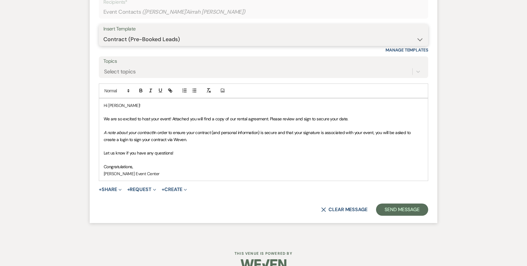
scroll to position [584, 0]
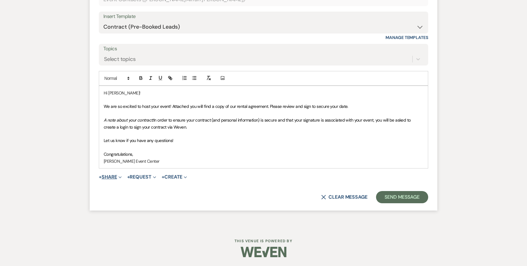
click at [113, 177] on button "+ Share Expand" at bounding box center [110, 177] width 23 height 5
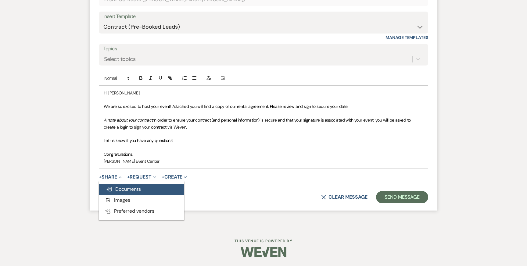
click at [119, 187] on span "Doc Upload Documents" at bounding box center [123, 189] width 35 height 6
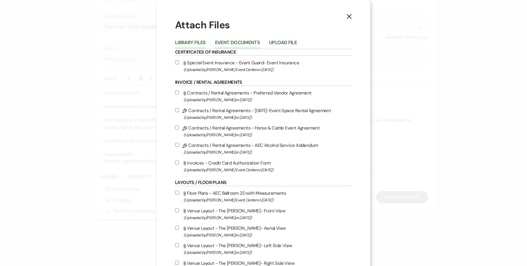
click at [236, 44] on button "Event Documents" at bounding box center [237, 44] width 45 height 9
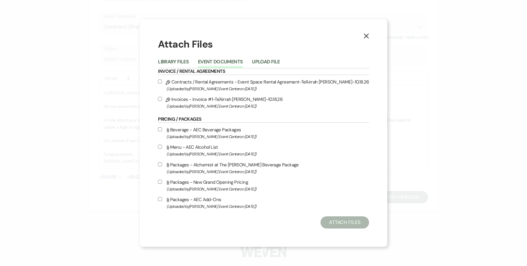
click at [162, 80] on input "Pencil Contracts / Rental Agreements - Event Space Rental Agreement-Te'Airrah L…" at bounding box center [160, 82] width 4 height 4
checkbox input "true"
click at [162, 98] on input "Pencil Invoices - Invoice #1-Te'Airrah Leeper-Diamond-10.18.26 (Uploaded by Art…" at bounding box center [160, 99] width 4 height 4
checkbox input "true"
click at [327, 222] on button "Attach Files" at bounding box center [345, 223] width 49 height 12
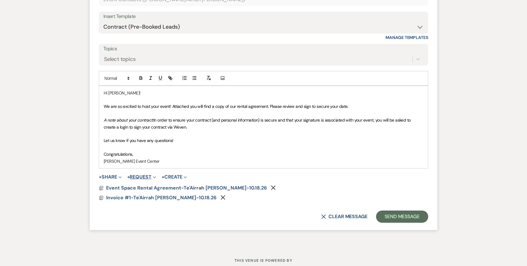
click at [138, 178] on button "+ Request Expand" at bounding box center [141, 177] width 29 height 5
click at [140, 186] on button "Generate Payment Payment" at bounding box center [169, 189] width 85 height 11
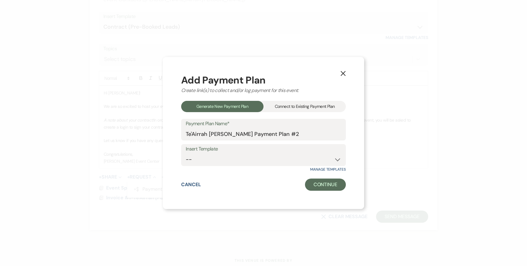
click at [278, 106] on div "Connect to Existing Payment Plan" at bounding box center [305, 106] width 82 height 11
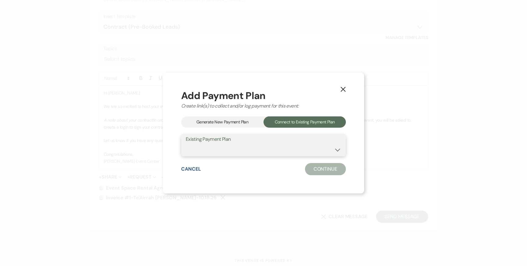
click at [291, 153] on select "Te'Airrah Leeper's Payment Plan #1" at bounding box center [264, 150] width 156 height 12
select select "24604"
click at [319, 167] on button "Continue" at bounding box center [325, 169] width 41 height 12
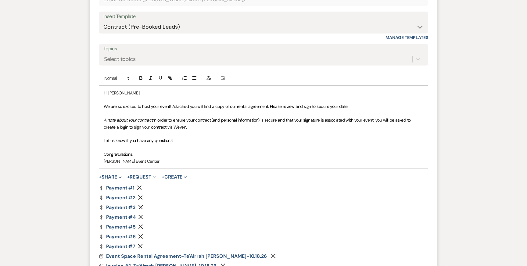
click at [118, 189] on link "Dollar Payment Payment #1" at bounding box center [117, 188] width 36 height 5
click at [110, 247] on link "Dollar Payment Payment #7" at bounding box center [117, 246] width 37 height 5
click at [122, 217] on link "Dollar Payment Payment #4" at bounding box center [117, 217] width 37 height 5
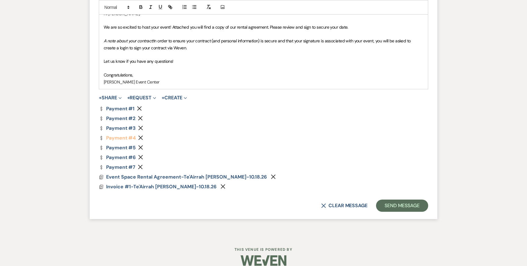
scroll to position [672, 0]
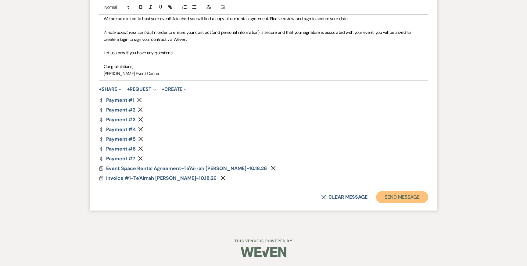
click at [399, 197] on button "Send Message" at bounding box center [402, 197] width 52 height 12
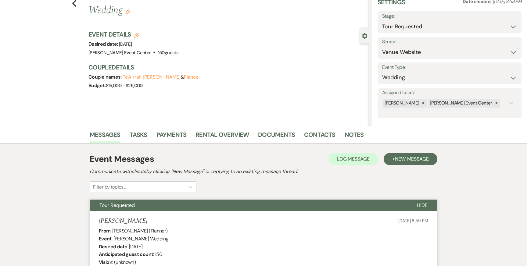
scroll to position [0, 0]
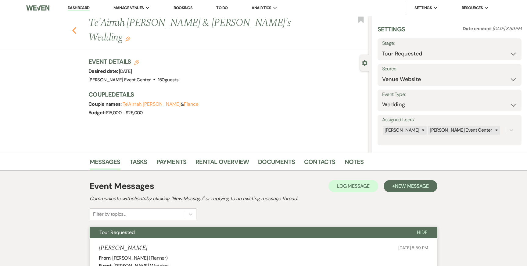
click at [74, 27] on use "button" at bounding box center [74, 30] width 4 height 7
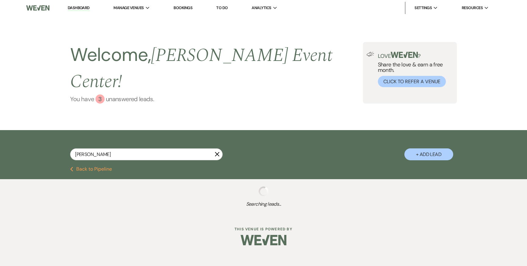
select select "2"
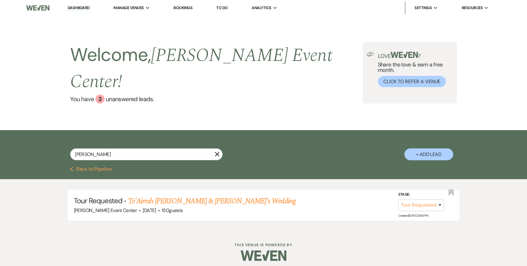
click at [82, 7] on link "Dashboard" at bounding box center [79, 8] width 22 height 6
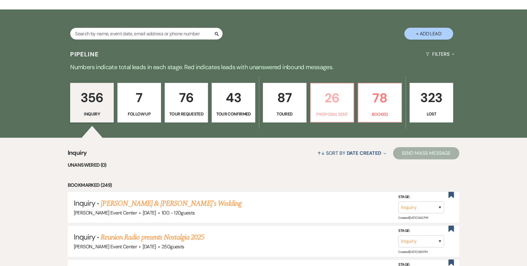
scroll to position [132, 0]
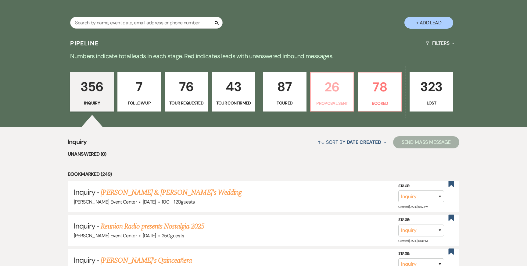
click at [330, 79] on p "26" at bounding box center [333, 87] width 36 height 20
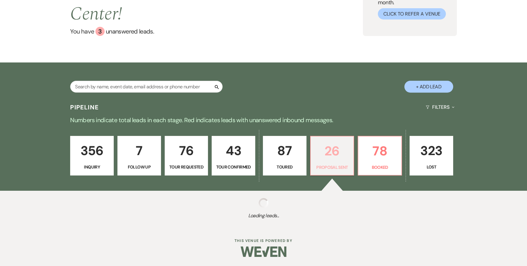
select select "6"
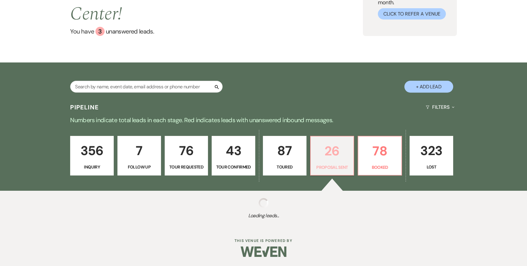
select select "6"
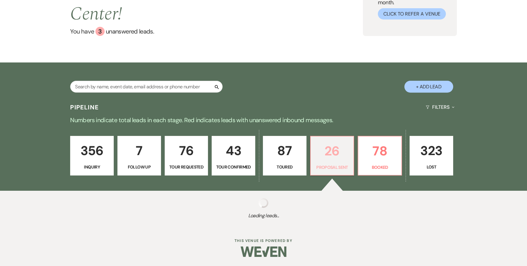
select select "6"
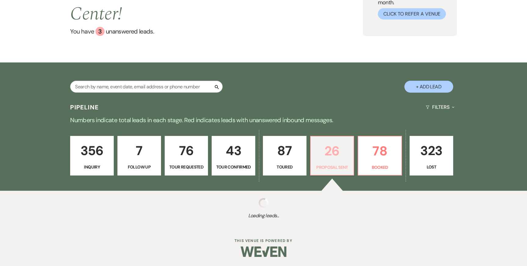
select select "6"
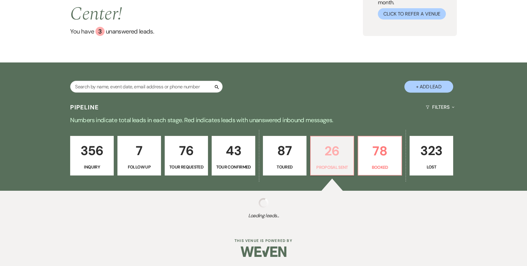
select select "6"
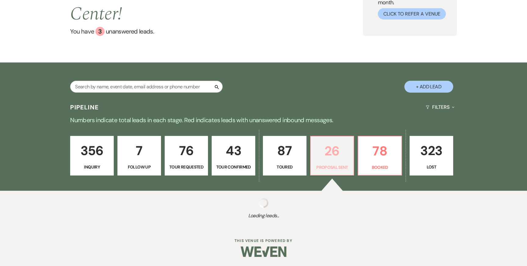
select select "6"
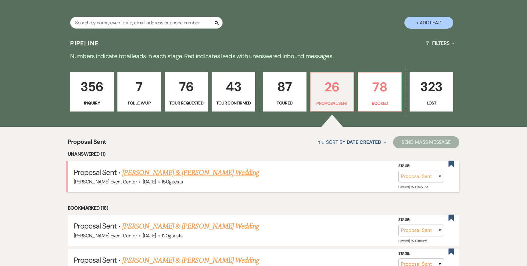
click at [173, 167] on link "Jermiyah Kelly & Ashley Townsel's Wedding" at bounding box center [190, 172] width 137 height 11
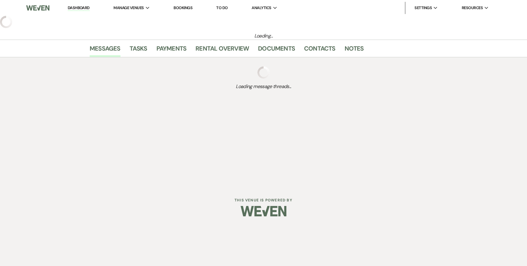
select select "6"
select select "5"
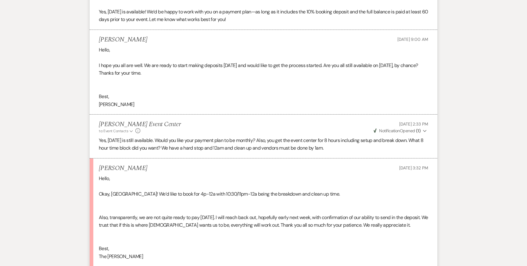
scroll to position [2671, 0]
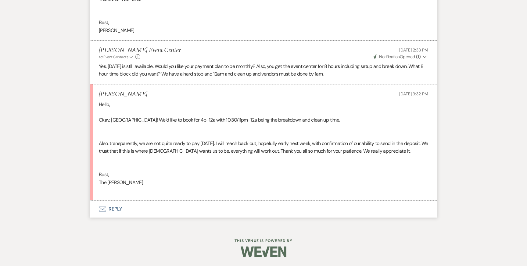
click at [122, 207] on button "Envelope Reply" at bounding box center [264, 209] width 348 height 17
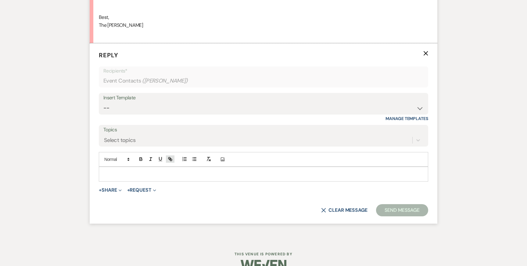
scroll to position [2828, 0]
click at [160, 178] on div at bounding box center [263, 174] width 329 height 14
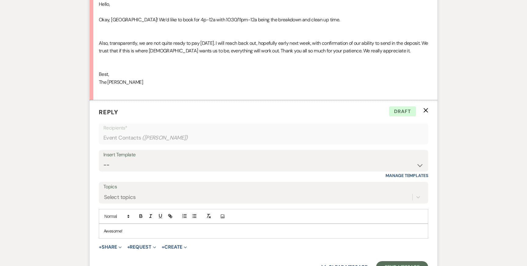
scroll to position [2770, 0]
drag, startPoint x: 127, startPoint y: 233, endPoint x: 100, endPoint y: 233, distance: 26.5
click at [100, 233] on div "Awesome!" at bounding box center [263, 232] width 329 height 14
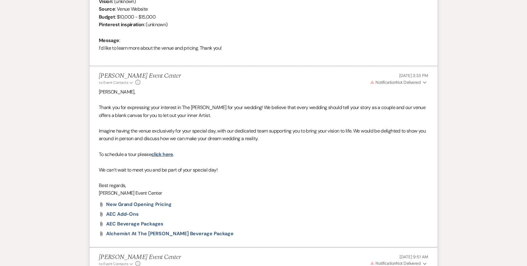
scroll to position [0, 0]
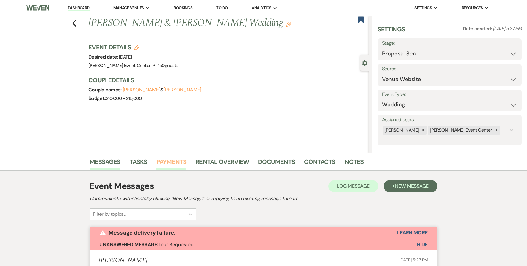
click at [181, 163] on link "Payments" at bounding box center [171, 163] width 30 height 13
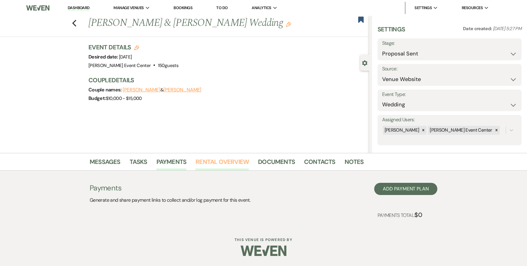
click at [238, 159] on link "Rental Overview" at bounding box center [222, 163] width 53 height 13
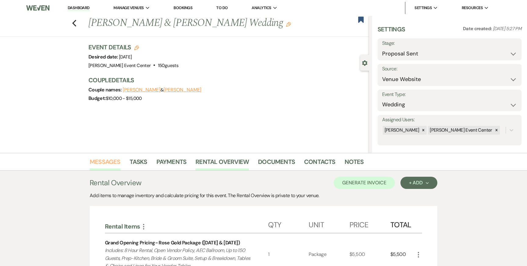
click at [104, 164] on link "Messages" at bounding box center [105, 163] width 31 height 13
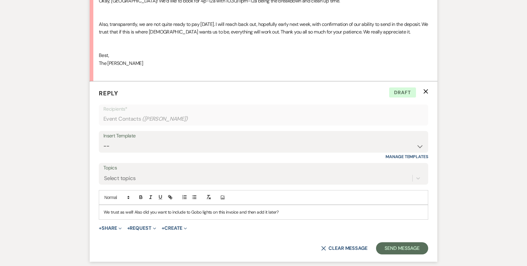
scroll to position [2841, 0]
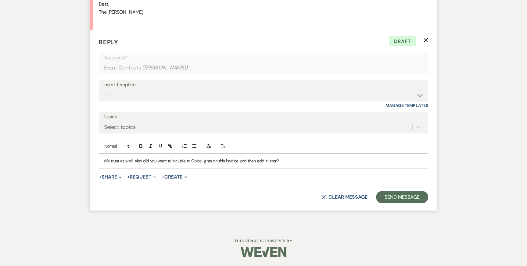
click at [190, 160] on p "We trust as well! Also did you want to include to Gobo lights on this invoice a…" at bounding box center [264, 161] width 320 height 7
click at [290, 161] on p "We trust as well! Also did you want to include to bartenders, security, and gob…" at bounding box center [264, 161] width 320 height 7
click at [297, 160] on p "We trust as well! Also did you want to include to bartenders, security, and gob…" at bounding box center [264, 161] width 320 height 7
click at [338, 157] on div "We trust as well! Also did you want to include to bartenders, security, and gob…" at bounding box center [263, 161] width 329 height 14
click at [330, 158] on p "We trust as well! Also did you want to include to bartenders, security, and gob…" at bounding box center [264, 161] width 320 height 7
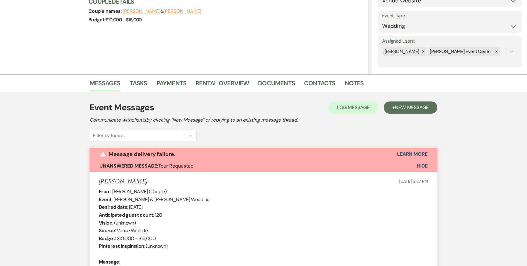
scroll to position [0, 0]
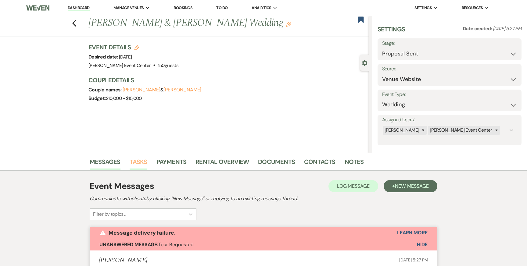
click at [142, 160] on link "Tasks" at bounding box center [139, 163] width 18 height 13
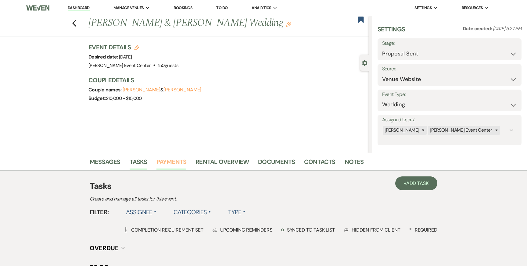
click at [175, 160] on link "Payments" at bounding box center [171, 163] width 30 height 13
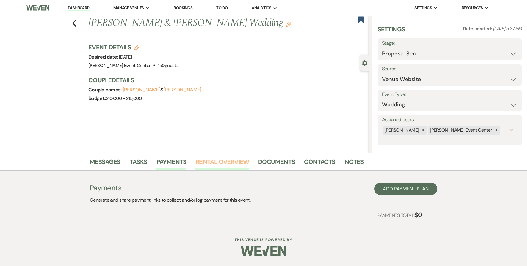
click at [230, 163] on link "Rental Overview" at bounding box center [222, 163] width 53 height 13
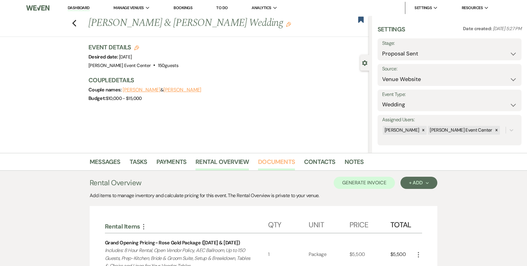
click at [285, 161] on link "Documents" at bounding box center [276, 163] width 37 height 13
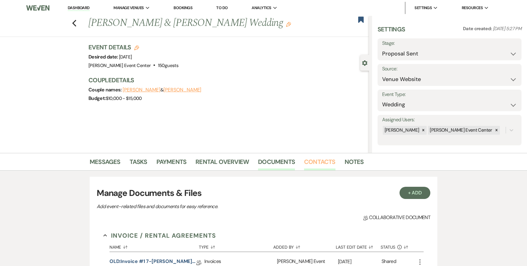
click at [310, 165] on link "Contacts" at bounding box center [319, 163] width 31 height 13
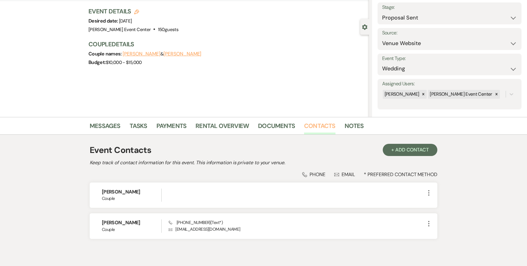
scroll to position [31, 0]
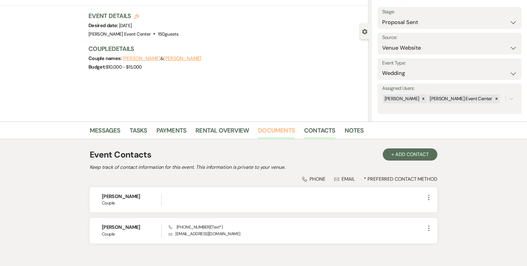
click at [276, 129] on link "Documents" at bounding box center [276, 132] width 37 height 13
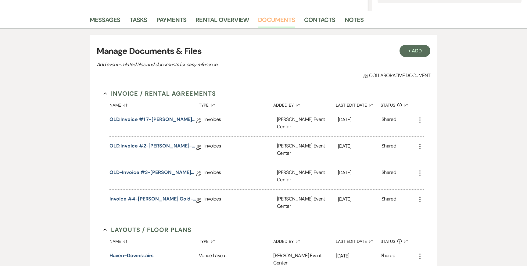
scroll to position [146, 0]
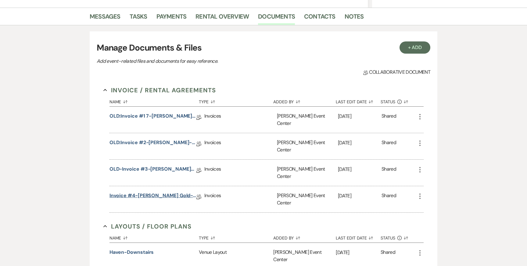
click at [142, 192] on link "Invoice #4-Ashley Townsel-Rose Gold-7.12.26" at bounding box center [153, 196] width 87 height 9
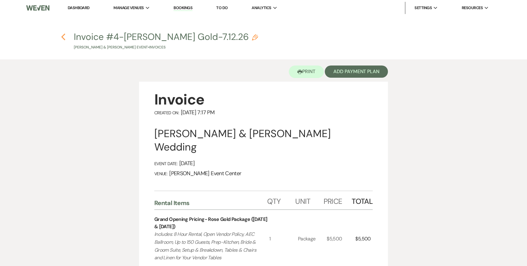
click at [63, 39] on use "button" at bounding box center [63, 37] width 4 height 7
select select "6"
select select "5"
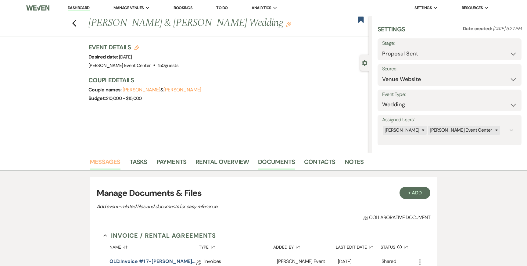
click at [112, 160] on link "Messages" at bounding box center [105, 163] width 31 height 13
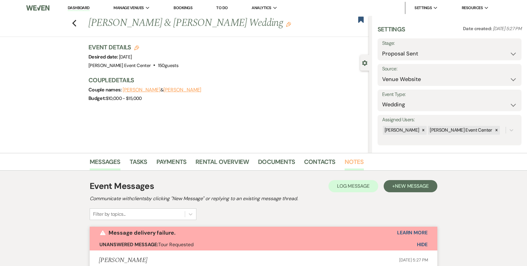
click at [345, 162] on link "Notes" at bounding box center [354, 163] width 19 height 13
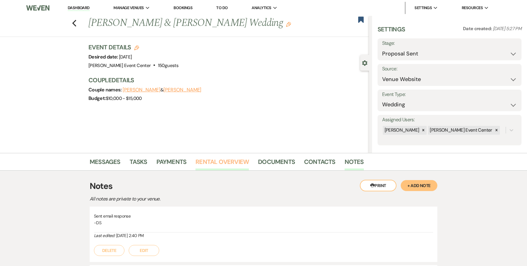
click at [202, 166] on link "Rental Overview" at bounding box center [222, 163] width 53 height 13
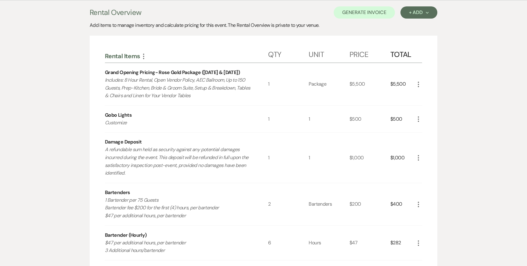
scroll to position [184, 0]
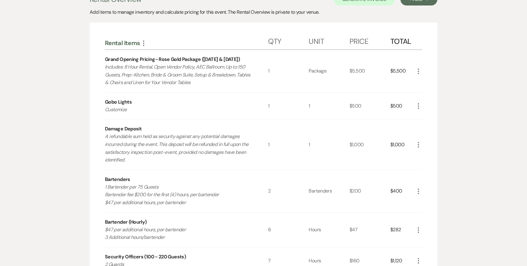
click at [417, 105] on icon "More" at bounding box center [418, 105] width 7 height 7
click at [427, 128] on button "X Delete" at bounding box center [431, 128] width 33 height 10
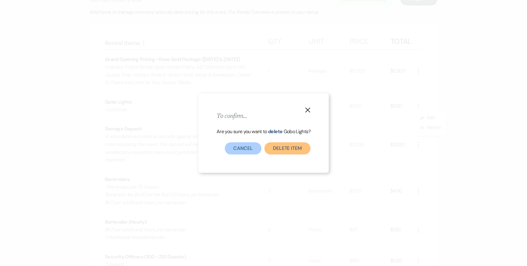
click at [280, 150] on button "Delete Item" at bounding box center [287, 148] width 46 height 12
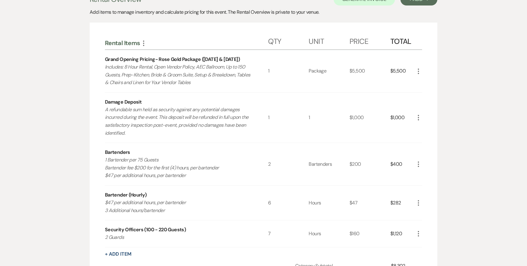
click at [420, 164] on icon "More" at bounding box center [418, 164] width 7 height 7
click at [426, 183] on button "X Delete" at bounding box center [431, 186] width 33 height 10
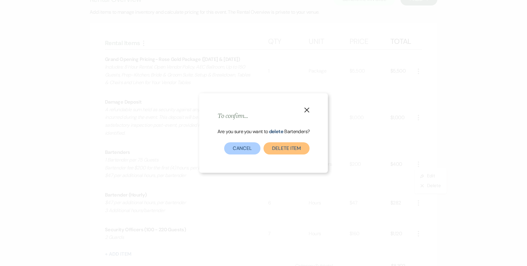
click at [300, 149] on button "Delete Item" at bounding box center [287, 148] width 46 height 12
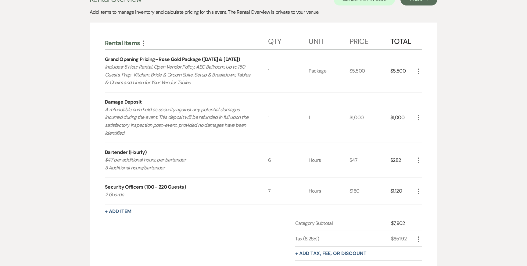
click at [420, 159] on icon "More" at bounding box center [418, 160] width 7 height 7
click at [424, 184] on icon "X" at bounding box center [424, 182] width 4 height 5
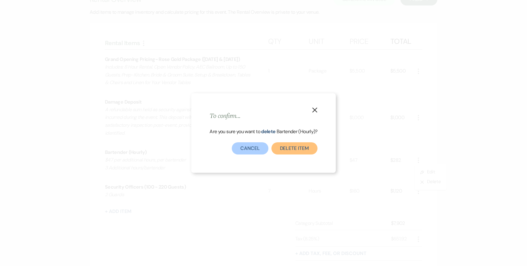
click at [306, 154] on button "Delete Item" at bounding box center [294, 148] width 46 height 12
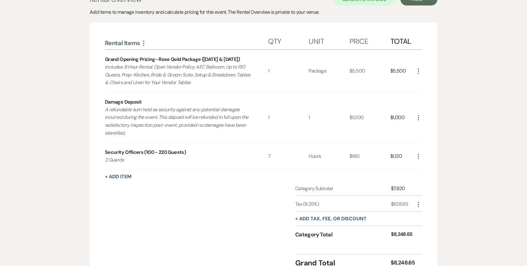
click at [421, 153] on icon "More" at bounding box center [418, 156] width 7 height 7
click at [422, 179] on icon "X" at bounding box center [424, 178] width 4 height 5
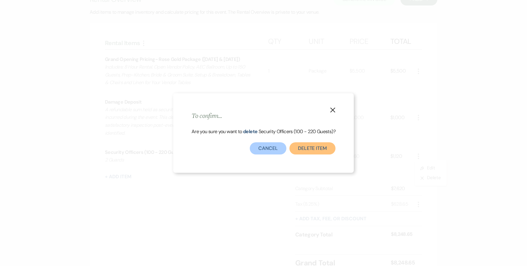
click at [325, 153] on button "Delete Item" at bounding box center [312, 148] width 46 height 12
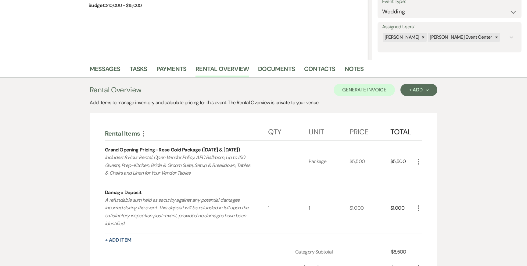
scroll to position [0, 0]
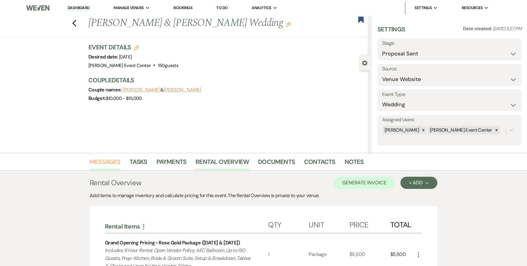
click at [107, 163] on link "Messages" at bounding box center [105, 163] width 31 height 13
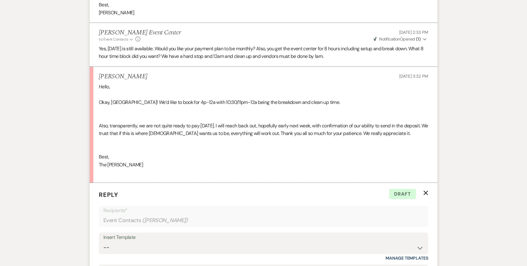
scroll to position [2841, 0]
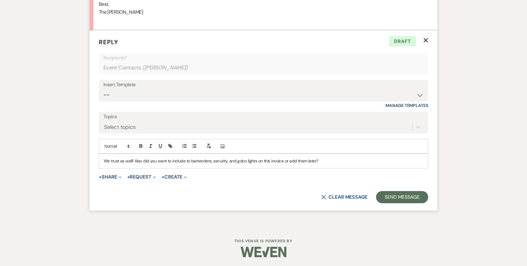
click at [347, 164] on p "We trust as well! Also did you want to include to bartenders, security, and gob…" at bounding box center [264, 161] width 320 height 7
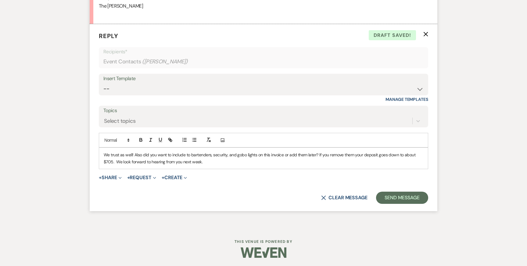
scroll to position [2848, 0]
click at [392, 197] on button "Send Message" at bounding box center [402, 197] width 52 height 12
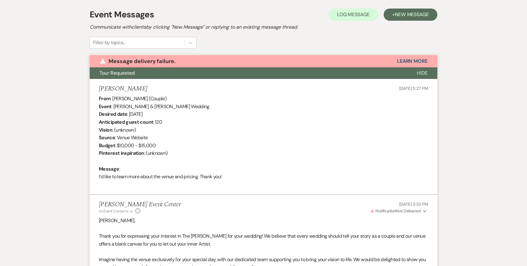
scroll to position [0, 0]
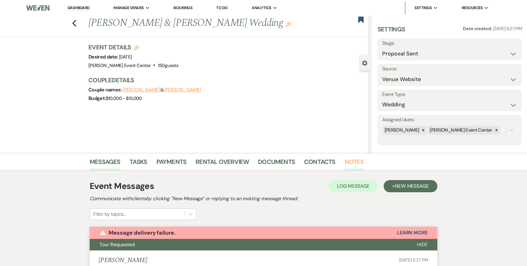
click at [353, 161] on link "Notes" at bounding box center [354, 163] width 19 height 13
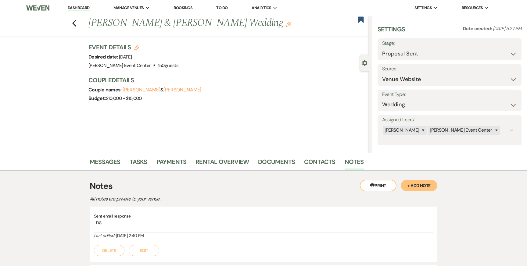
click at [411, 187] on button "+ Add Note" at bounding box center [419, 185] width 37 height 11
click at [220, 239] on div at bounding box center [263, 234] width 339 height 14
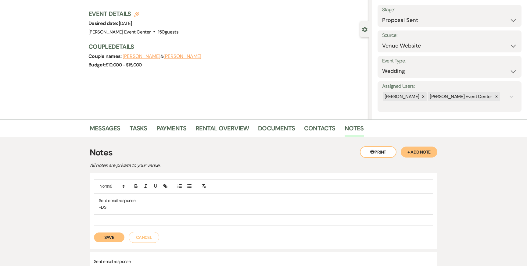
scroll to position [45, 0]
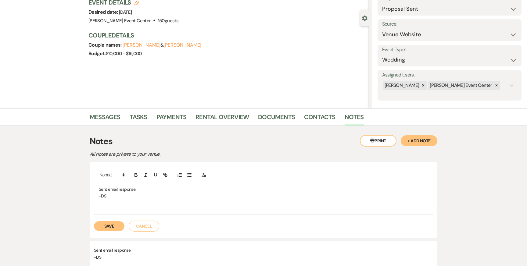
click at [111, 222] on button "Save" at bounding box center [109, 226] width 31 height 10
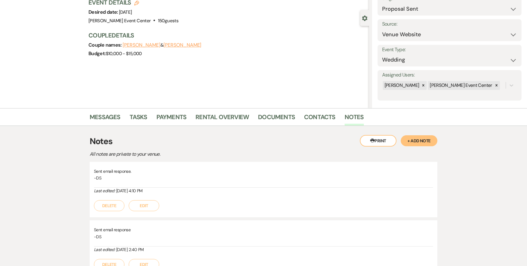
scroll to position [0, 0]
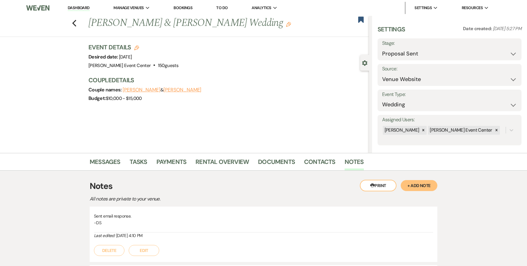
click at [72, 22] on div "Previous Jermiyah Kelly & Ashley Townsel's Wedding Edit Bookmark" at bounding box center [183, 26] width 372 height 21
click at [74, 21] on icon "Previous" at bounding box center [74, 23] width 5 height 7
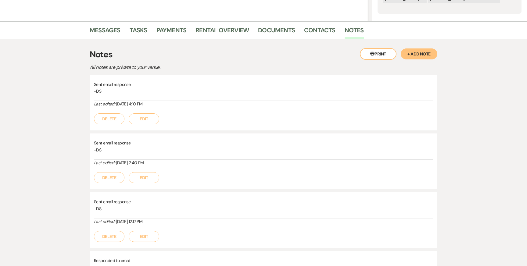
select select "6"
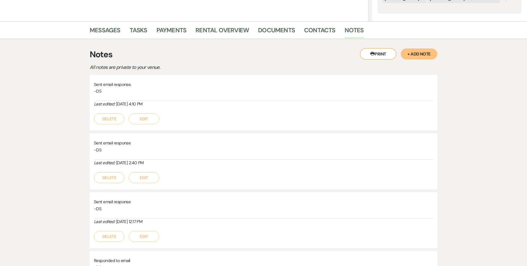
select select "6"
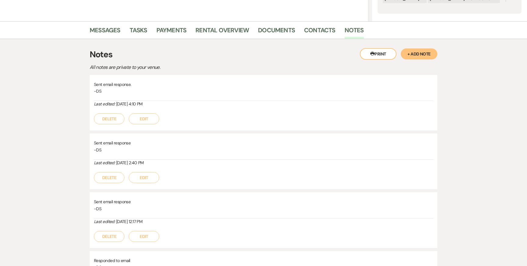
select select "6"
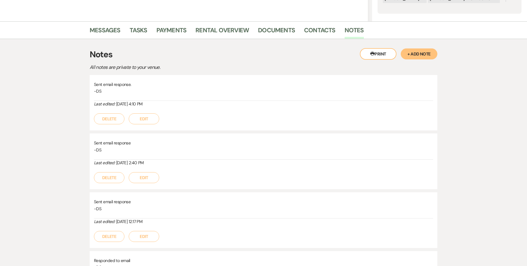
select select "6"
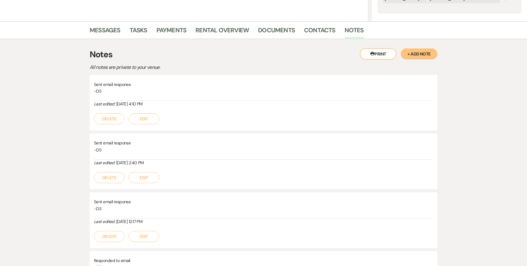
select select "6"
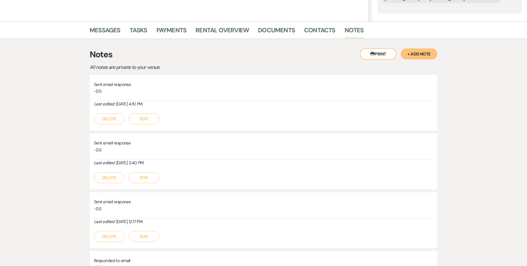
select select "6"
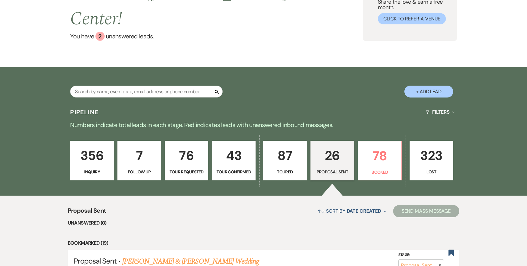
scroll to position [0, 0]
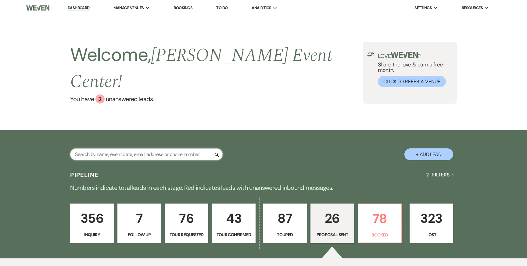
click at [113, 149] on input "text" at bounding box center [146, 155] width 153 height 12
paste input "Shana Garrett"
type input "Shana Garrett"
select select "2"
select select "8"
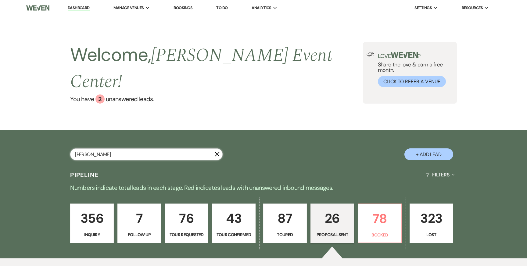
select select "10"
select select "8"
select select "4"
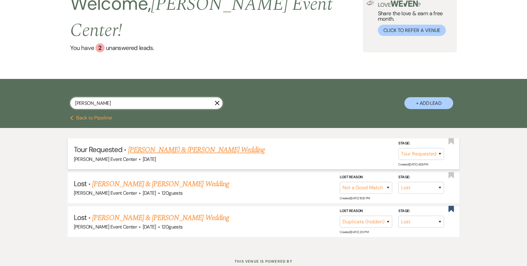
scroll to position [52, 0]
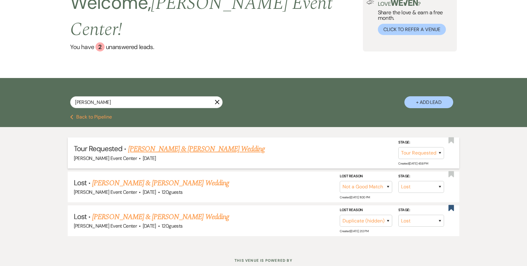
click at [188, 144] on link "Richard Jones & Shana Garrett's Wedding" at bounding box center [196, 149] width 137 height 11
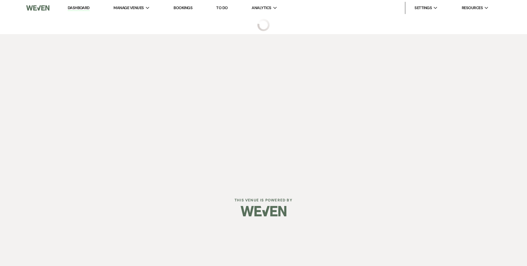
select select "2"
select select "5"
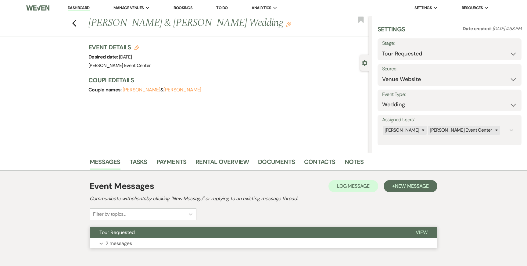
click at [117, 240] on p "2 messages" at bounding box center [119, 244] width 27 height 8
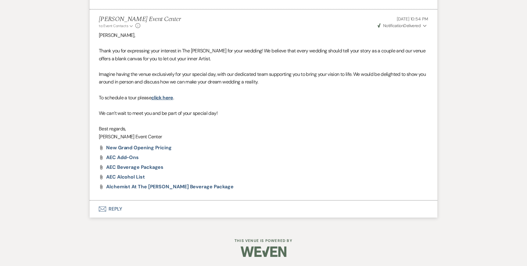
click at [114, 201] on button "Envelope Reply" at bounding box center [264, 209] width 348 height 17
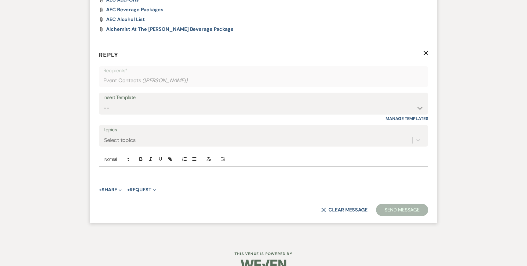
scroll to position [503, 0]
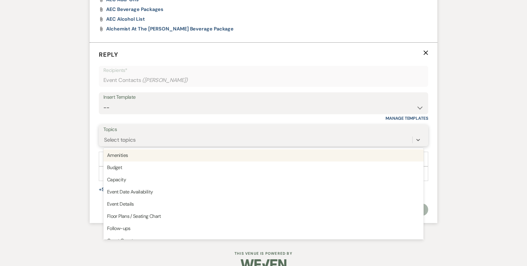
click at [158, 136] on div "Select topics" at bounding box center [257, 140] width 309 height 11
click at [173, 106] on select "-- Weven Planning Portal Introduction (Booked Events) Initial Inquiry Response …" at bounding box center [263, 108] width 320 height 12
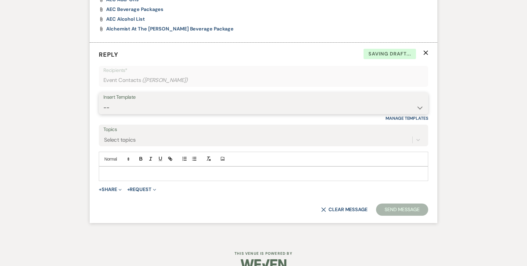
select select "5282"
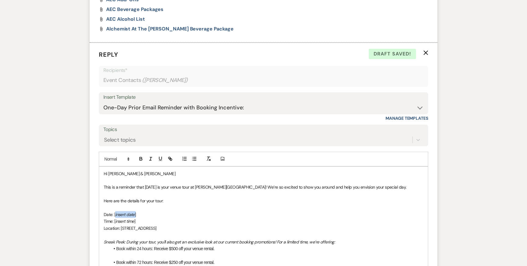
drag, startPoint x: 141, startPoint y: 214, endPoint x: 114, endPoint y: 214, distance: 26.5
click at [114, 214] on p "Date: [ insert date ]" at bounding box center [264, 214] width 320 height 7
click at [139, 221] on p "Time: [ insert time ]" at bounding box center [264, 221] width 320 height 7
click at [126, 214] on span "Date: August 11, 2025" at bounding box center [115, 214] width 22 height 5
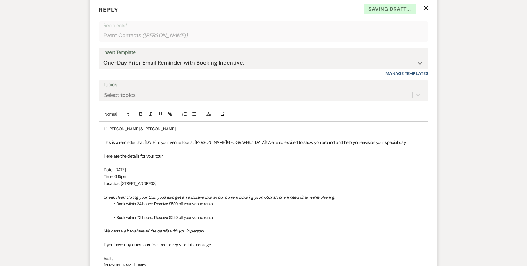
scroll to position [551, 0]
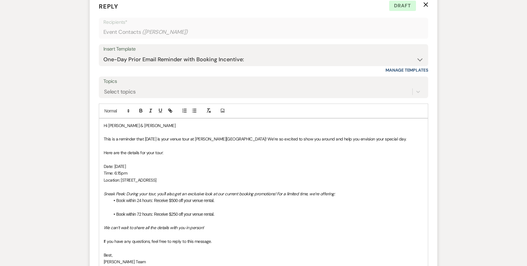
click at [167, 189] on p at bounding box center [264, 187] width 320 height 7
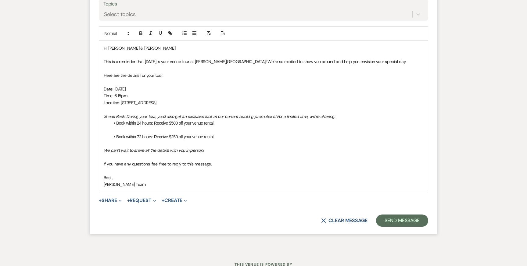
scroll to position [652, 0]
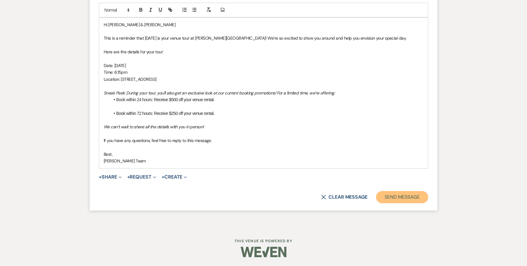
click at [414, 194] on button "Send Message" at bounding box center [402, 197] width 52 height 12
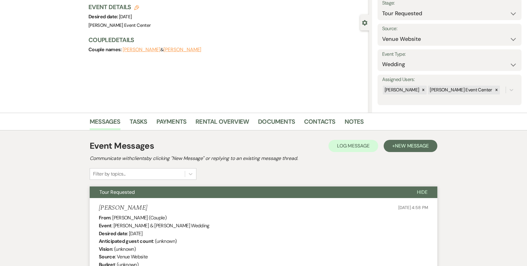
scroll to position [0, 0]
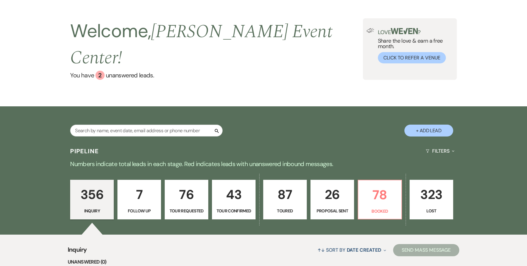
scroll to position [30, 0]
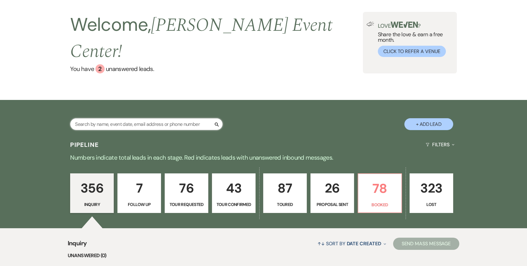
click at [131, 118] on input "text" at bounding box center [146, 124] width 153 height 12
type input "l"
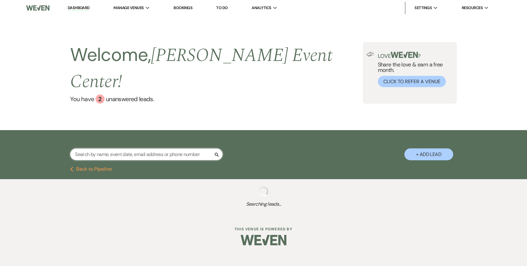
select select "2"
select select "5"
select select "2"
select select "6"
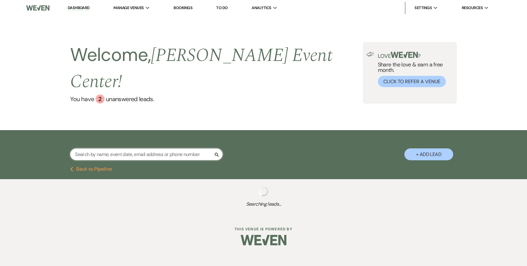
select select "2"
select select "5"
select select "8"
select select "4"
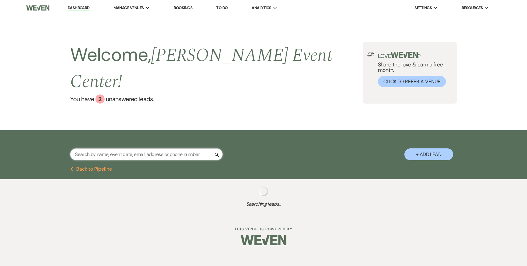
select select "2"
select select "5"
select select "4"
select select "2"
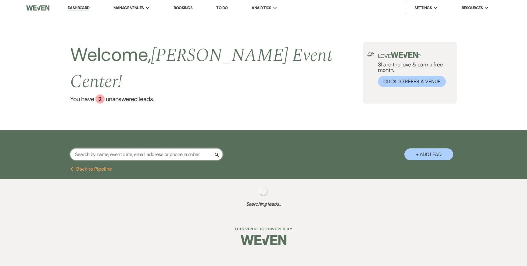
select select "6"
select select "5"
select select "8"
select select "4"
select select "2"
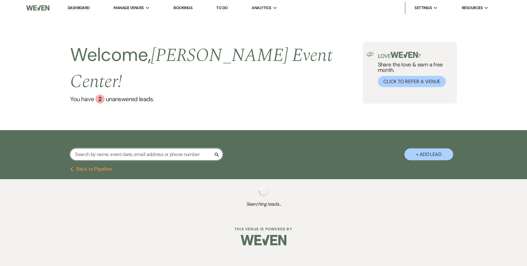
select select "2"
select select "5"
select select "6"
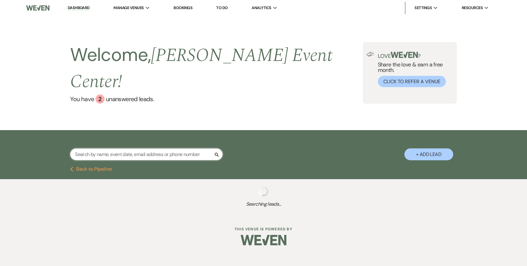
select select "2"
select select "4"
select select "6"
select select "2"
select select "6"
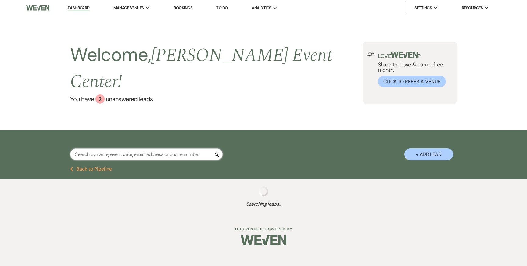
select select "4"
select select "8"
select select "4"
select select "8"
select select "4"
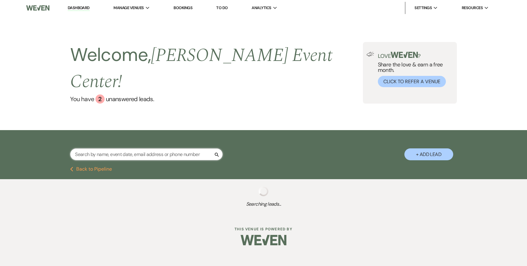
select select "8"
select select "4"
select select "5"
select select "9"
select select "6"
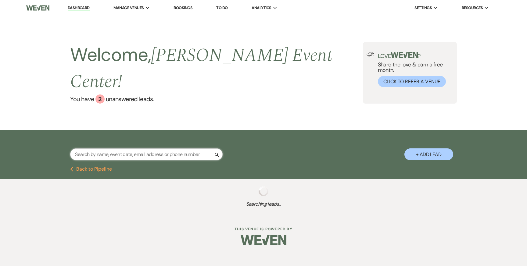
select select "2"
select select "4"
select select "2"
select select "5"
select select "8"
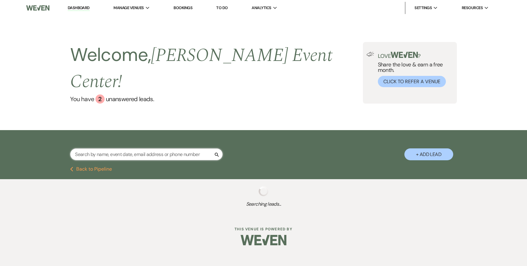
select select "11"
select select "5"
select select "8"
select select "1"
select select "2"
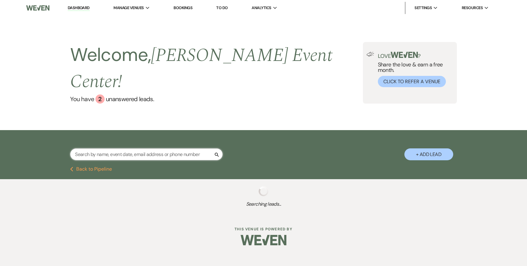
select select "2"
select select "5"
select select "2"
select select "4"
select select "5"
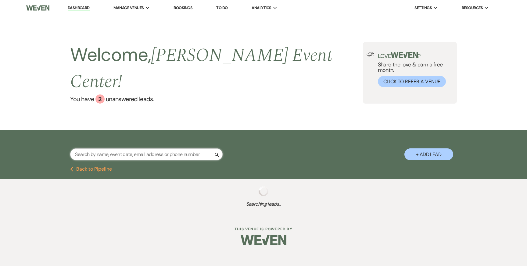
select select "5"
select select "8"
select select "6"
select select "8"
select select "4"
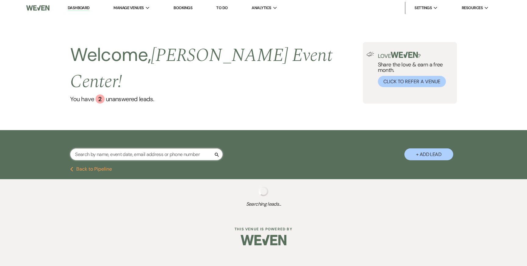
select select "5"
select select "4"
select select "8"
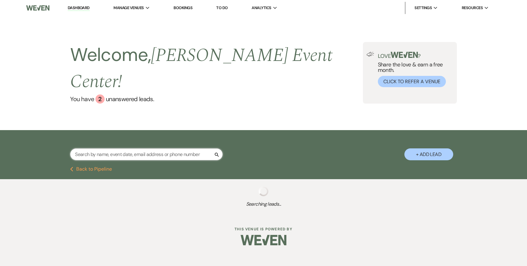
select select "6"
select select "8"
select select "7"
select select "9"
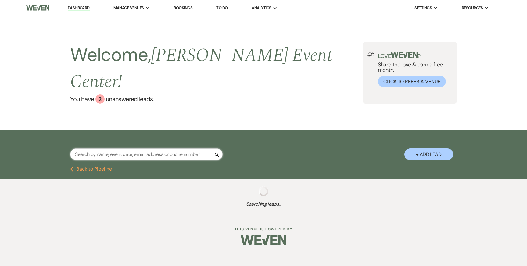
select select "5"
select select "2"
select select "4"
select select "2"
select select "8"
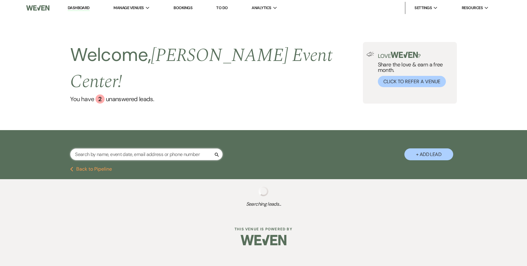
select select "8"
select select "4"
select select "5"
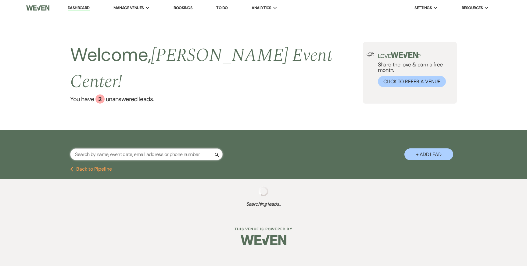
select select "2"
select select "4"
select select "2"
select select "8"
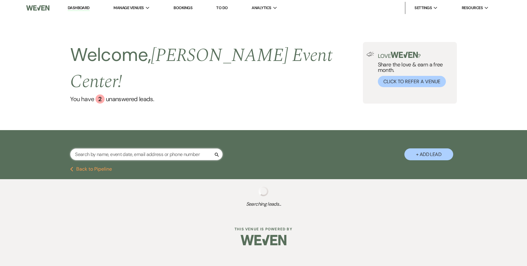
select select "6"
select select "5"
select select "8"
select select "4"
select select "5"
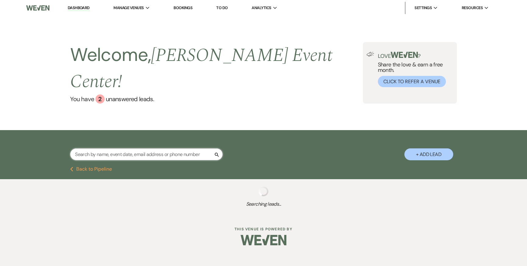
select select "8"
select select "7"
select select "5"
select select "2"
select select "8"
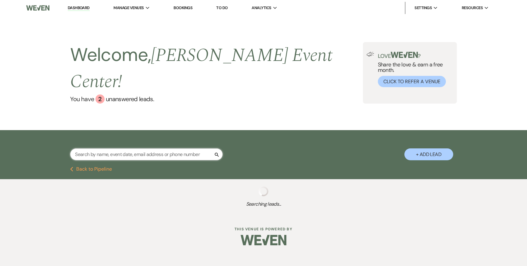
select select "5"
select select "6"
select select "8"
select select "7"
select select "2"
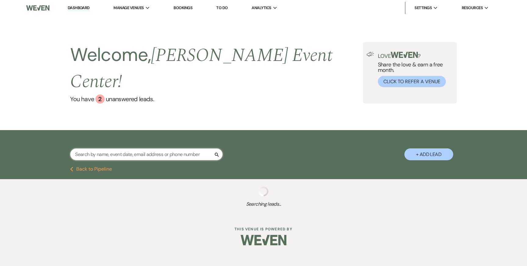
select select "8"
select select "6"
select select "8"
select select "4"
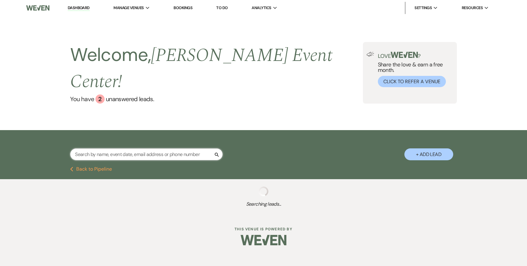
select select "5"
select select "8"
select select "4"
select select "8"
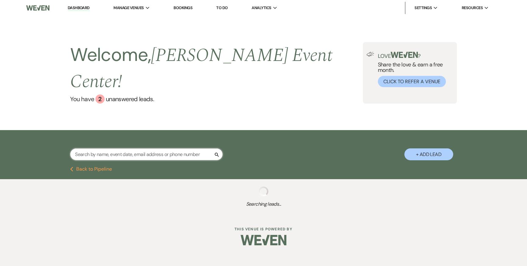
select select "4"
select select "2"
select select "5"
select select "8"
select select "11"
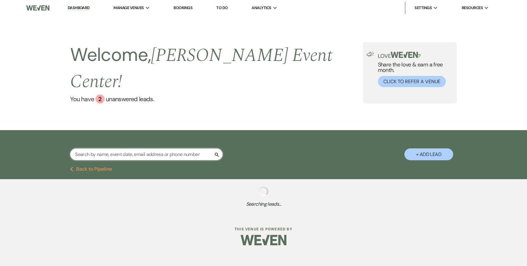
select select "8"
select select "6"
select select "8"
select select "1"
select select "6"
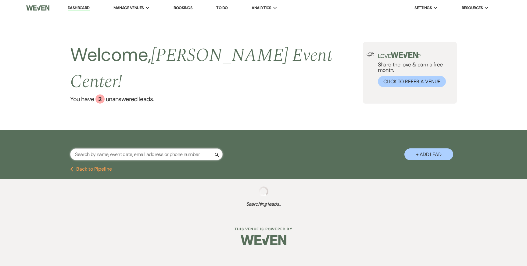
select select "4"
select select "5"
select select "6"
select select "4"
select select "8"
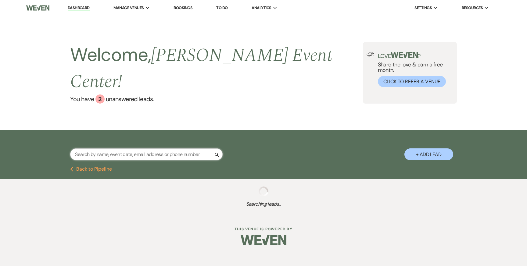
select select "4"
select select "2"
select select "8"
select select "6"
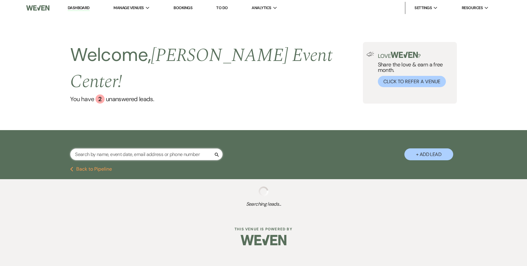
select select "4"
select select "8"
select select "2"
select select "4"
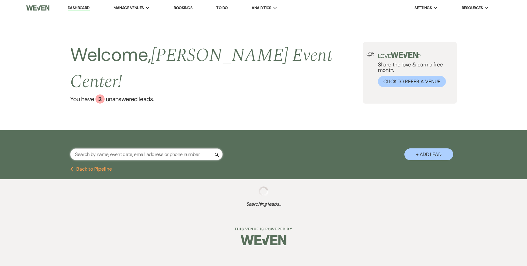
select select "8"
select select "5"
select select "8"
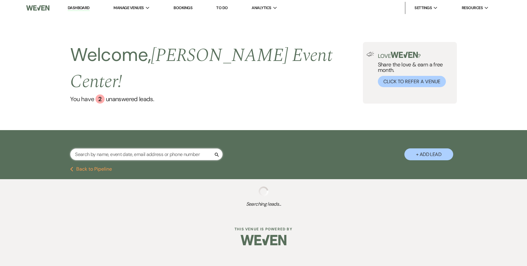
select select "4"
select select "8"
select select "7"
select select "8"
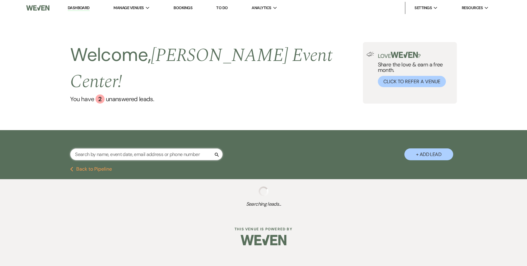
select select "4"
select select "6"
select select "5"
select select "8"
select select "9"
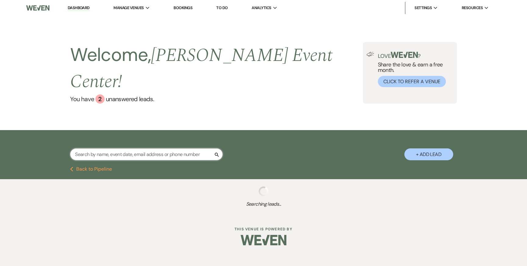
select select "4"
select select "8"
select select "6"
select select "5"
select select "4"
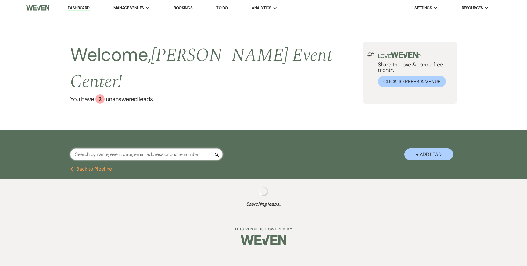
select select "8"
select select "5"
select select "8"
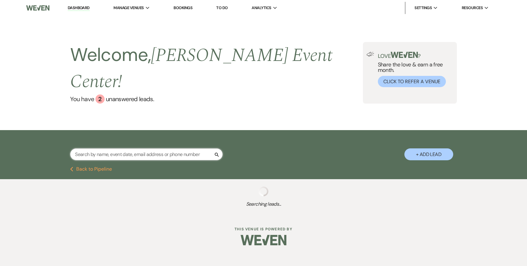
select select "8"
select select "5"
select select "8"
select select "10"
select select "8"
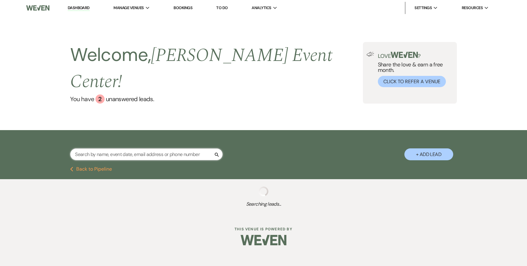
select select "4"
select select "8"
select select "4"
select select "8"
select select "6"
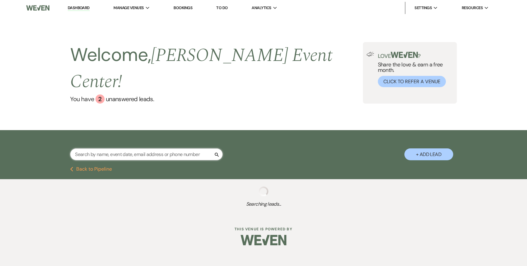
select select "6"
select select "9"
select select "8"
select select "7"
select select "8"
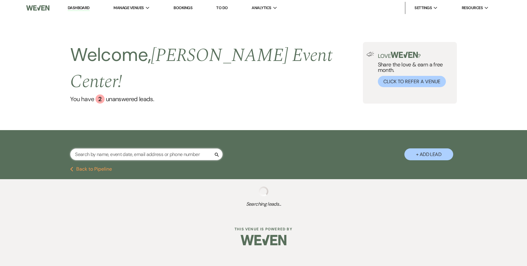
select select "10"
select select "8"
select select "7"
select select "8"
select select "4"
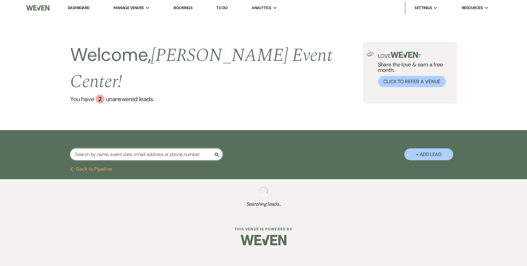
select select "8"
select select "6"
select select "9"
select select "8"
select select "6"
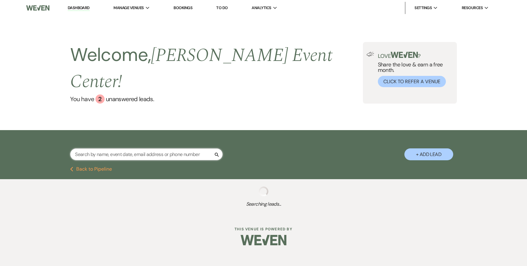
select select "8"
select select "7"
select select "8"
select select "4"
select select "8"
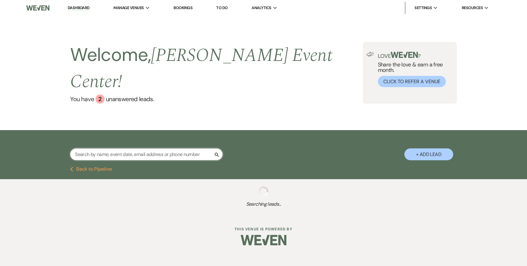
select select "7"
select select "8"
select select "6"
select select "8"
select select "4"
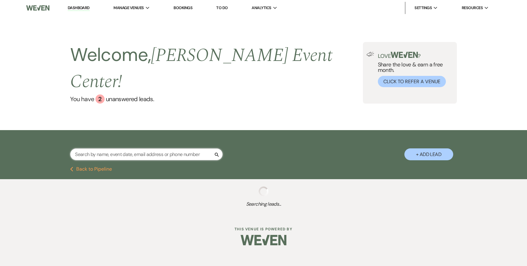
select select "8"
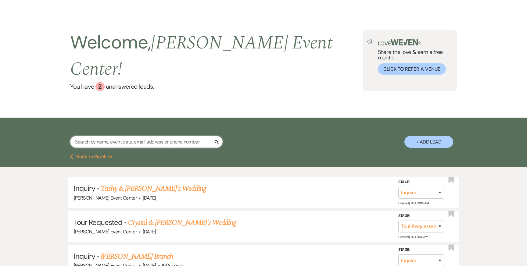
scroll to position [10, 0]
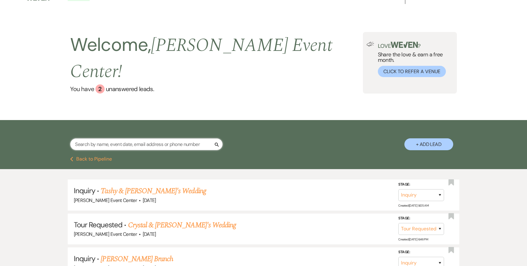
click at [145, 138] on input "text" at bounding box center [146, 144] width 153 height 12
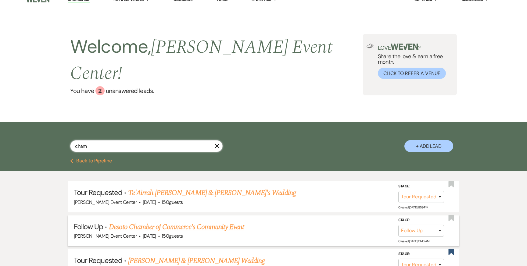
scroll to position [11, 0]
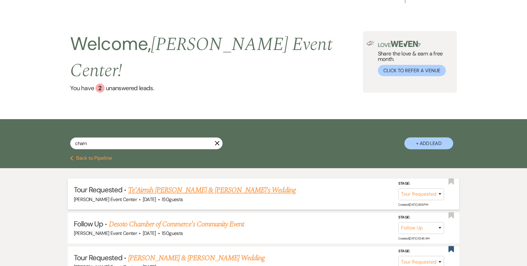
click at [180, 185] on link "Te'Airrah [PERSON_NAME] & [PERSON_NAME]'s Wedding" at bounding box center [212, 190] width 168 height 11
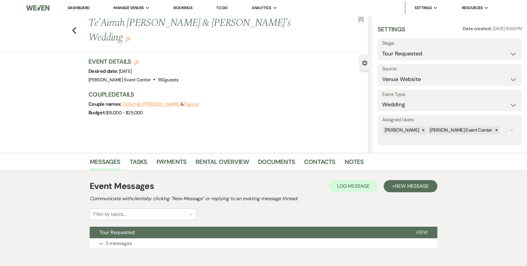
scroll to position [31, 0]
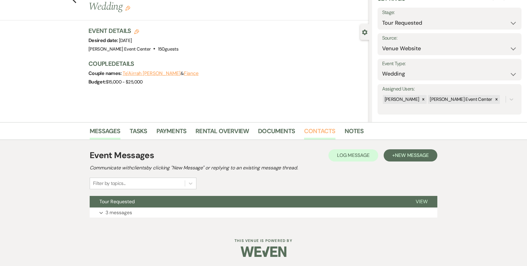
click at [326, 129] on link "Contacts" at bounding box center [319, 132] width 31 height 13
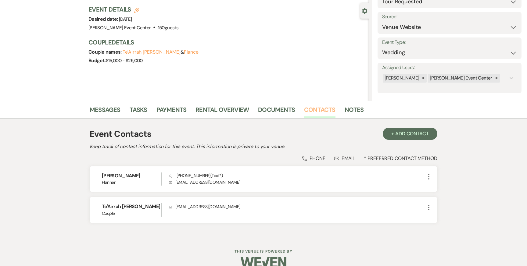
scroll to position [63, 0]
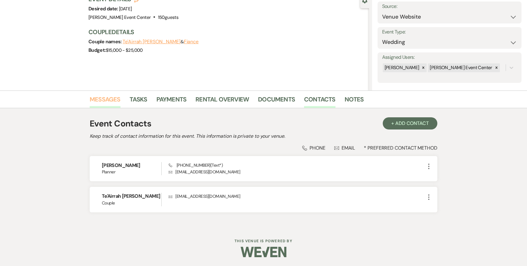
click at [99, 101] on link "Messages" at bounding box center [105, 101] width 31 height 13
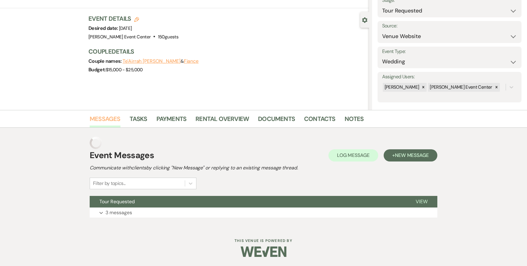
scroll to position [31, 0]
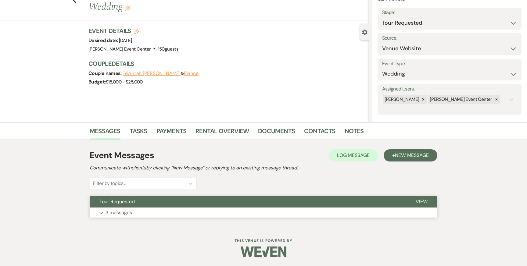
click at [153, 216] on button "Expand 3 messages" at bounding box center [264, 213] width 348 height 10
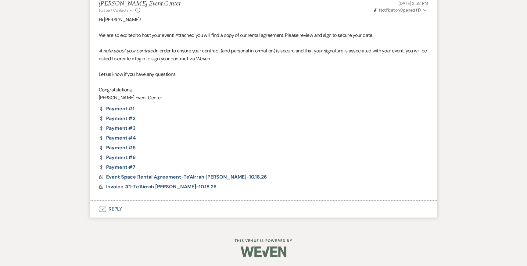
scroll to position [549, 0]
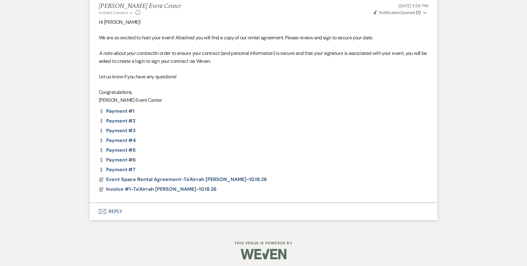
click at [116, 214] on button "Envelope Reply" at bounding box center [264, 211] width 348 height 17
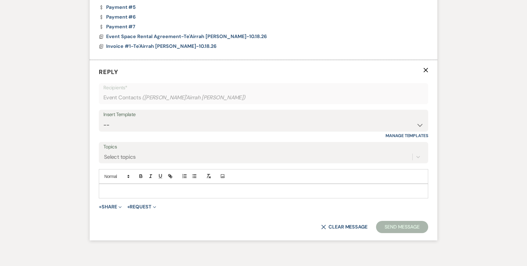
scroll to position [705, 0]
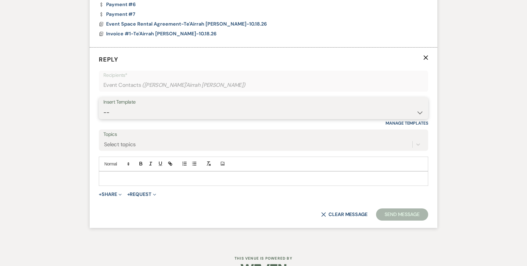
click at [162, 111] on select "-- Weven Planning Portal Introduction (Booked Events) Initial Inquiry Response …" at bounding box center [263, 113] width 320 height 12
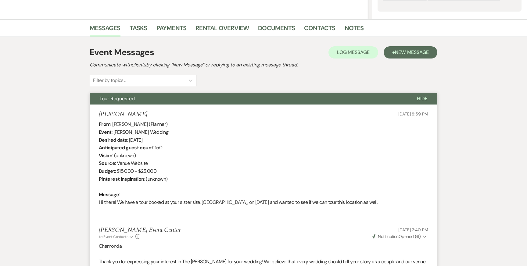
scroll to position [0, 0]
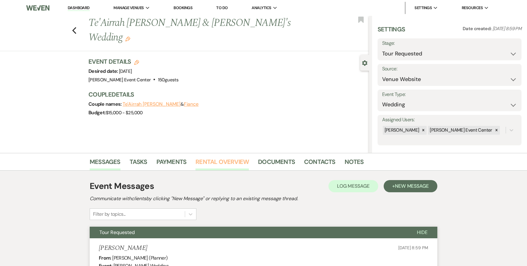
click at [241, 161] on link "Rental Overview" at bounding box center [222, 163] width 53 height 13
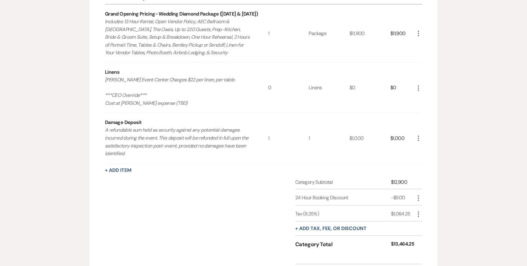
scroll to position [228, 0]
click at [128, 173] on button "+ Add Item" at bounding box center [118, 171] width 27 height 5
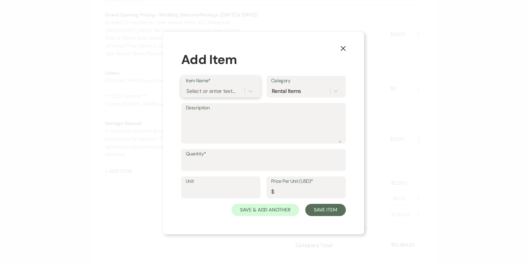
click at [225, 92] on div "Select or enter text..." at bounding box center [210, 91] width 49 height 8
click at [214, 91] on div "Select or enter text..." at bounding box center [210, 91] width 49 height 8
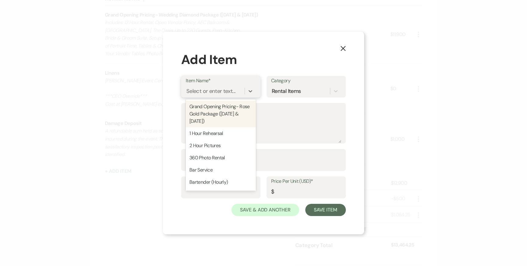
click at [214, 89] on div "Select or enter text..." at bounding box center [210, 91] width 49 height 8
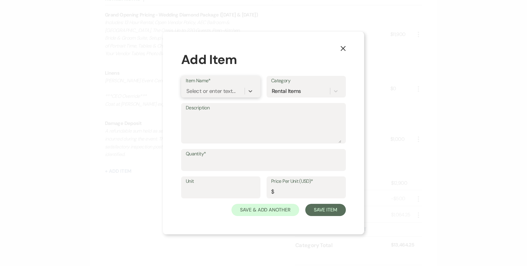
click at [221, 92] on div "Select or enter text..." at bounding box center [210, 91] width 49 height 8
click at [219, 106] on div "Custom Bar Package" at bounding box center [221, 107] width 70 height 12
click at [218, 126] on textarea "Description" at bounding box center [264, 128] width 156 height 31
click at [203, 164] on input "Quantity*" at bounding box center [264, 165] width 156 height 12
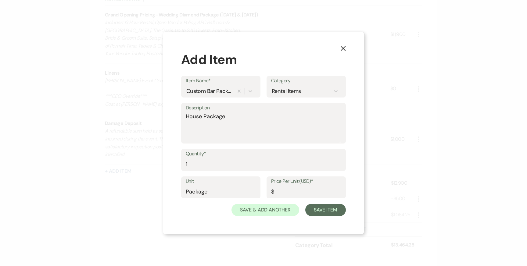
click at [295, 185] on label "Price Per Unit (USD)*" at bounding box center [306, 181] width 70 height 9
click at [295, 186] on input "Price Per Unit (USD)*" at bounding box center [306, 192] width 70 height 12
click at [292, 192] on input "Price Per Unit (USD)*" at bounding box center [306, 192] width 70 height 12
click at [318, 206] on button "Save Item" at bounding box center [325, 210] width 41 height 12
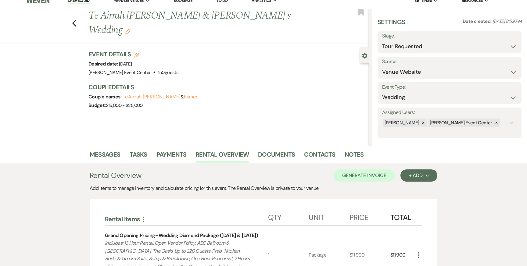
scroll to position [0, 0]
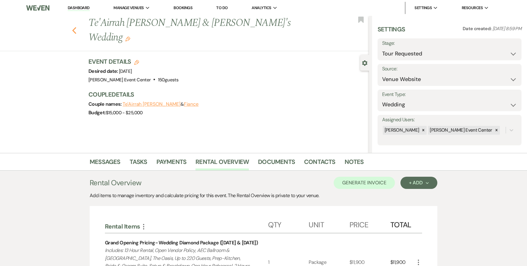
click at [73, 27] on use "button" at bounding box center [74, 30] width 4 height 7
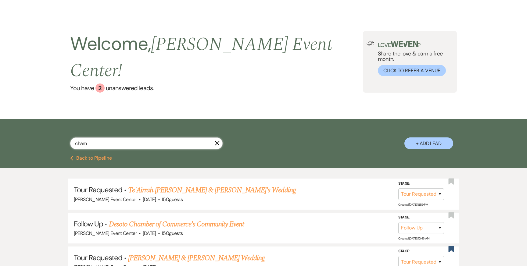
drag, startPoint x: 103, startPoint y: 129, endPoint x: 32, endPoint y: 125, distance: 71.5
click at [32, 125] on div "cham X + Add Lead" at bounding box center [263, 137] width 527 height 37
paste input "[PERSON_NAME]"
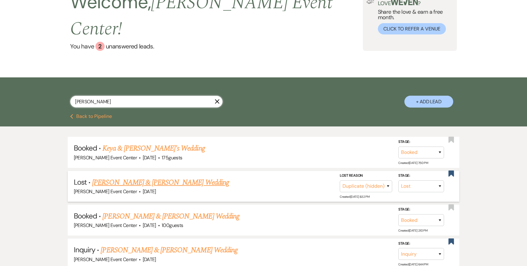
scroll to position [47, 0]
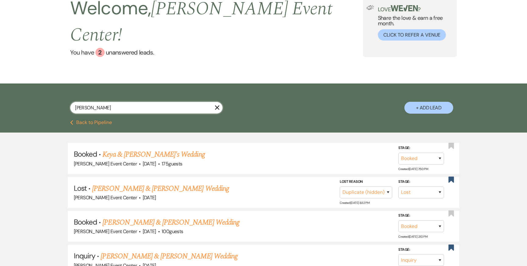
click at [117, 102] on input "[PERSON_NAME]" at bounding box center [146, 108] width 153 height 12
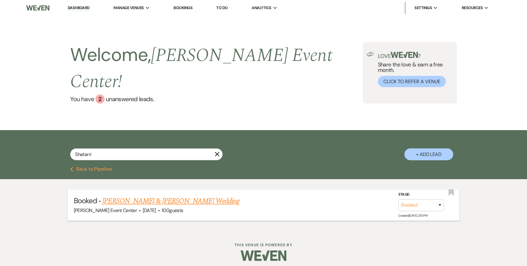
click at [125, 196] on link "[PERSON_NAME] & [PERSON_NAME] Wedding" at bounding box center [170, 201] width 137 height 11
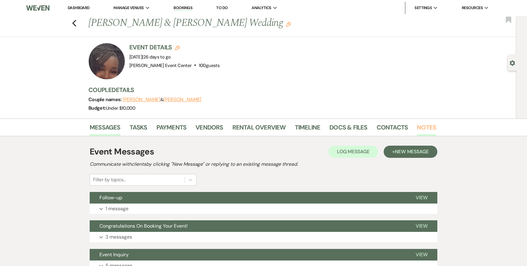
click at [428, 124] on link "Notes" at bounding box center [426, 129] width 19 height 13
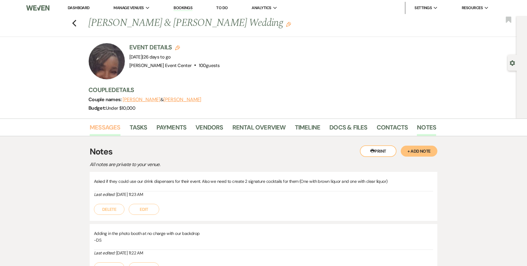
click at [116, 126] on link "Messages" at bounding box center [105, 129] width 31 height 13
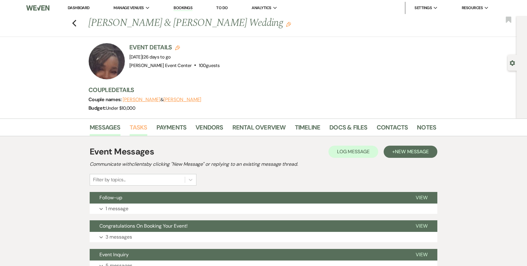
click at [141, 131] on link "Tasks" at bounding box center [139, 129] width 18 height 13
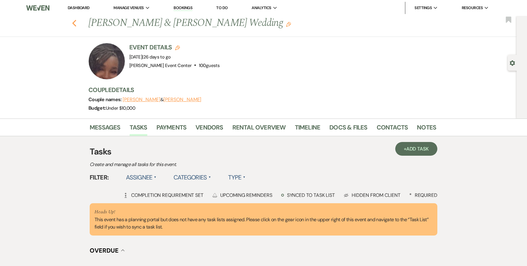
click at [73, 25] on icon "Previous" at bounding box center [74, 23] width 5 height 7
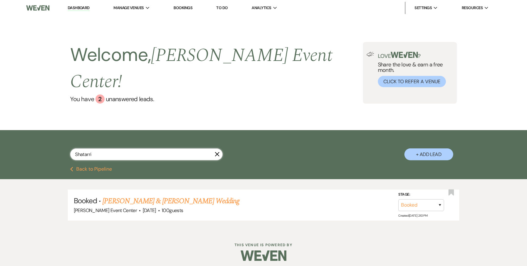
drag, startPoint x: 105, startPoint y: 144, endPoint x: 58, endPoint y: 131, distance: 48.7
click at [58, 133] on div "Shatarri X + Add Lead" at bounding box center [263, 149] width 439 height 32
paste input "[PERSON_NAME]"
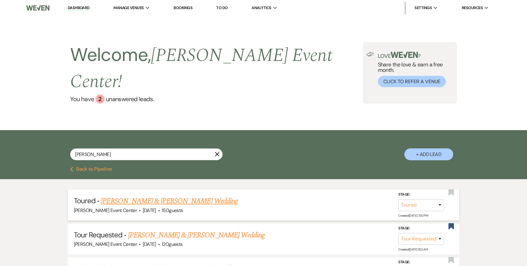
click at [149, 196] on link "[PERSON_NAME] & [PERSON_NAME] Wedding" at bounding box center [169, 201] width 137 height 11
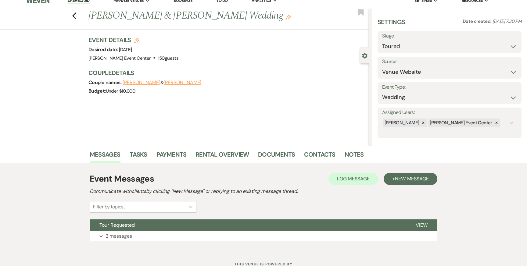
scroll to position [31, 0]
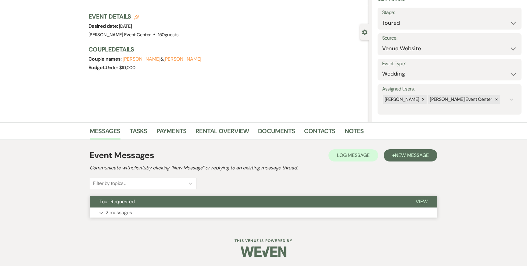
click at [172, 210] on button "Expand 2 messages" at bounding box center [264, 213] width 348 height 10
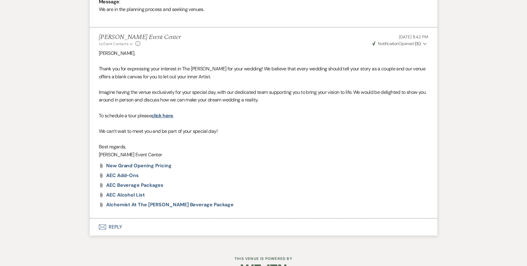
scroll to position [0, 0]
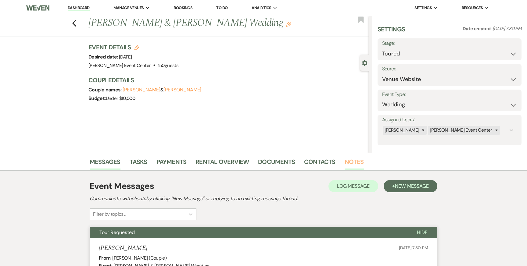
click at [347, 163] on link "Notes" at bounding box center [354, 163] width 19 height 13
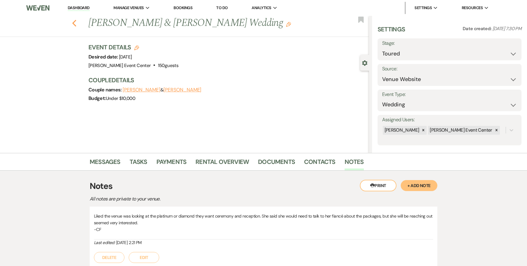
click at [74, 23] on use "button" at bounding box center [74, 23] width 4 height 7
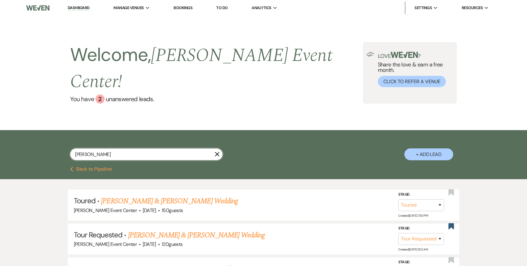
drag, startPoint x: 118, startPoint y: 140, endPoint x: 15, endPoint y: 140, distance: 103.4
click at [15, 140] on div "[PERSON_NAME] X + Add Lead" at bounding box center [263, 148] width 527 height 37
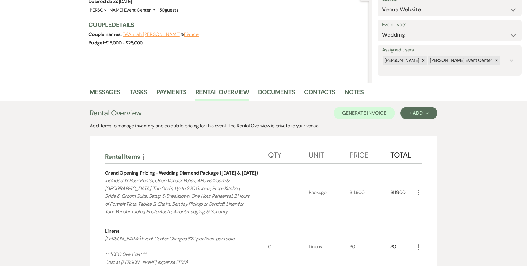
scroll to position [90, 0]
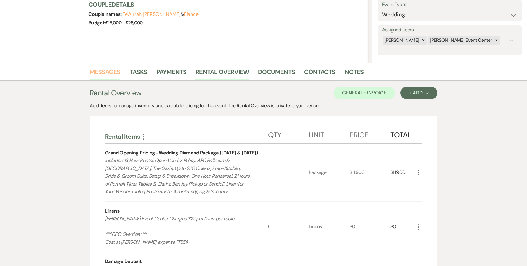
click at [113, 74] on link "Messages" at bounding box center [105, 73] width 31 height 13
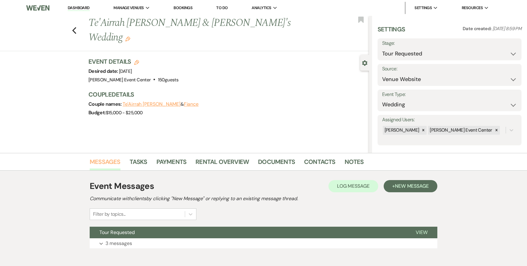
scroll to position [31, 0]
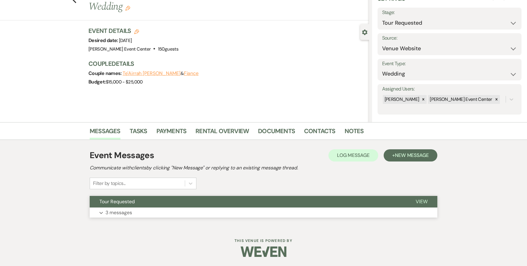
click at [174, 214] on button "Expand 3 messages" at bounding box center [264, 213] width 348 height 10
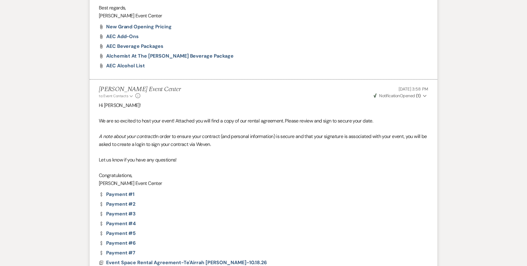
scroll to position [552, 0]
